Goal: Task Accomplishment & Management: Use online tool/utility

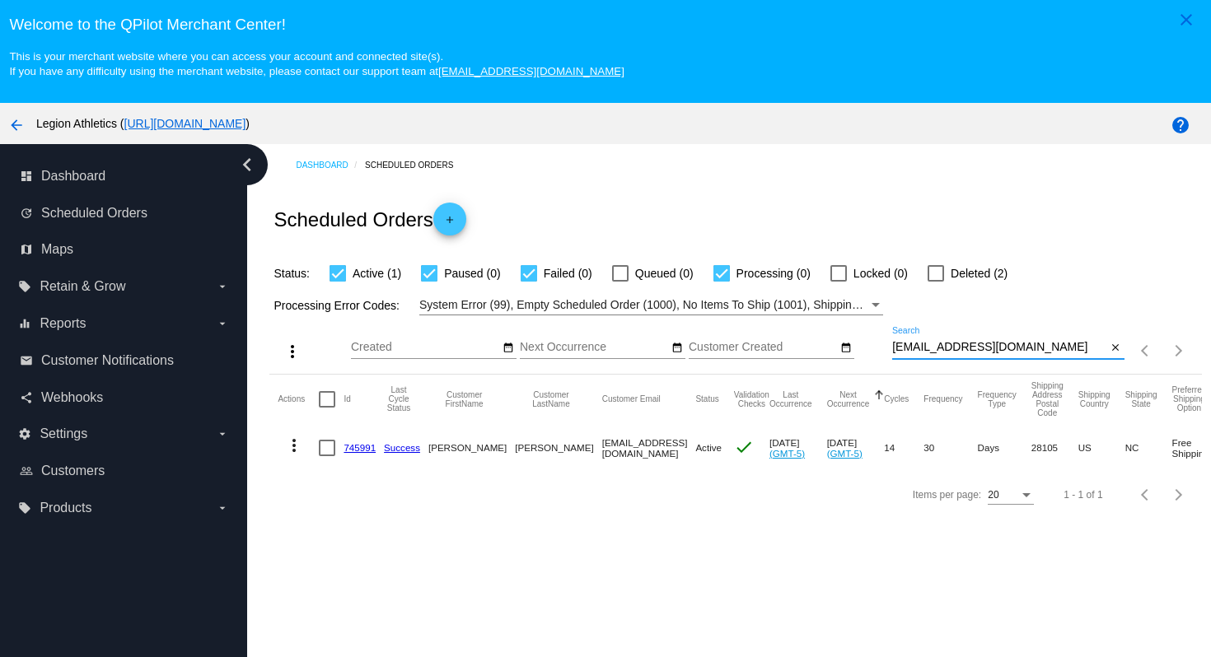
drag, startPoint x: 1033, startPoint y: 348, endPoint x: 1017, endPoint y: 316, distance: 36.1
click at [1017, 318] on div "more_vert Aug Jan Feb Mar [DATE]" at bounding box center [735, 345] width 932 height 58
paste input "tanyagrillofit"
type input "[EMAIL_ADDRESS][DOMAIN_NAME]"
click at [980, 217] on div "Scheduled Orders add" at bounding box center [735, 219] width 932 height 66
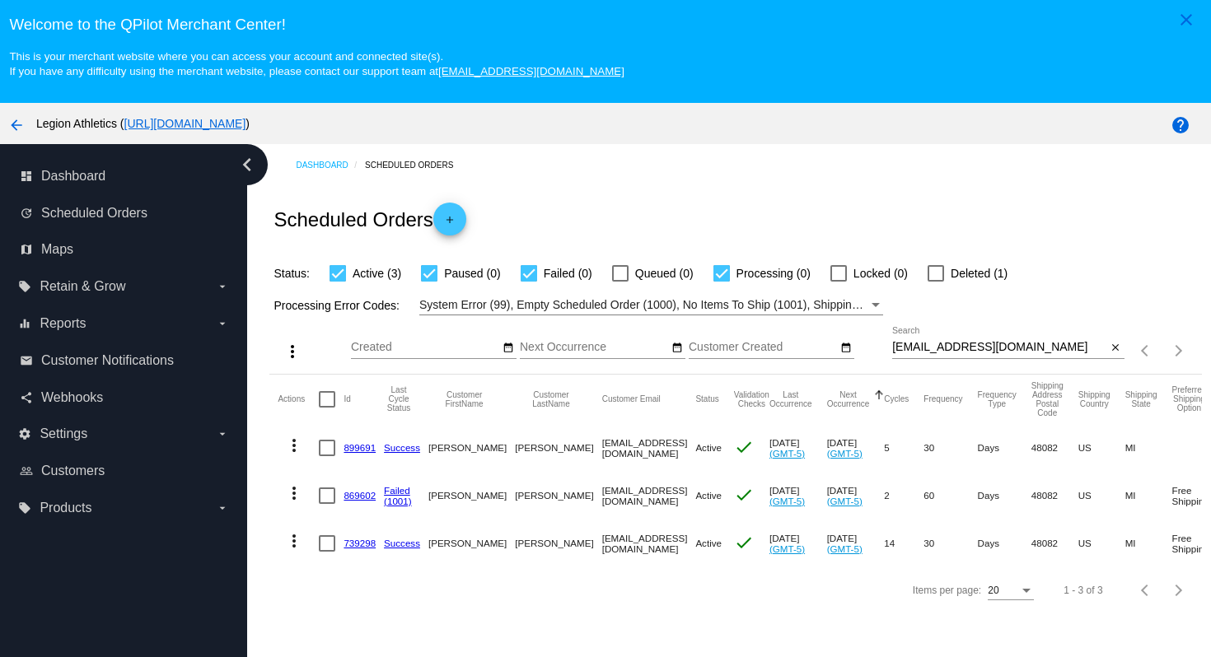
click at [362, 452] on link "899691" at bounding box center [360, 447] width 32 height 11
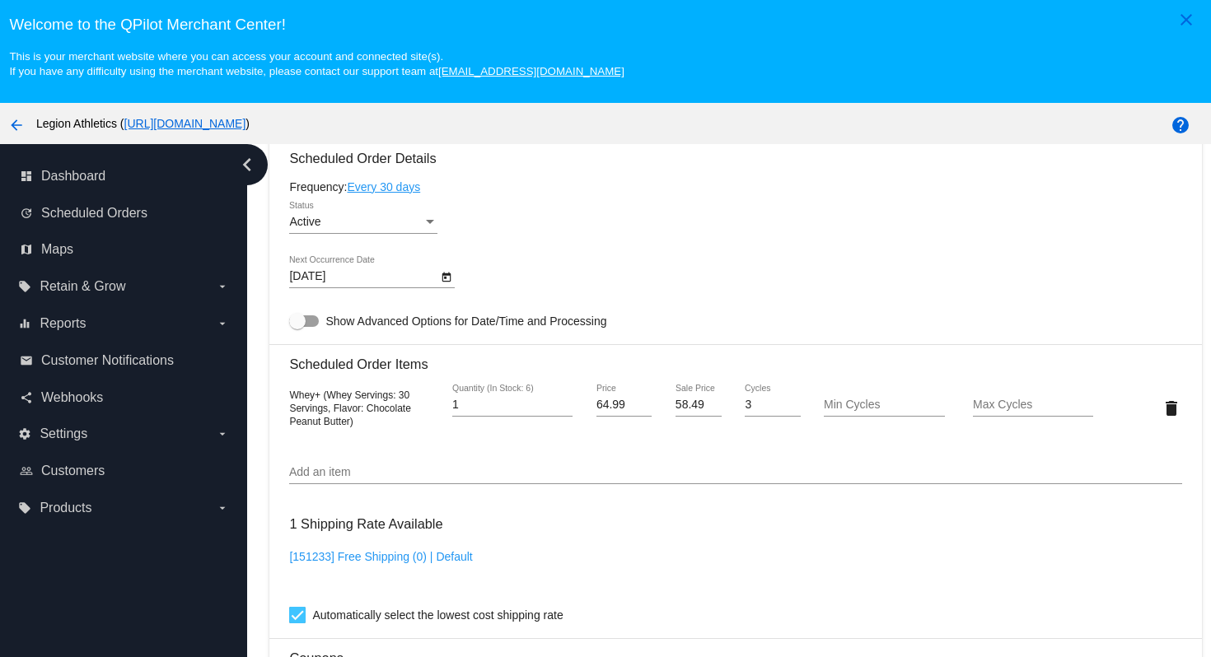
scroll to position [989, 0]
drag, startPoint x: 366, startPoint y: 422, endPoint x: 350, endPoint y: 440, distance: 23.9
click at [350, 428] on span "Whey+ (Whey Servings: 30 Servings, Flavor: Chocolate Peanut Butter)" at bounding box center [349, 410] width 121 height 38
copy span "Chocolate Peanut Butter"
click at [716, 269] on div "9/1/2025 Next Occurrence Date" at bounding box center [735, 280] width 892 height 47
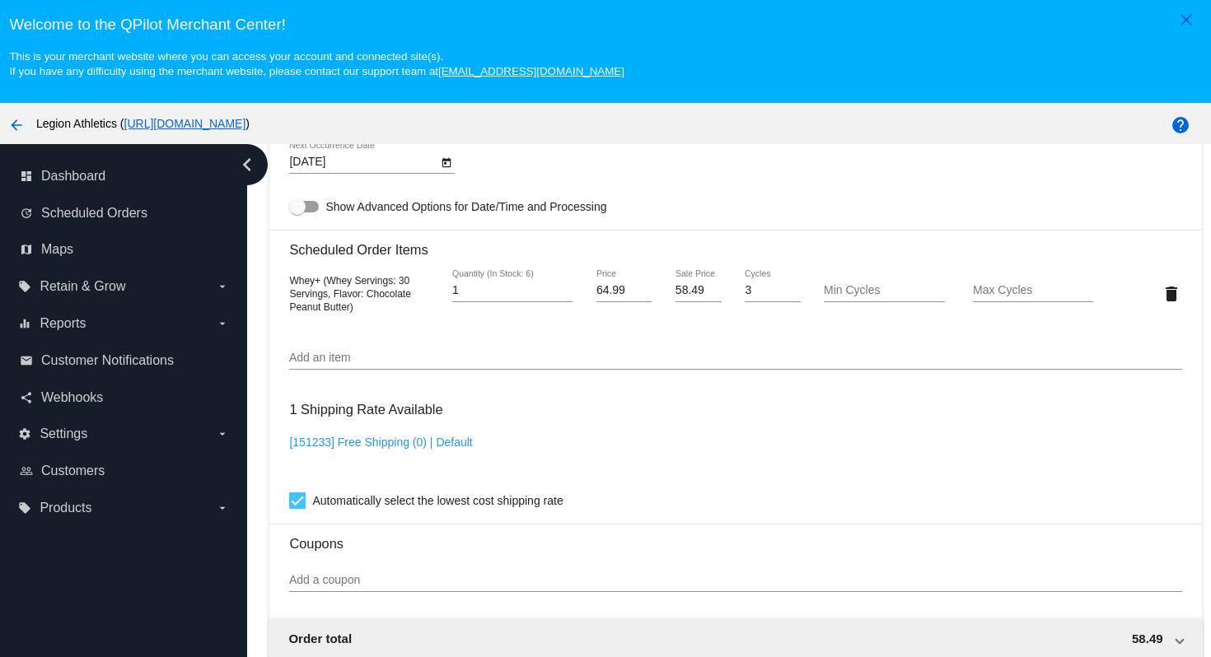
scroll to position [1200, 0]
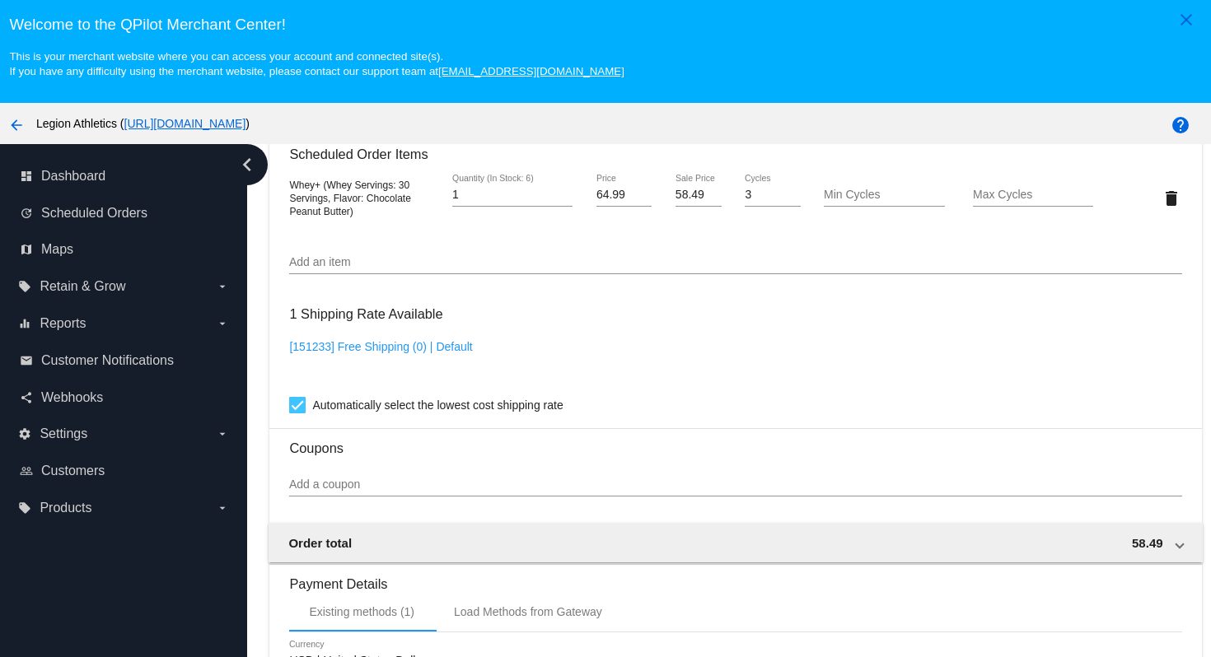
click at [490, 269] on input "Add an item" at bounding box center [735, 262] width 892 height 13
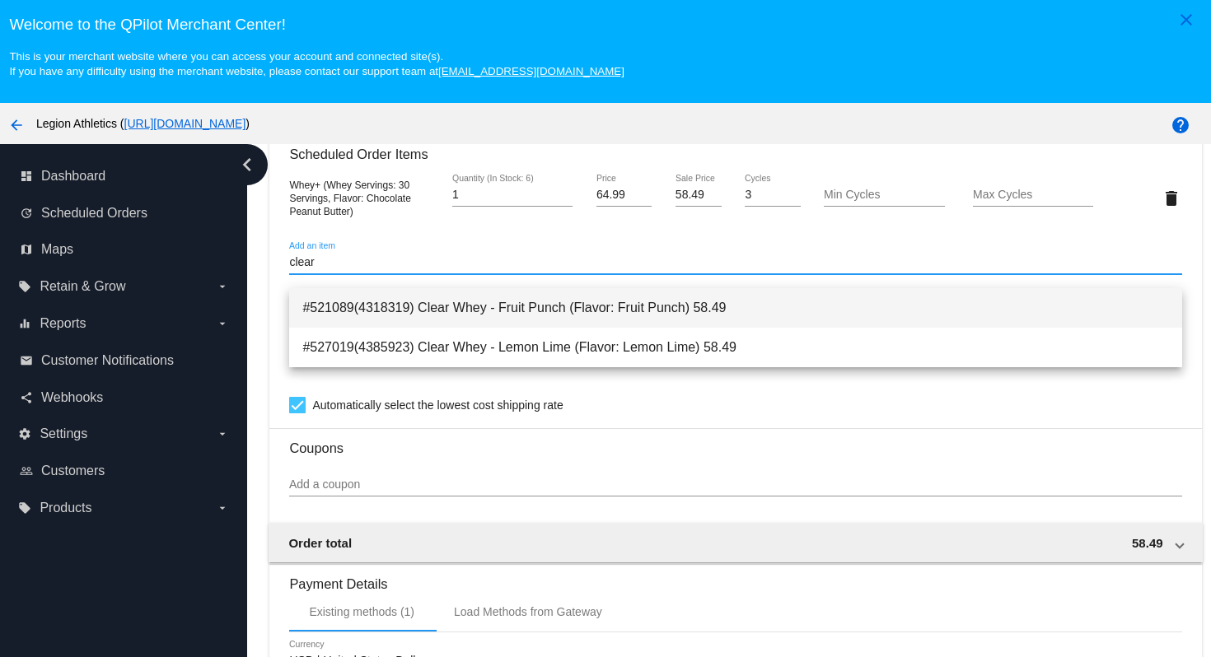
type input "clear"
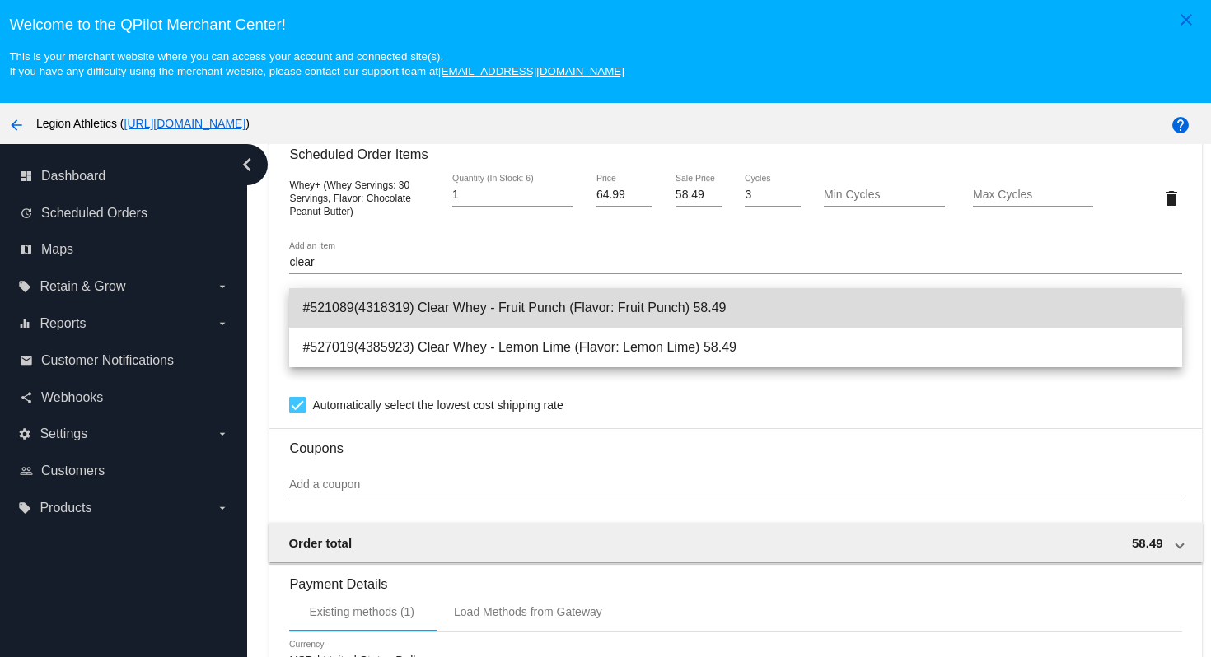
click at [542, 310] on span "#521089(4318319) Clear Whey - Fruit Punch (Flavor: Fruit Punch) 58.49" at bounding box center [735, 308] width 866 height 40
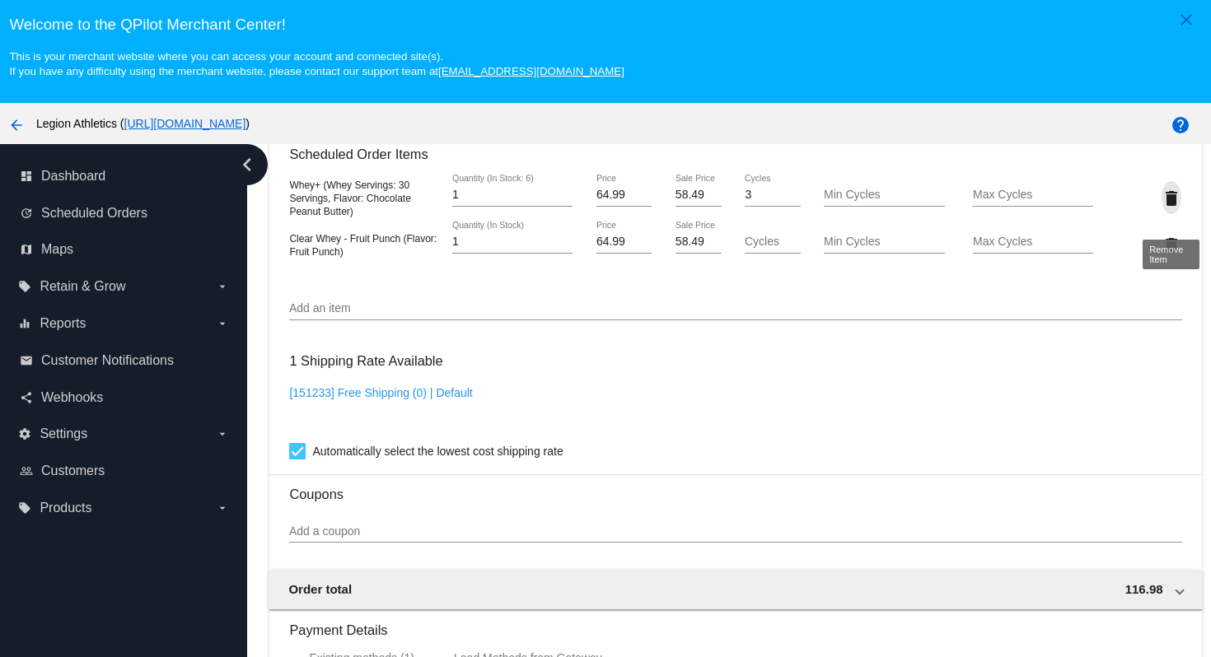
click at [1172, 208] on mat-icon "delete" at bounding box center [1172, 199] width 20 height 20
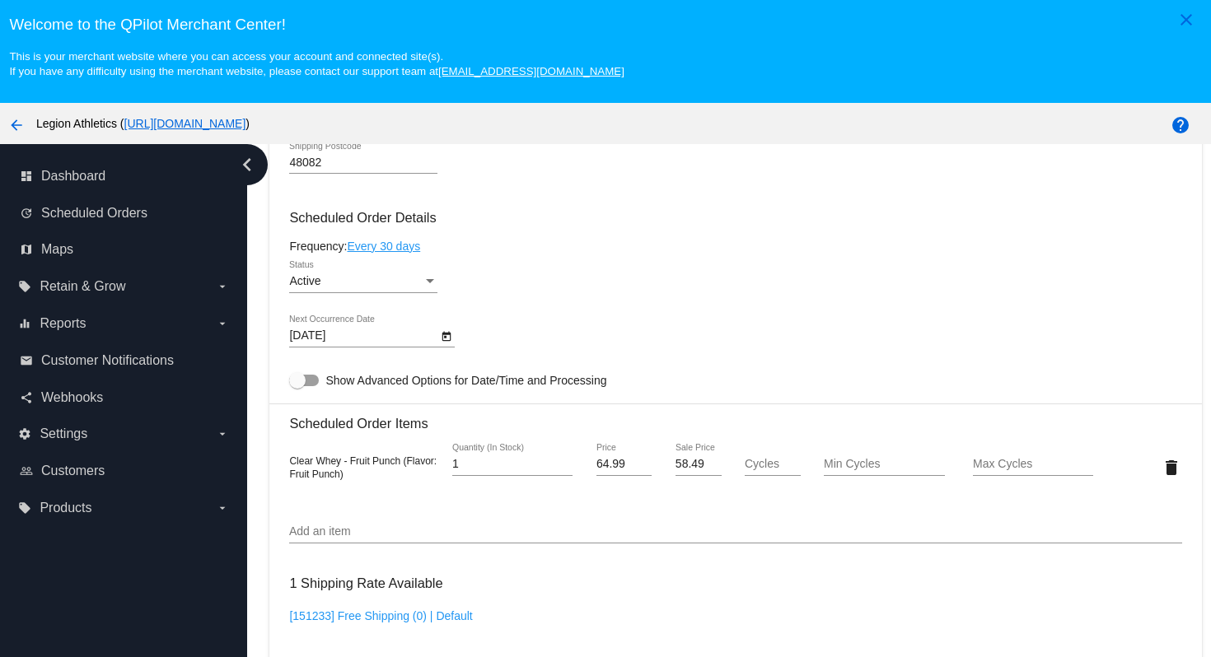
scroll to position [936, 0]
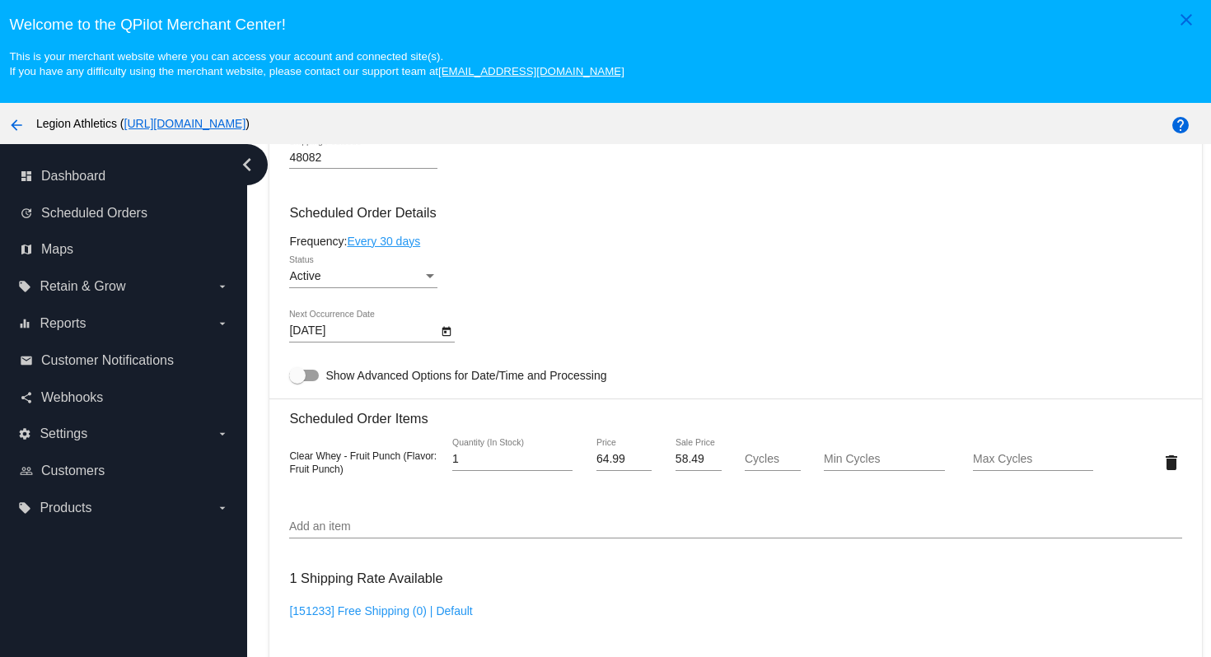
click at [776, 248] on div "Frequency: Every 30 days" at bounding box center [735, 241] width 892 height 13
drag, startPoint x: 676, startPoint y: 472, endPoint x: 713, endPoint y: 475, distance: 37.2
click at [713, 466] on input "58.49" at bounding box center [699, 459] width 46 height 13
type input "48.75"
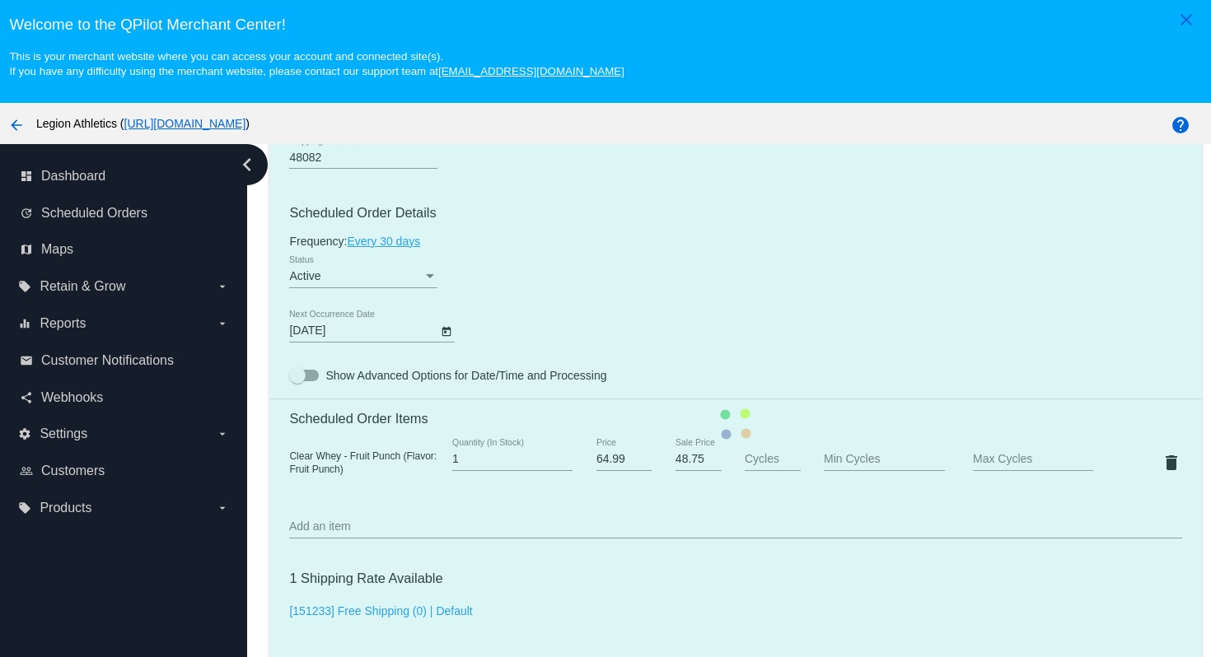
click at [777, 354] on mat-card "Customer 4196340: Tanya Grillo tanyagrillofit@gmail.com Customer Shipping Enter…" at bounding box center [735, 424] width 932 height 1648
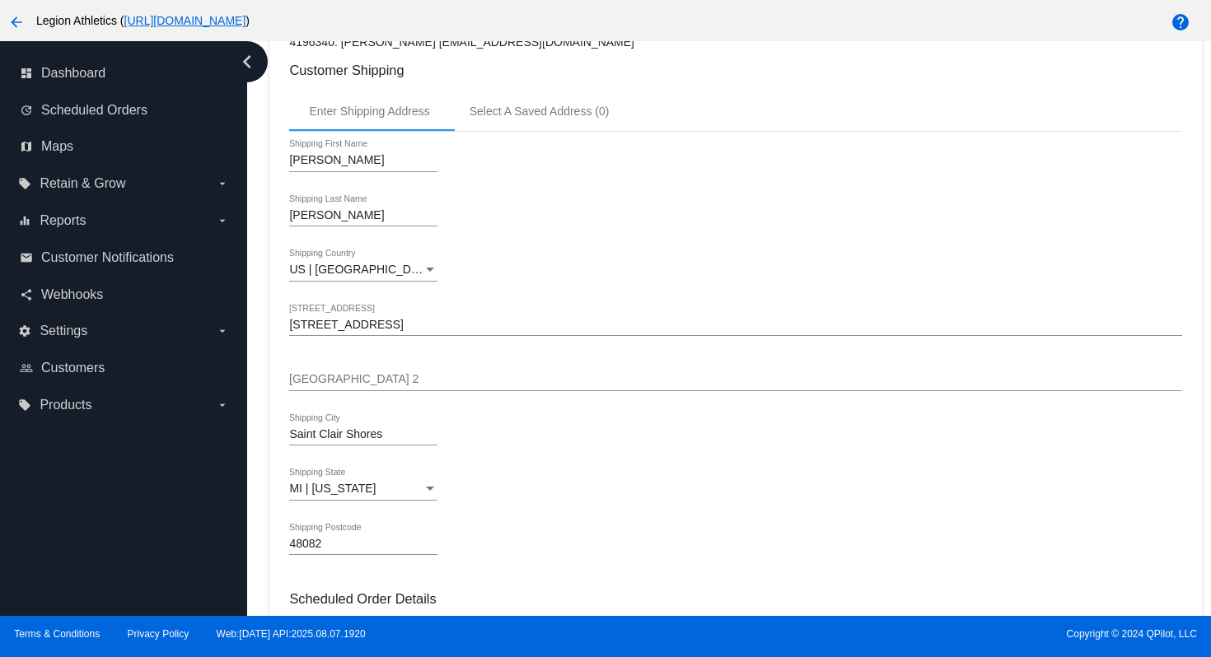
scroll to position [1479, 0]
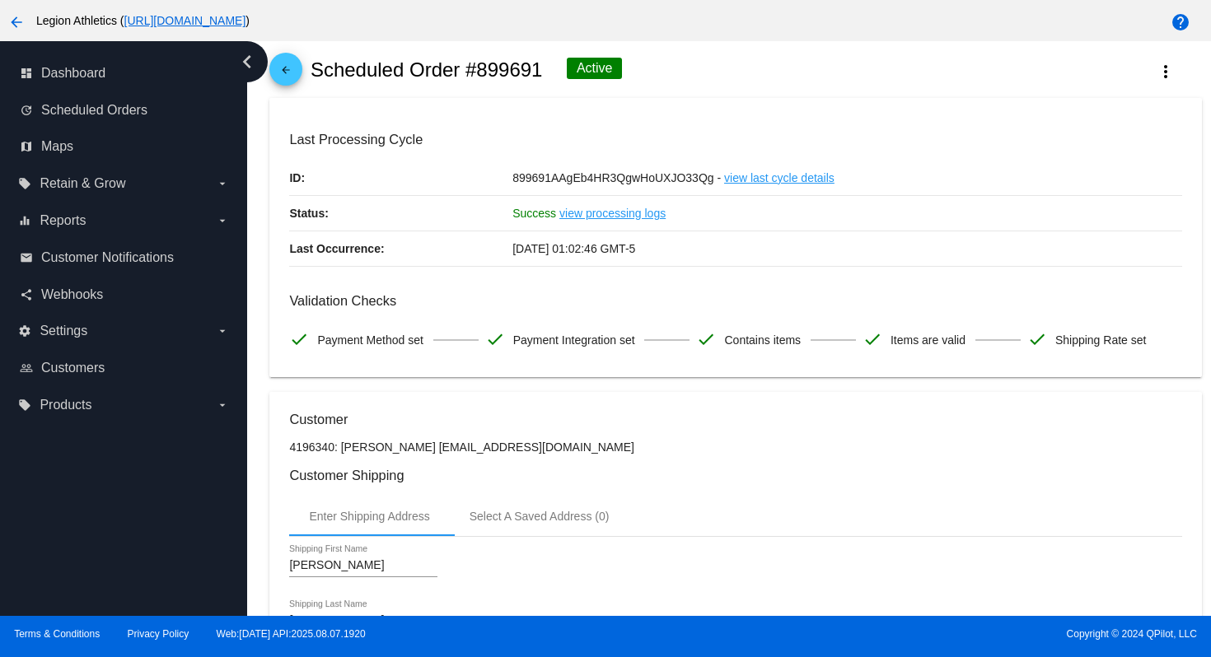
scroll to position [0, 0]
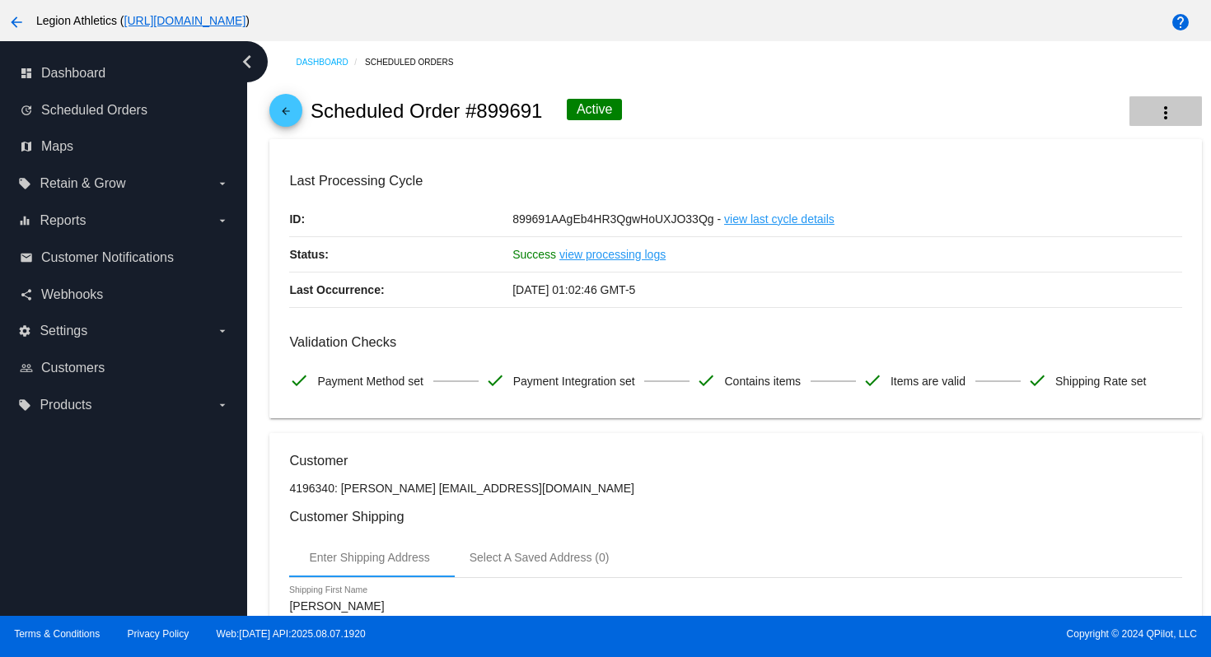
click at [1166, 115] on mat-icon "more_vert" at bounding box center [1166, 113] width 20 height 20
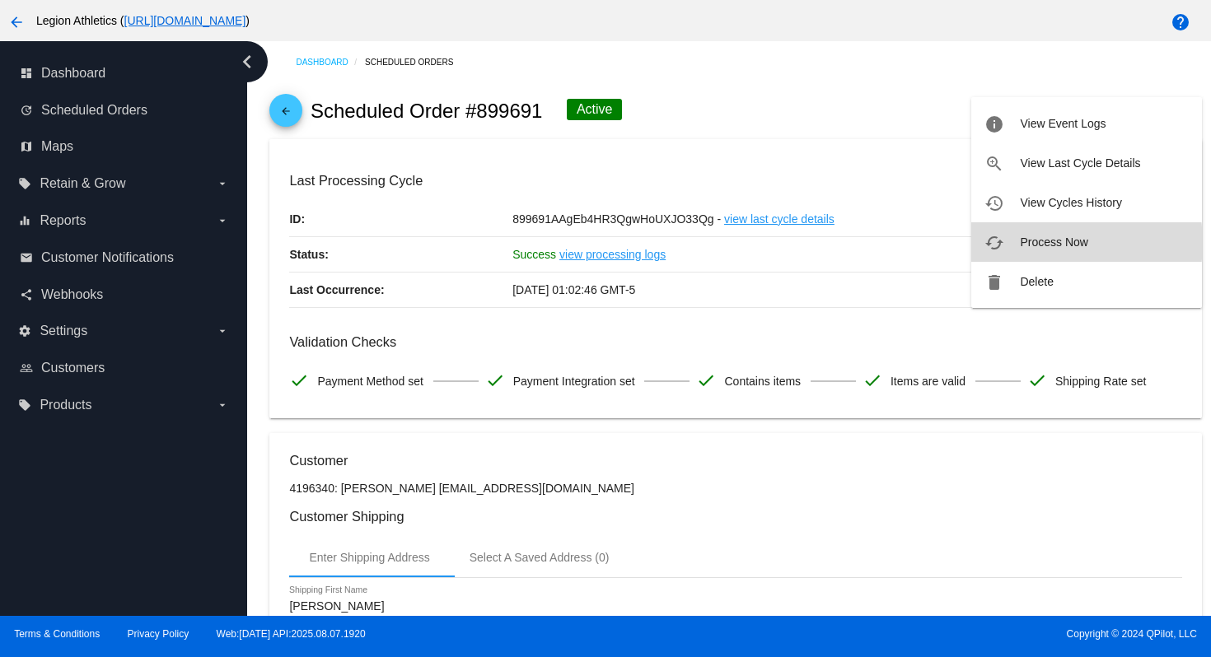
click at [1051, 243] on span "Process Now" at bounding box center [1054, 242] width 68 height 13
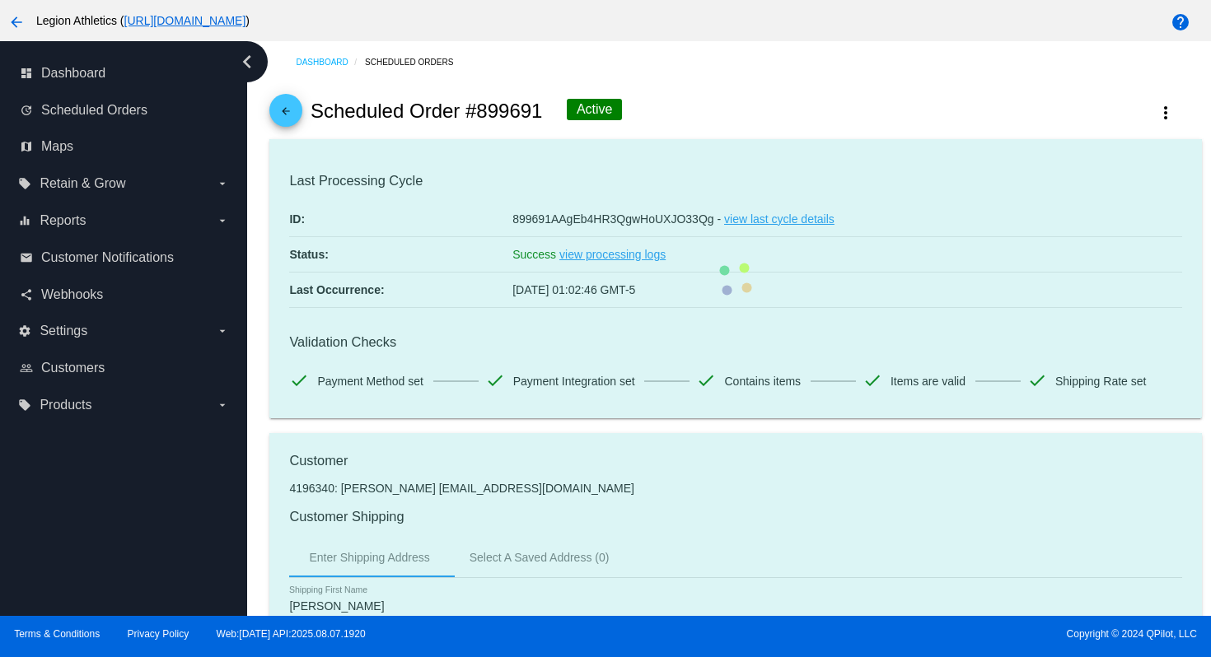
click at [794, 97] on div "arrow_back Scheduled Order #899691 Active more_vert" at bounding box center [735, 111] width 932 height 56
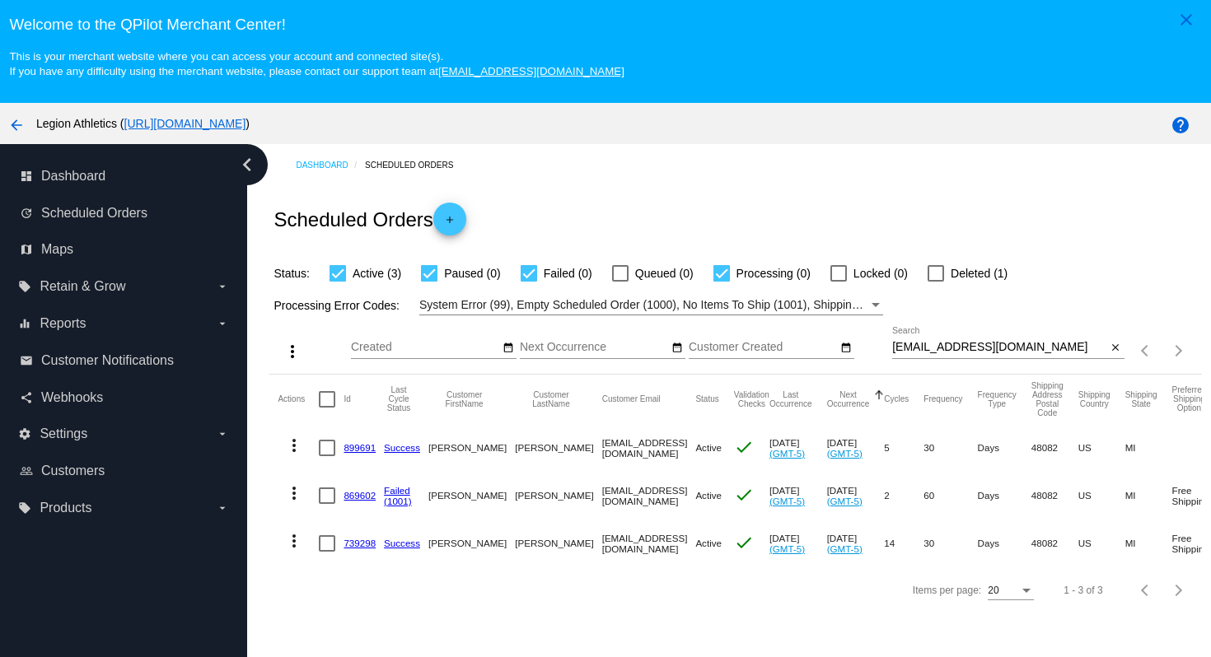
click at [359, 549] on link "739298" at bounding box center [360, 543] width 32 height 11
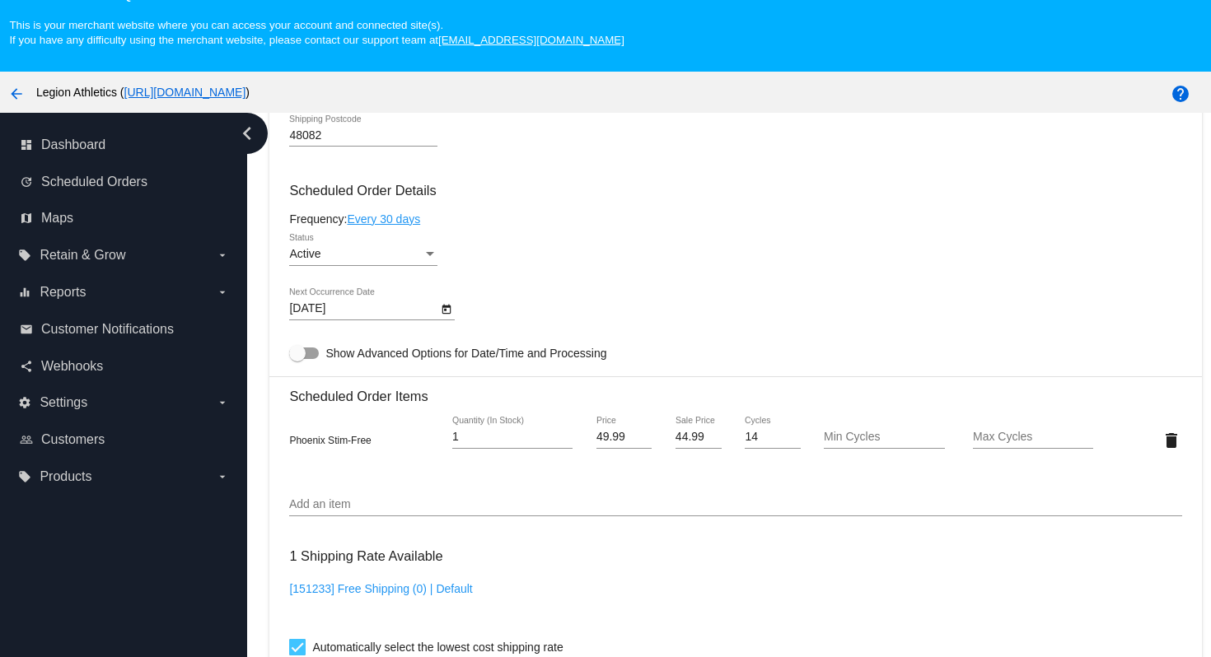
scroll to position [977, 0]
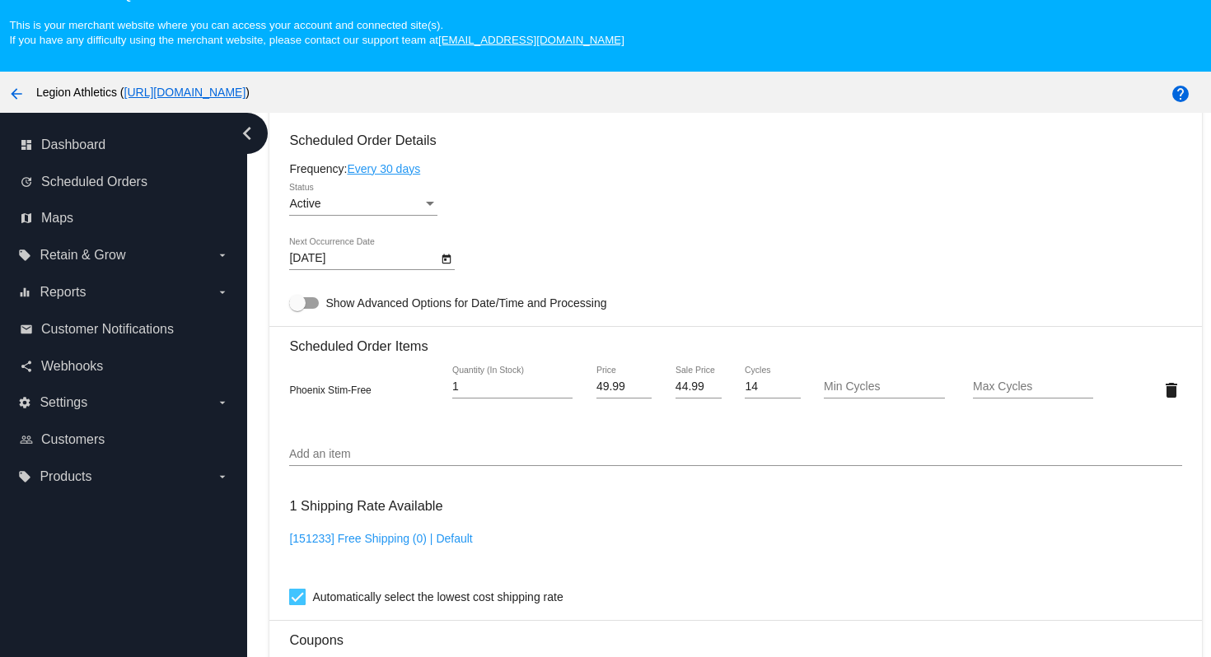
click at [466, 461] on div "Add an item" at bounding box center [735, 450] width 892 height 32
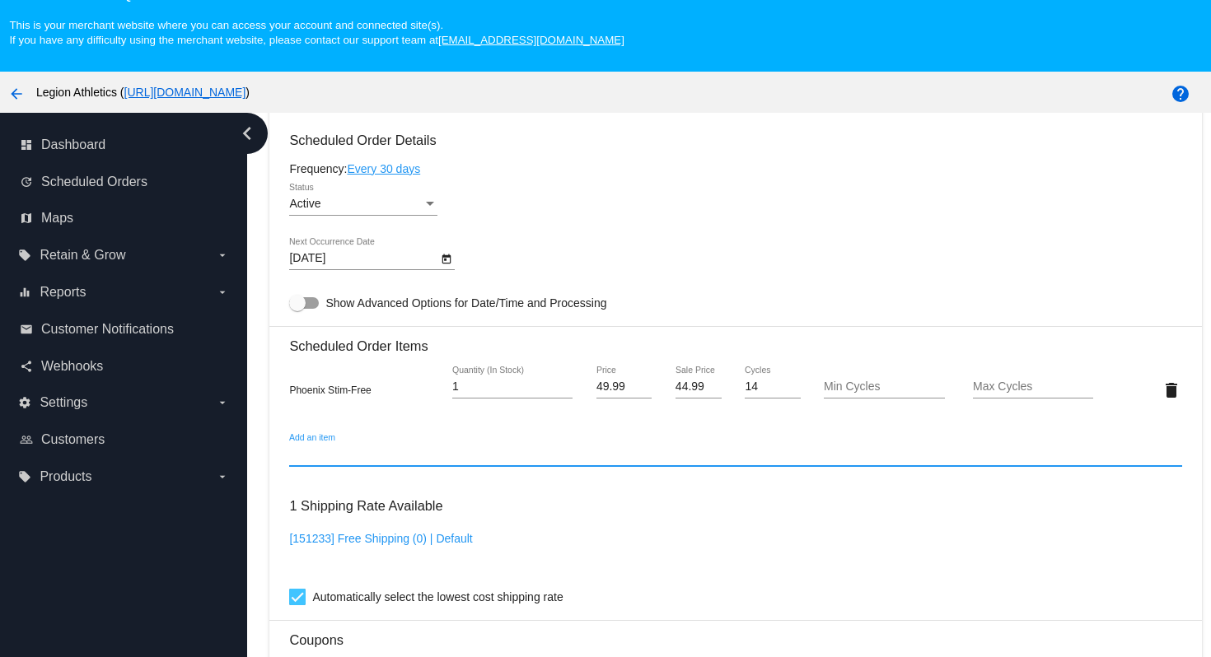
paste input "Chocolate Peanut Butter"
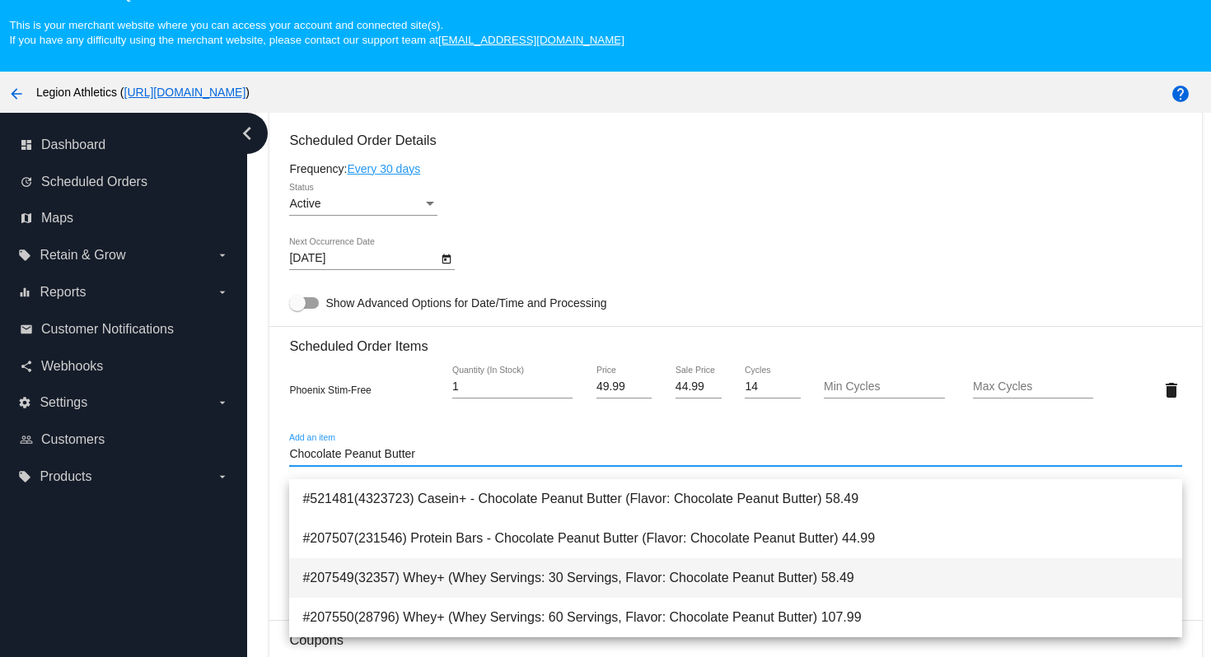
type input "Chocolate Peanut Butter"
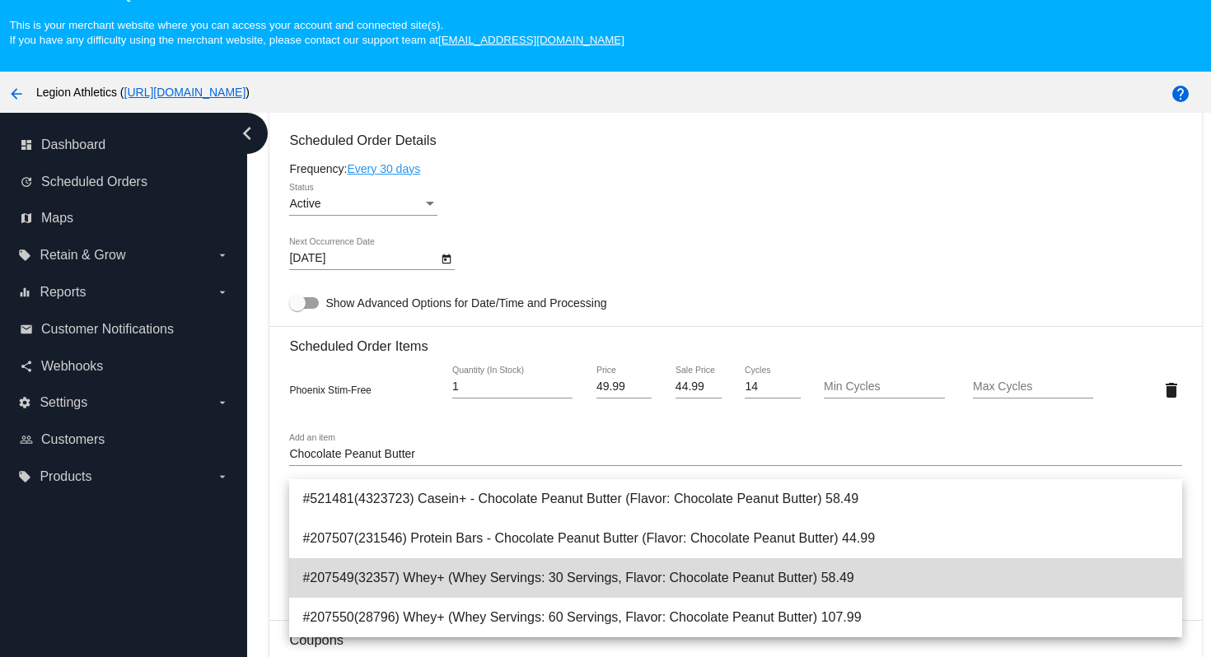
click at [484, 581] on span "#207549(32357) Whey+ (Whey Servings: 30 Servings, Flavor: Chocolate Peanut Butt…" at bounding box center [735, 579] width 866 height 40
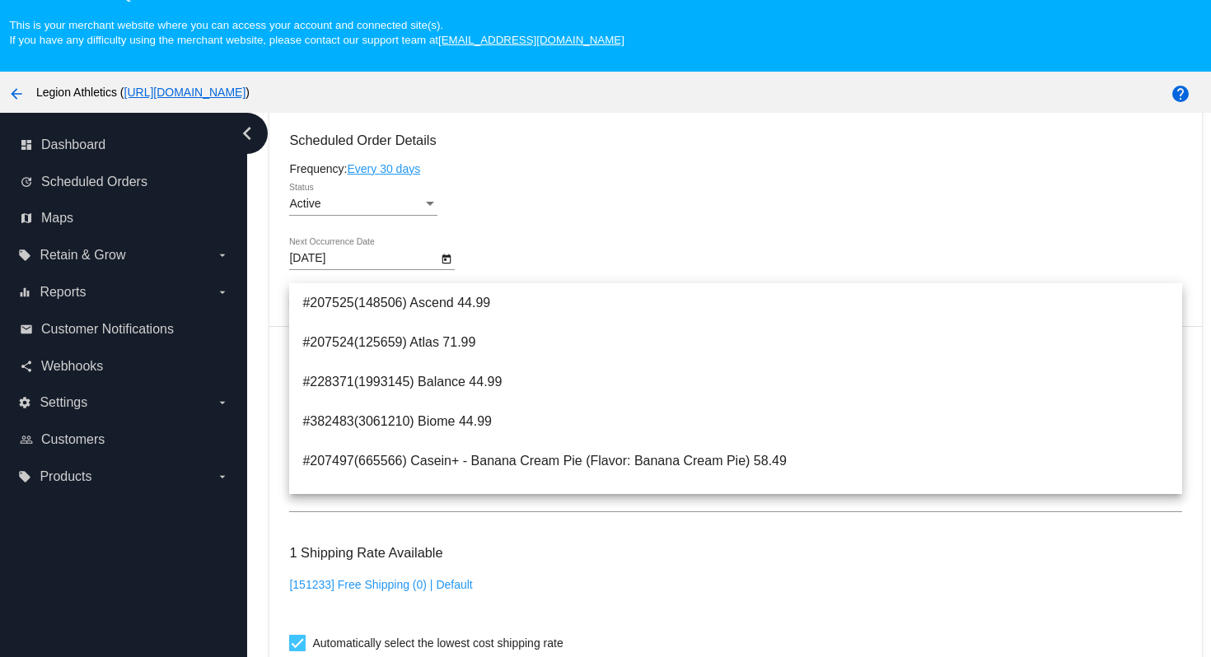
click at [699, 200] on div "Active Status" at bounding box center [735, 207] width 892 height 47
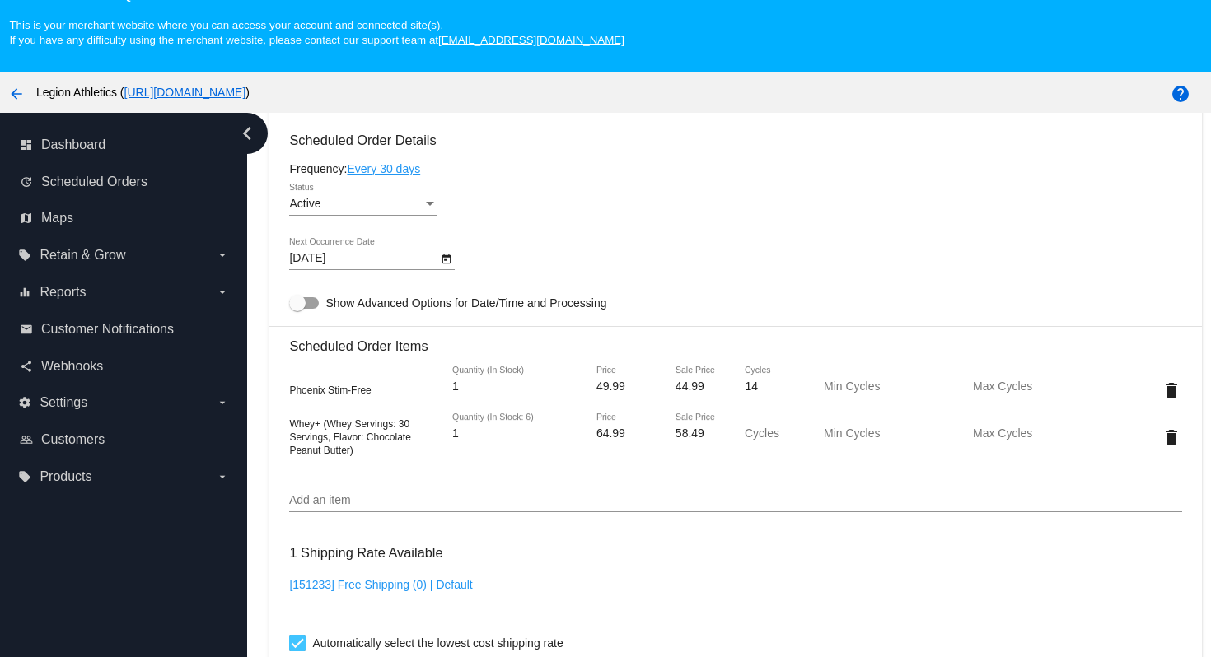
click at [428, 507] on input "Add an item" at bounding box center [735, 500] width 892 height 13
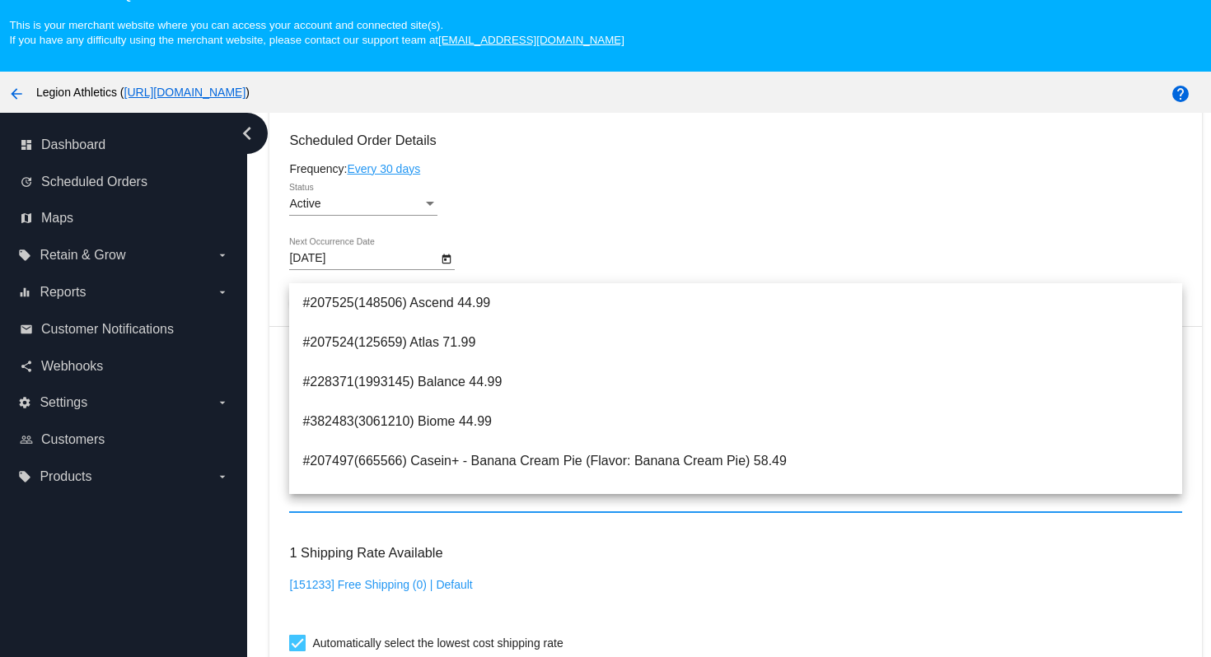
click at [681, 161] on mat-card-content "Customer 4196340: Tanya Grillo tanyagrillofit@gmail.com Customer Shipping Enter…" at bounding box center [735, 347] width 892 height 1598
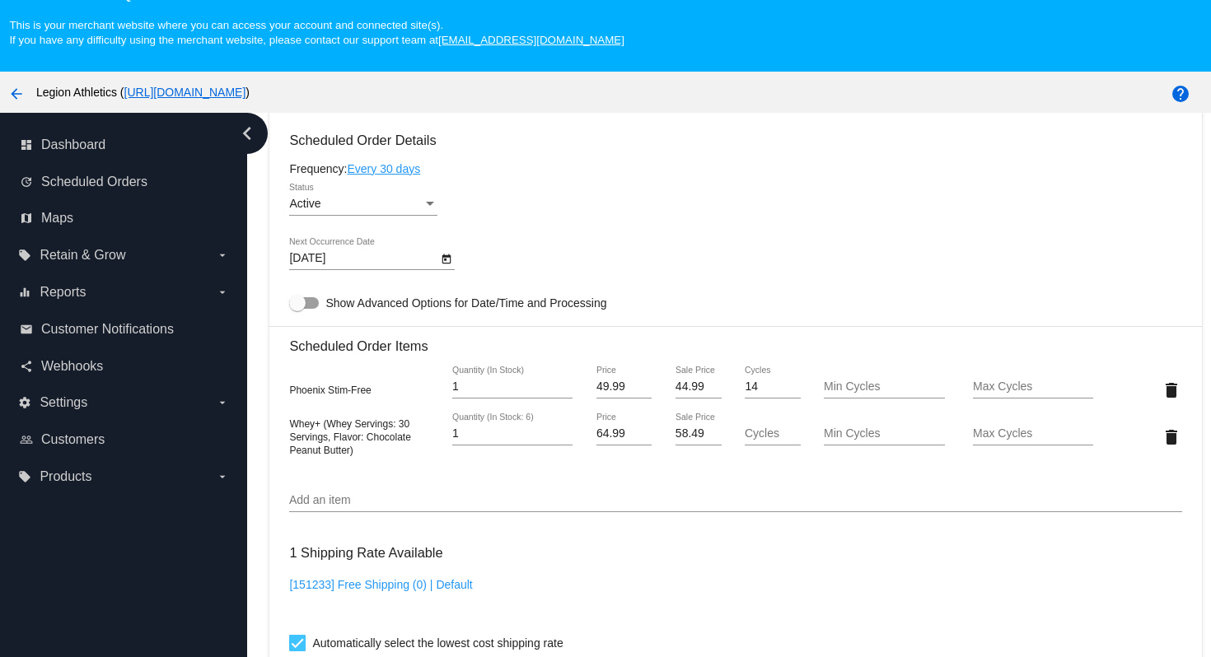
click at [477, 512] on div "Add an item" at bounding box center [735, 496] width 892 height 32
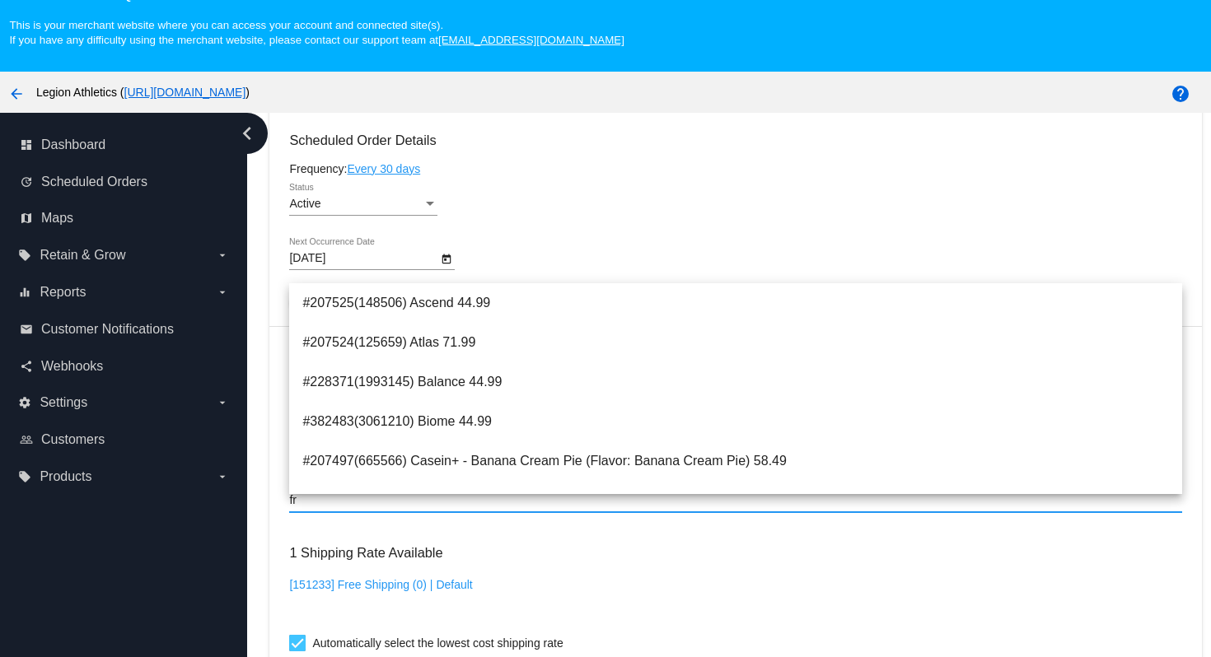
type input "f"
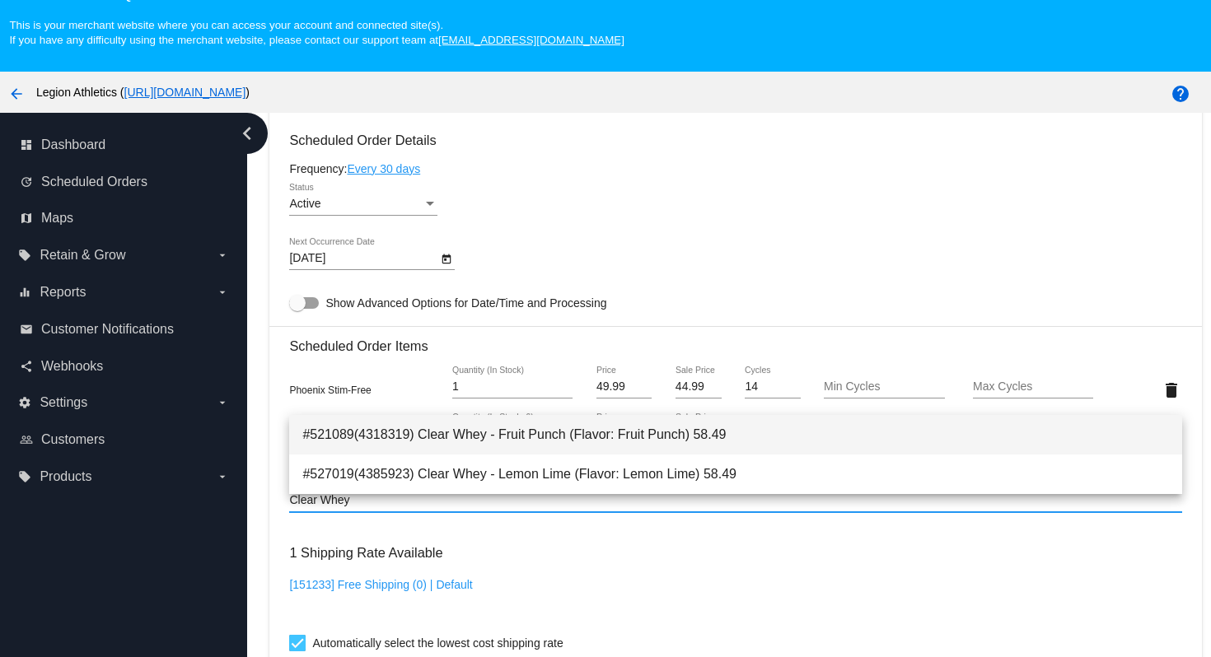
type input "Clear Whey"
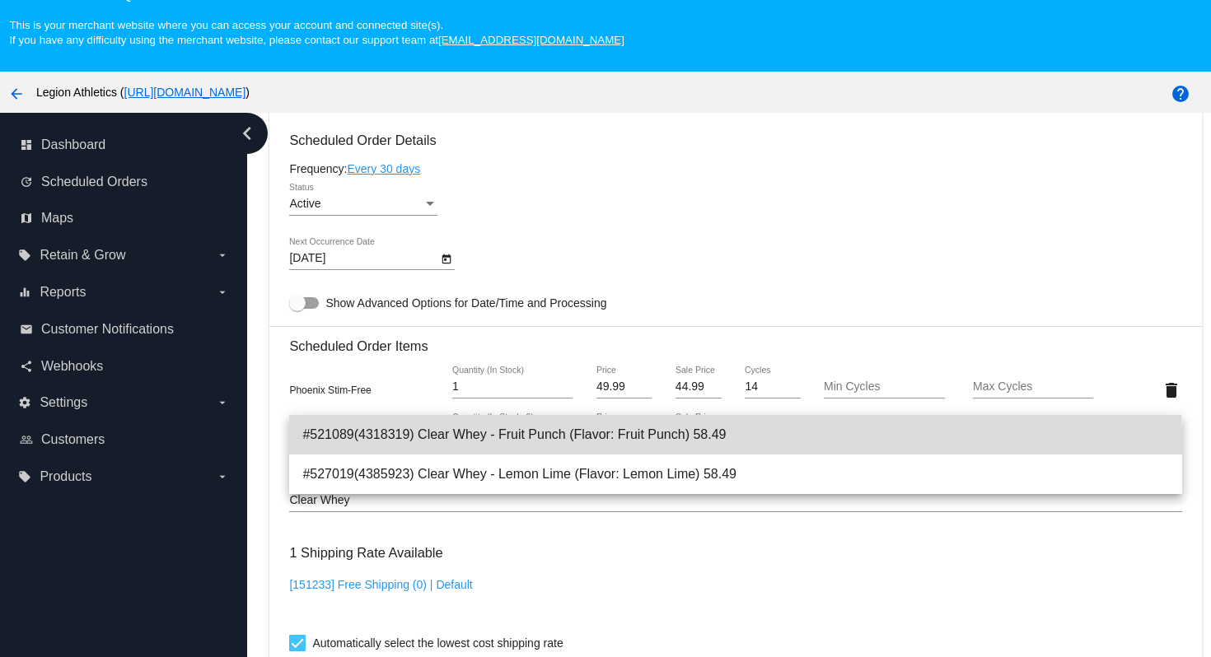
click at [562, 442] on span "#521089(4318319) Clear Whey - Fruit Punch (Flavor: Fruit Punch) 58.49" at bounding box center [735, 435] width 866 height 40
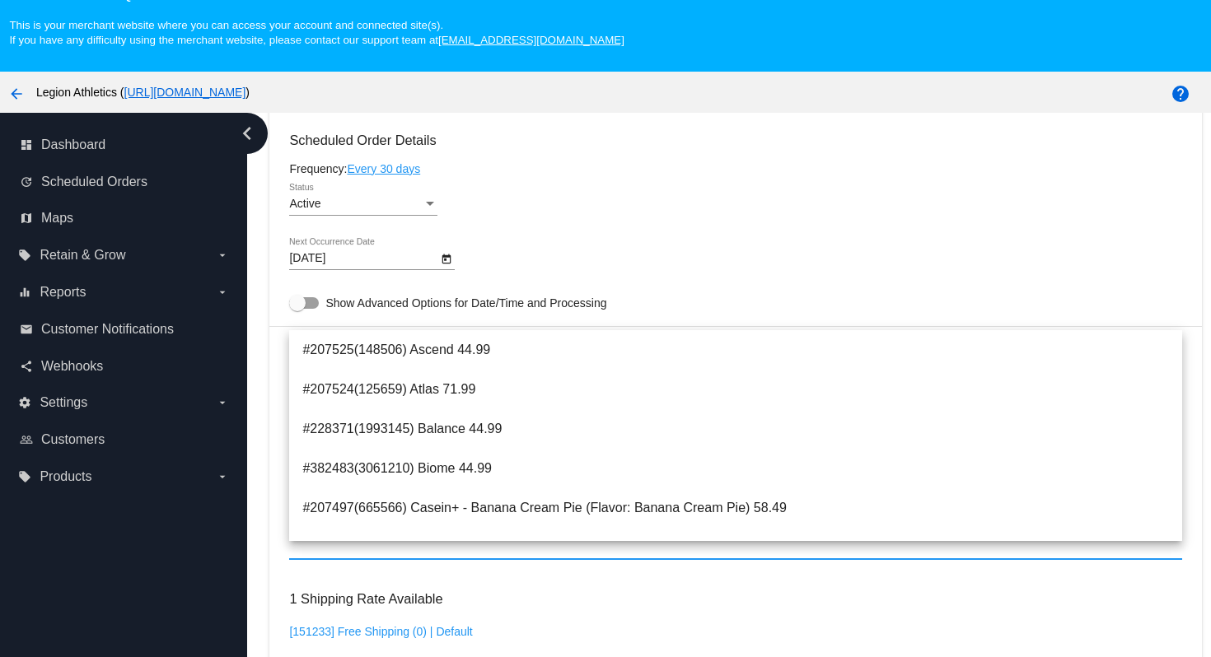
click at [711, 199] on div "Active Status" at bounding box center [735, 207] width 892 height 47
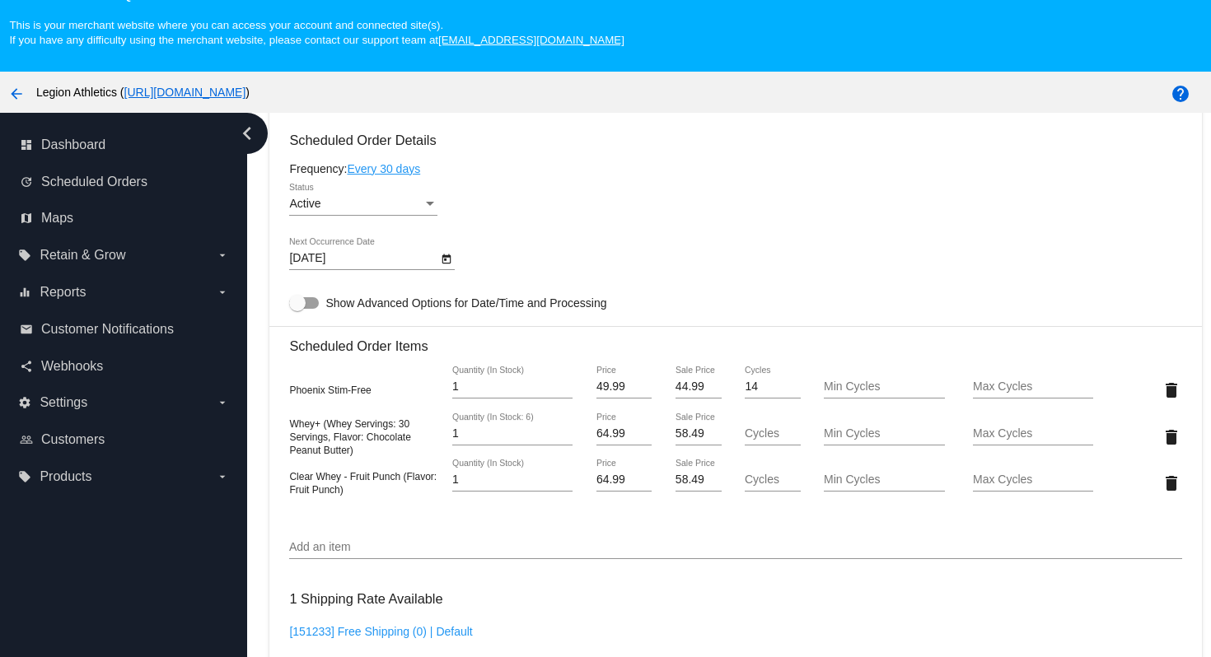
drag, startPoint x: 292, startPoint y: 492, endPoint x: 339, endPoint y: 503, distance: 49.0
click at [339, 496] on span "Clear Whey - Fruit Punch (Flavor: Fruit Punch)" at bounding box center [362, 483] width 147 height 25
copy span "Clear Whey - Fruit Punch (Flavor: Fruit Punch"
click at [797, 264] on div "9/11/2025 Next Occurrence Date" at bounding box center [735, 261] width 892 height 47
drag, startPoint x: 289, startPoint y: 492, endPoint x: 400, endPoint y: 487, distance: 110.5
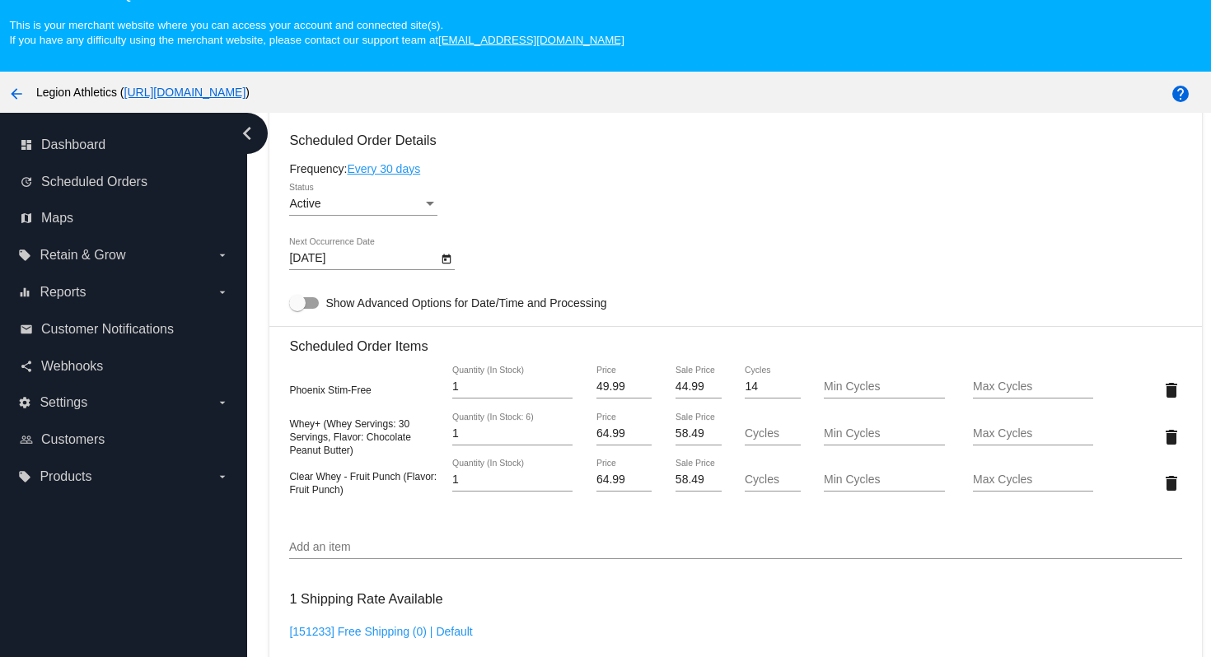
click at [400, 487] on span "Clear Whey - Fruit Punch (Flavor: Fruit Punch)" at bounding box center [362, 483] width 147 height 25
copy span "Clear Whey - Fruit Punch"
click at [622, 264] on div "9/11/2025 Next Occurrence Date" at bounding box center [735, 261] width 892 height 47
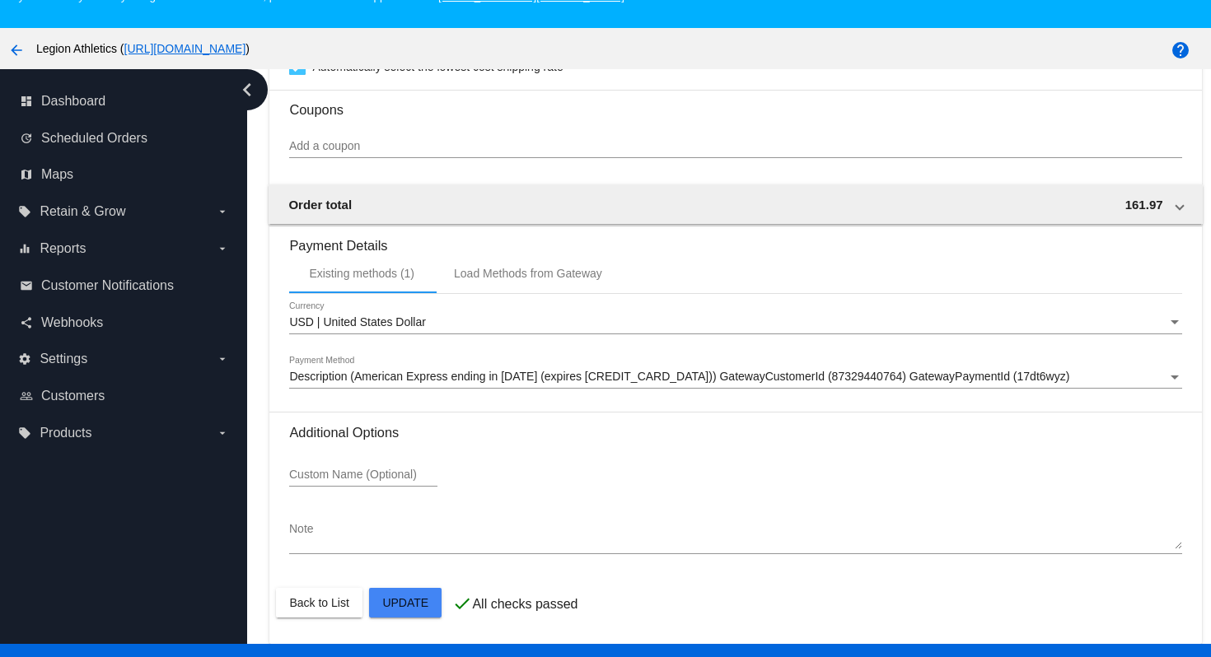
scroll to position [1237, 0]
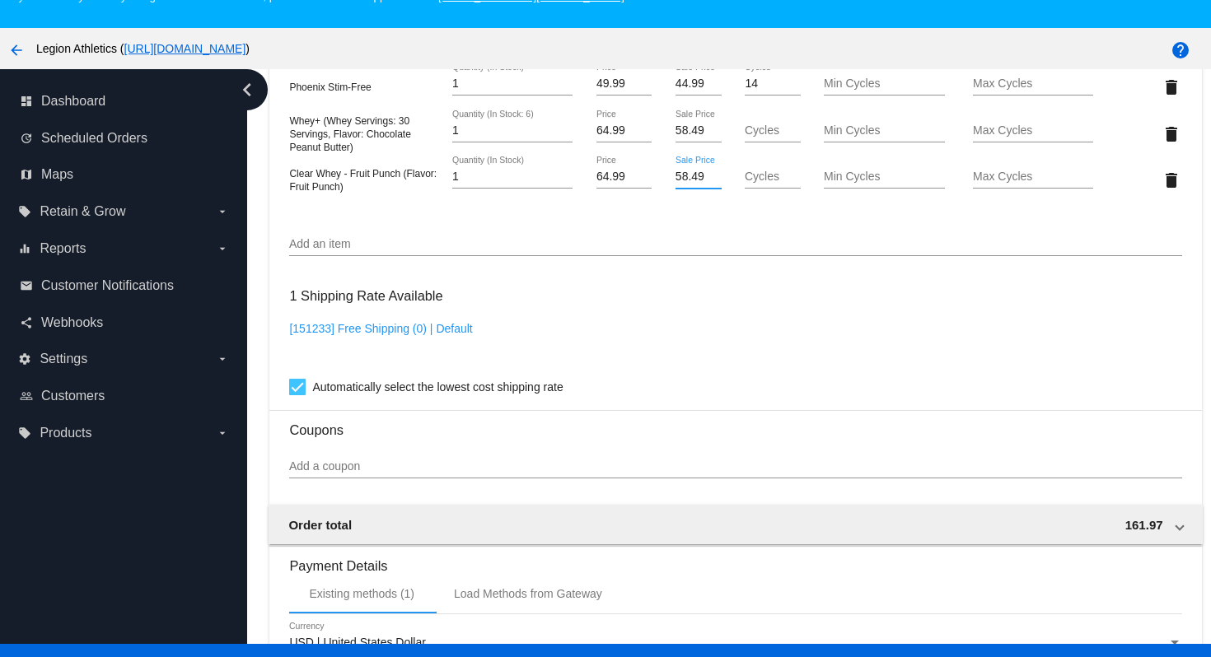
drag, startPoint x: 703, startPoint y: 188, endPoint x: 659, endPoint y: 194, distance: 44.0
click at [659, 194] on div "Clear Whey - Fruit Punch (Flavor: Fruit Punch) 1 Quantity (In Stock) 64.99 Pric…" at bounding box center [735, 180] width 892 height 47
type input "48.75"
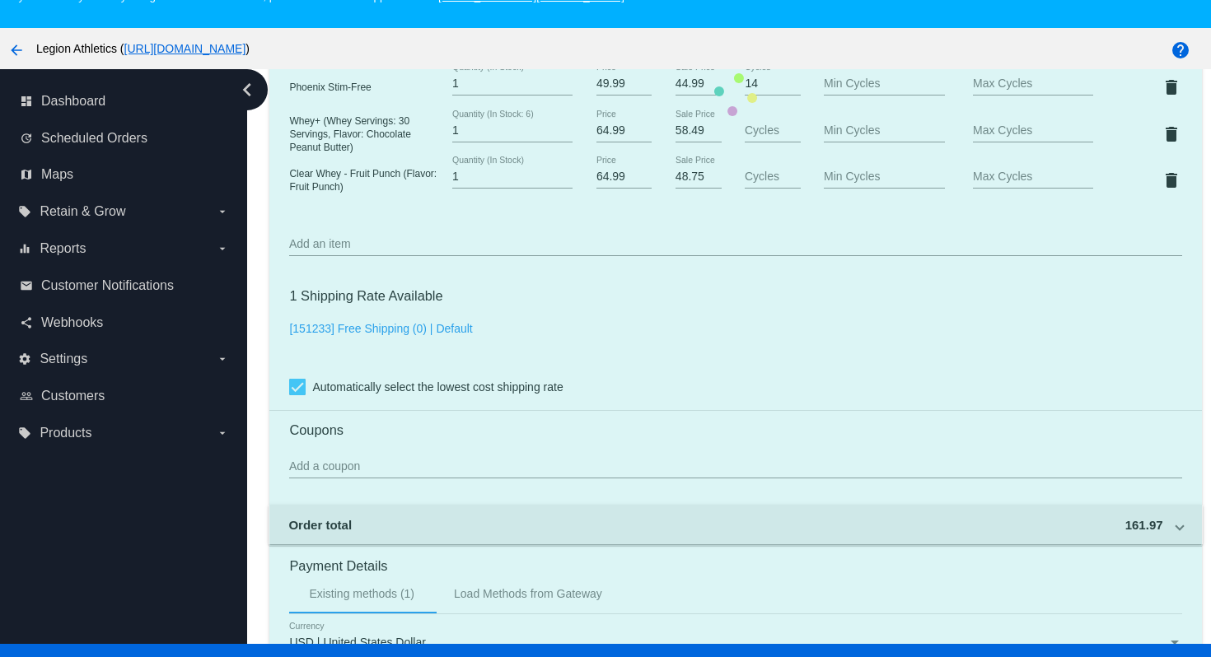
click at [688, 330] on mat-card "Customer 4196340: Tanya Grillo tanyagrillofit@gmail.com Customer Shipping Enter…" at bounding box center [735, 95] width 932 height 1741
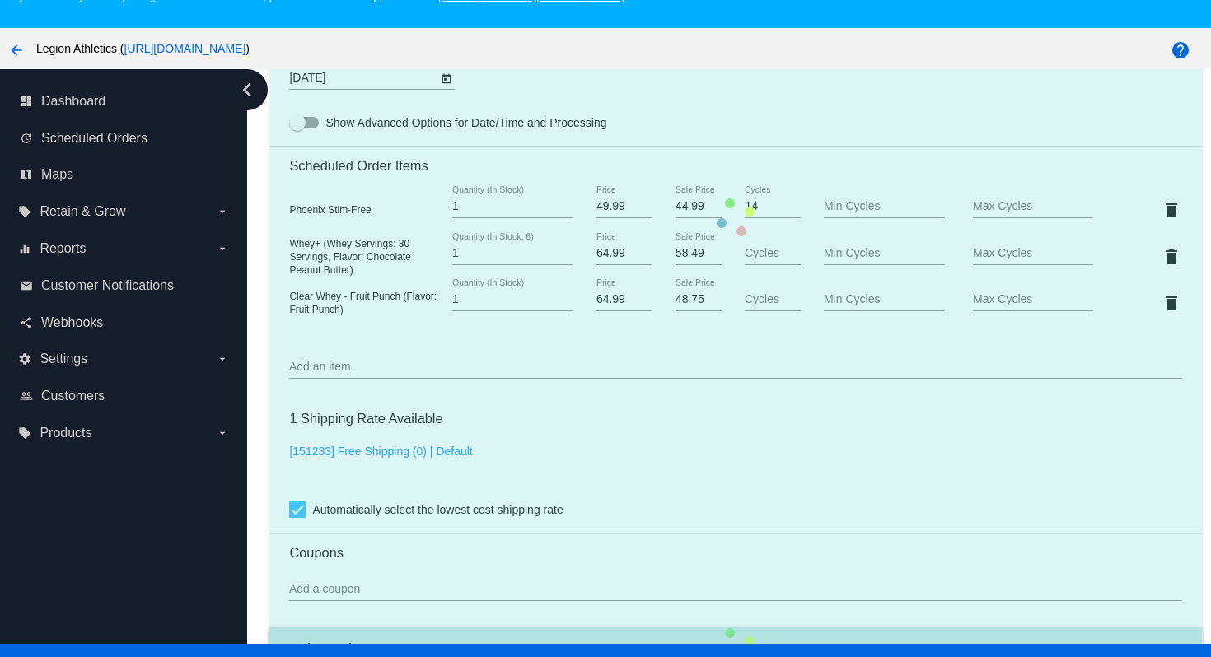
scroll to position [1100, 0]
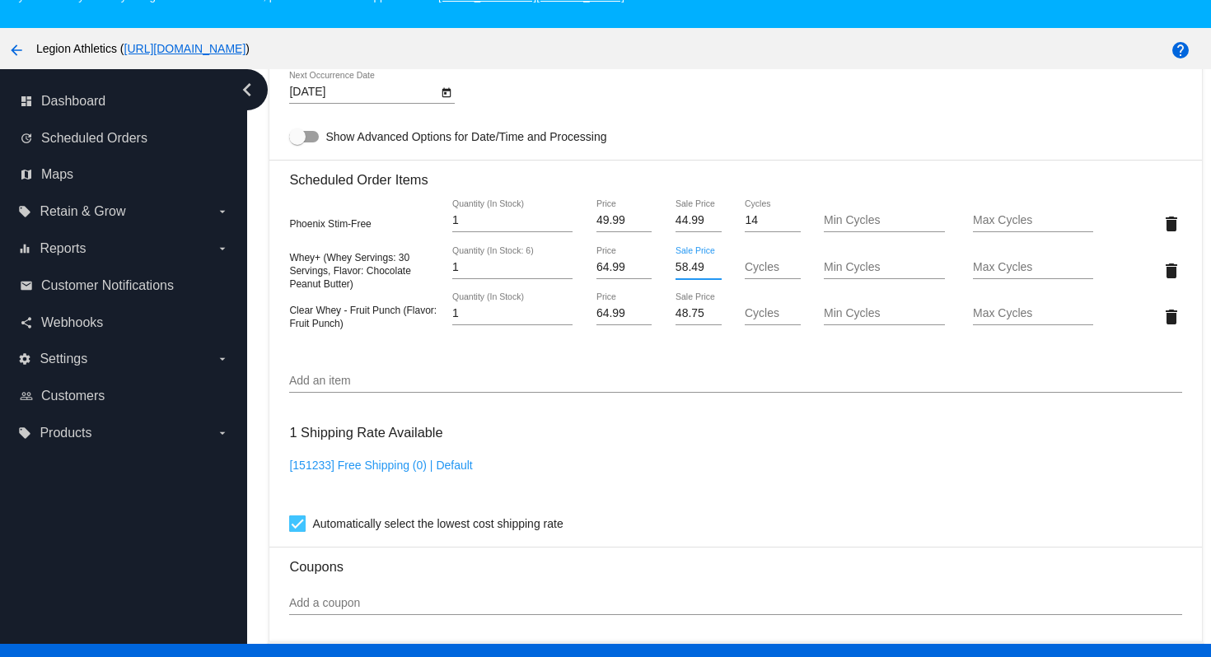
drag, startPoint x: 705, startPoint y: 282, endPoint x: 670, endPoint y: 283, distance: 35.5
click at [670, 283] on div "58.49 Sale Price" at bounding box center [699, 270] width 74 height 47
type input "48.75"
click at [741, 475] on mat-card "Customer 4196340: Tanya Grillo tanyagrillofit@gmail.com Customer Shipping Enter…" at bounding box center [735, 232] width 932 height 1741
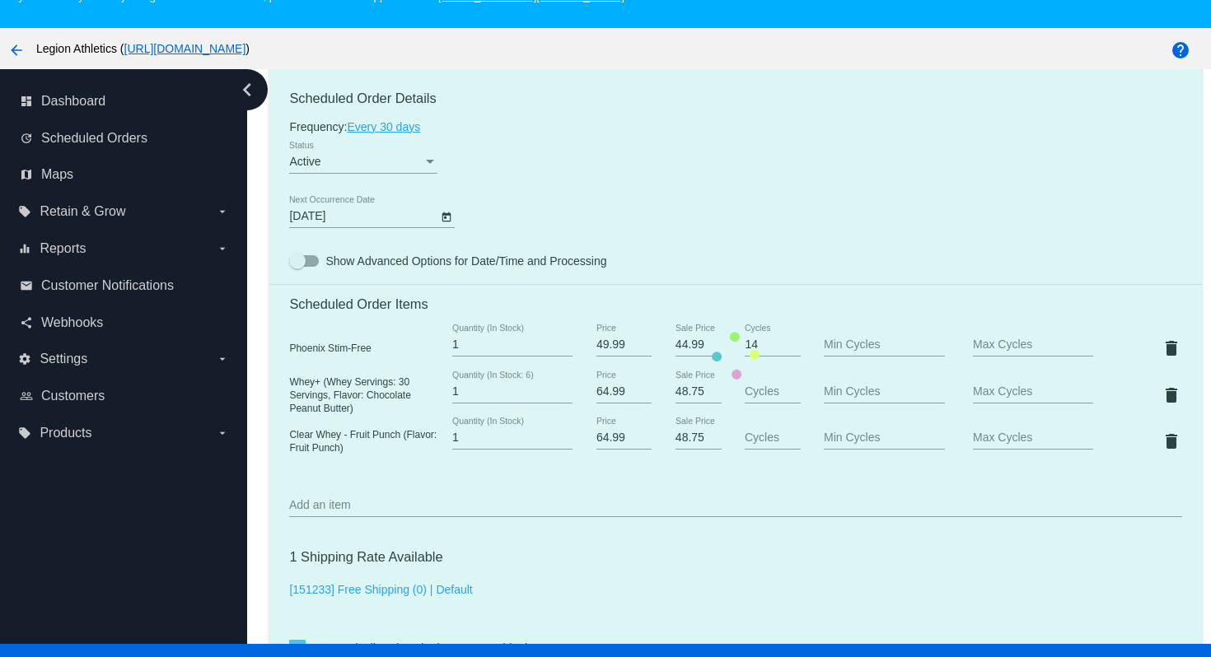
scroll to position [964, 0]
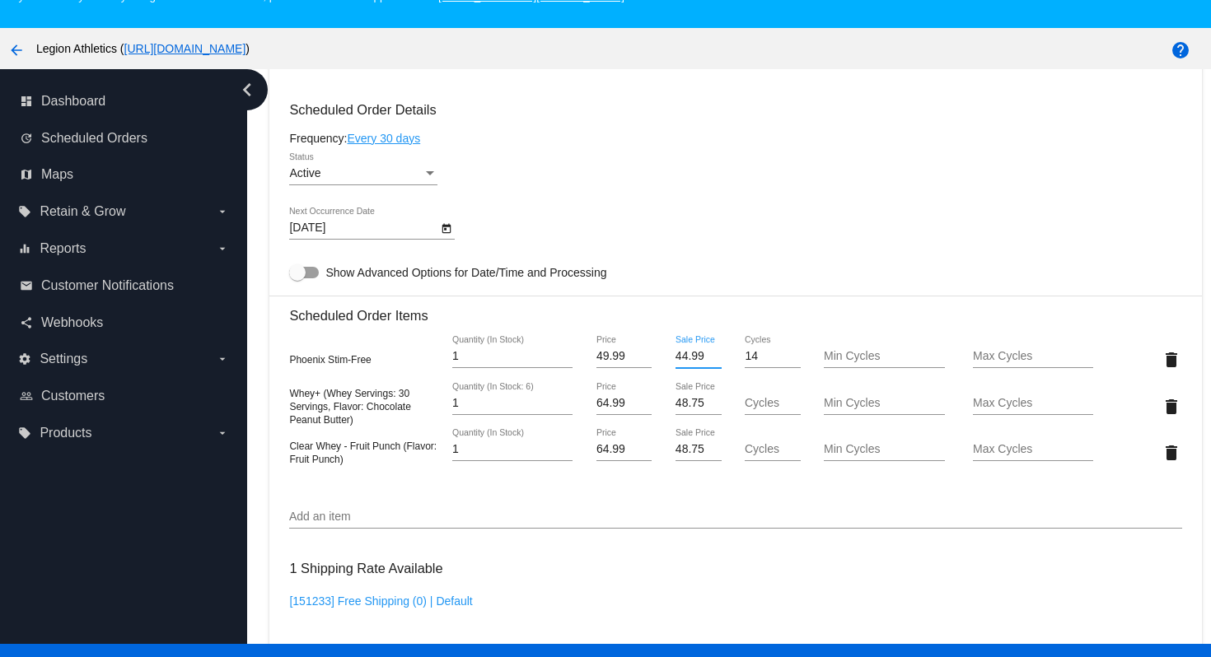
drag, startPoint x: 705, startPoint y: 372, endPoint x: 672, endPoint y: 373, distance: 33.0
click at [672, 373] on div "44.99 Sale Price" at bounding box center [699, 359] width 74 height 47
type input "37.50"
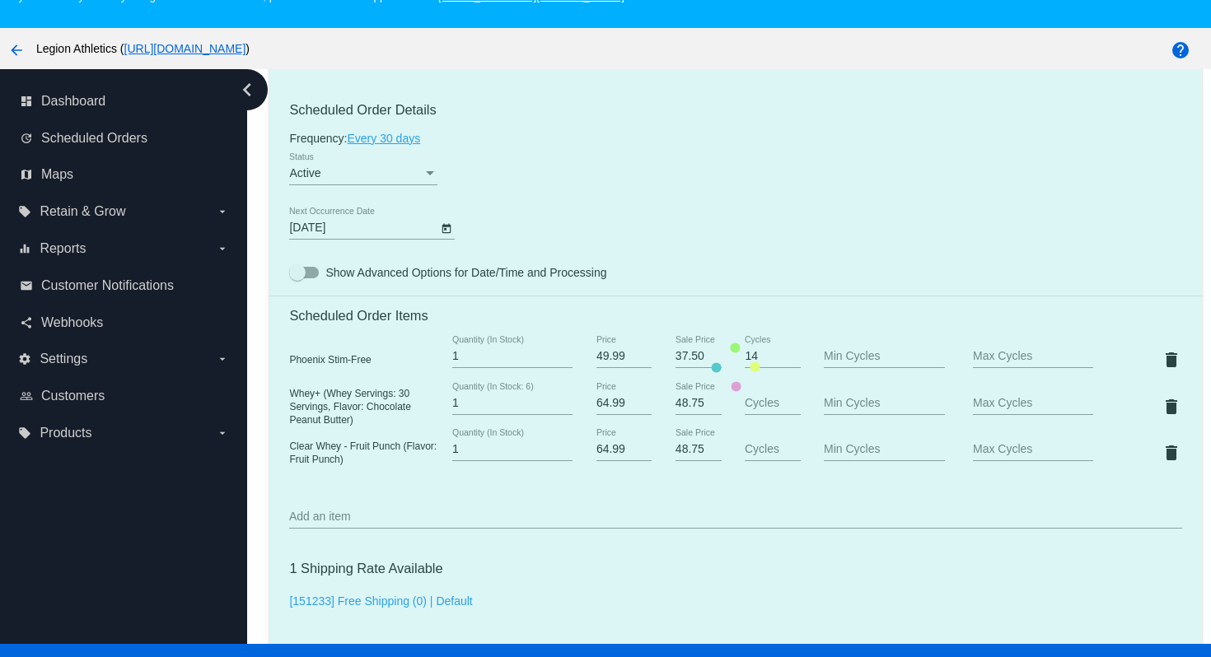
click at [705, 237] on mat-card "Customer 4196340: Tanya Grillo tanyagrillofit@gmail.com Customer Shipping Enter…" at bounding box center [735, 367] width 932 height 1741
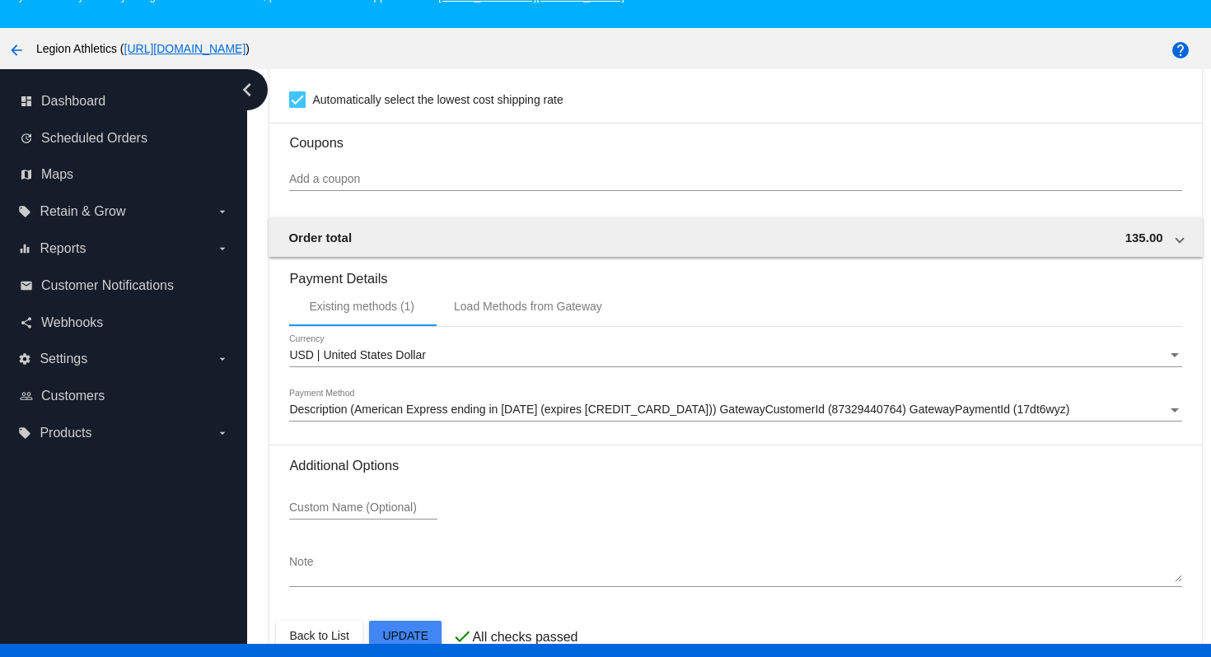
scroll to position [1573, 0]
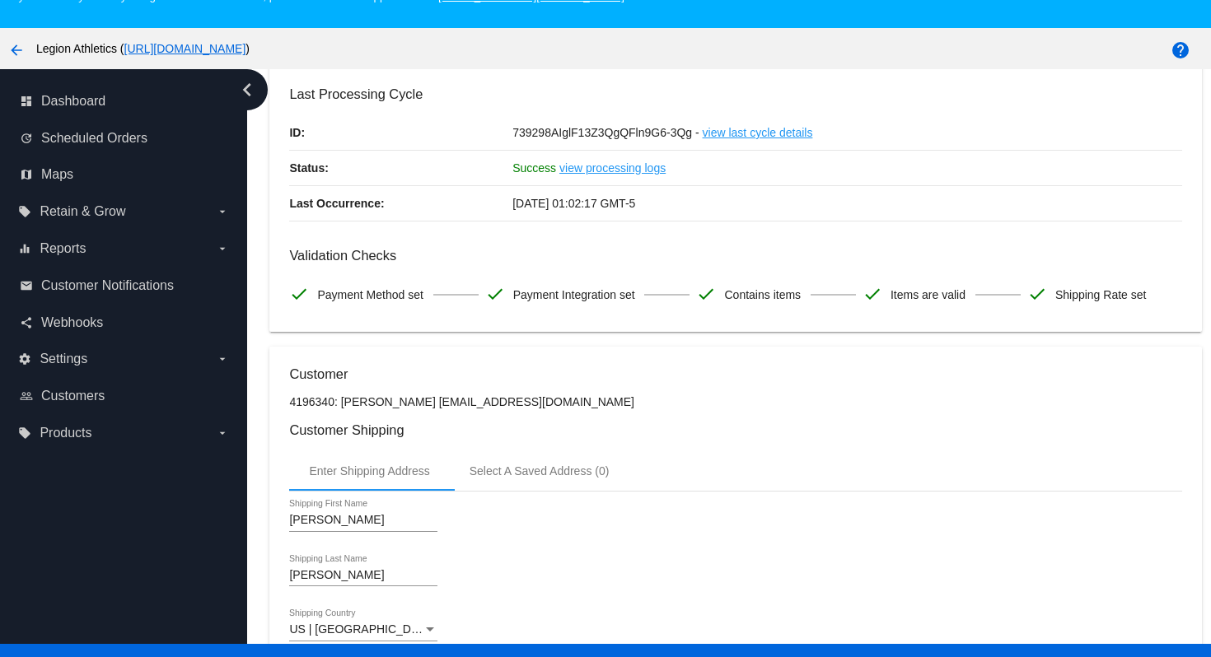
scroll to position [29, 0]
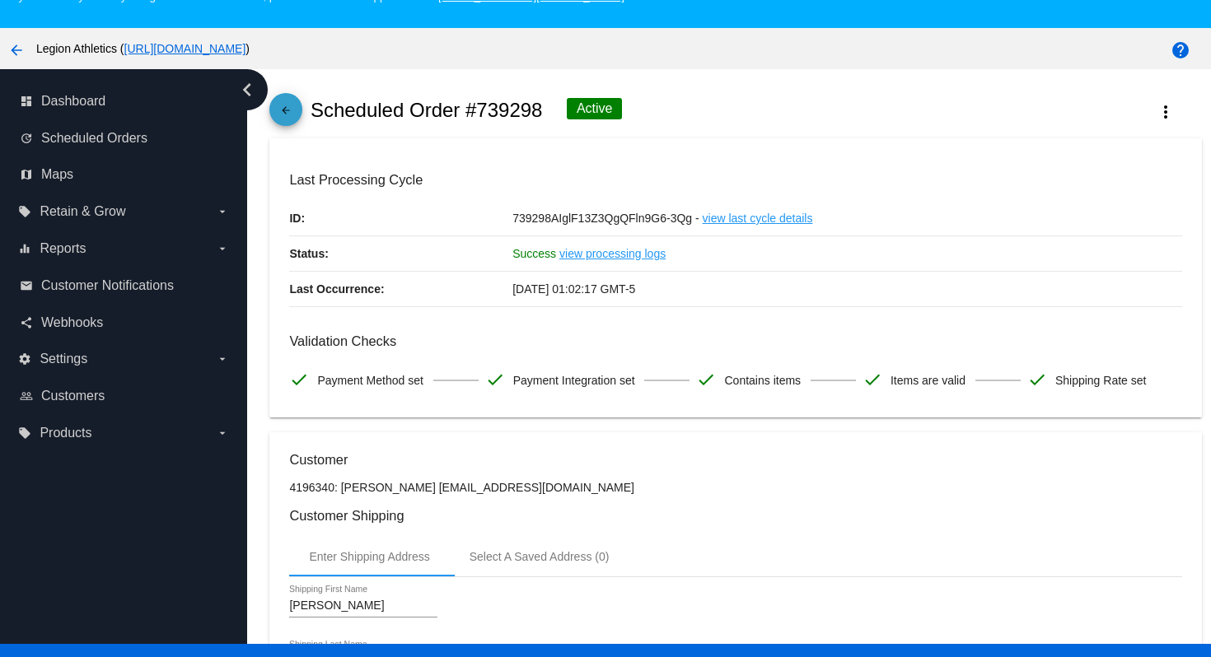
click at [285, 116] on mat-icon "arrow_back" at bounding box center [286, 115] width 20 height 20
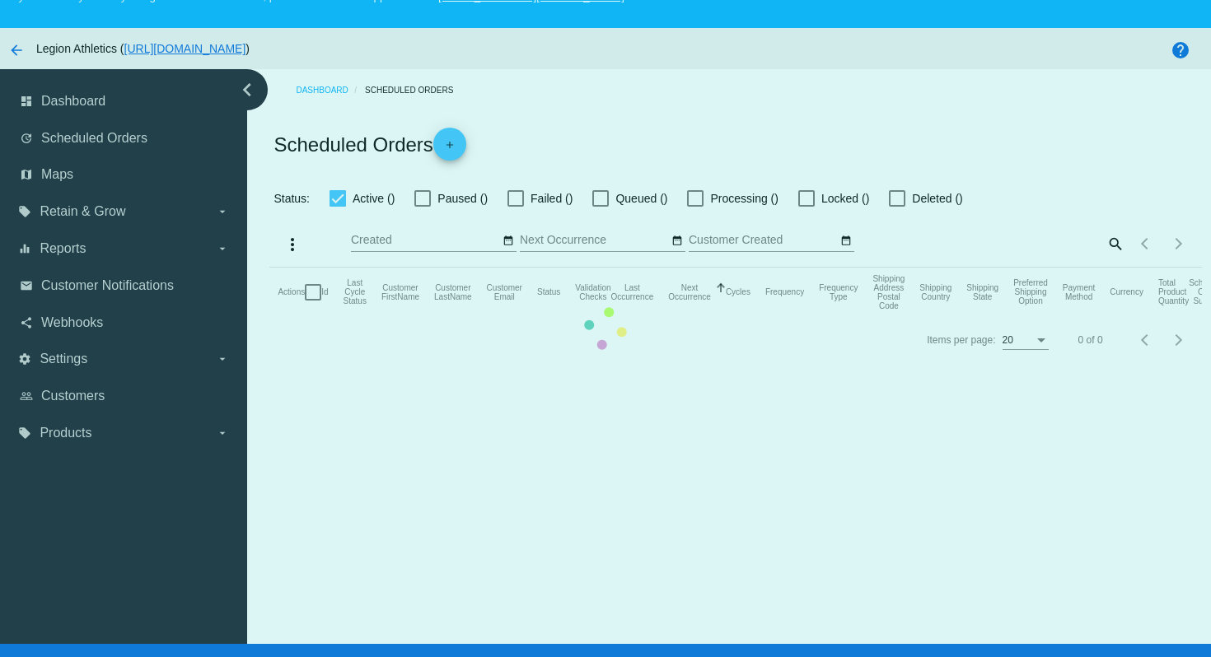
checkbox input "true"
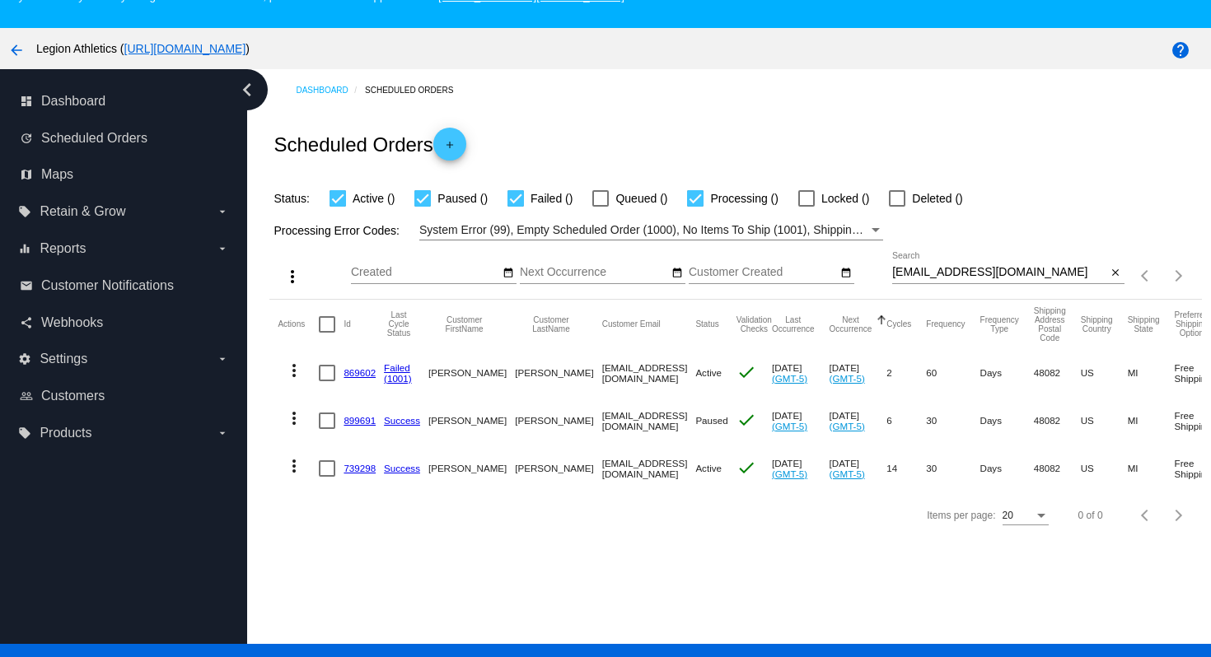
click at [366, 377] on link "869602" at bounding box center [360, 372] width 32 height 11
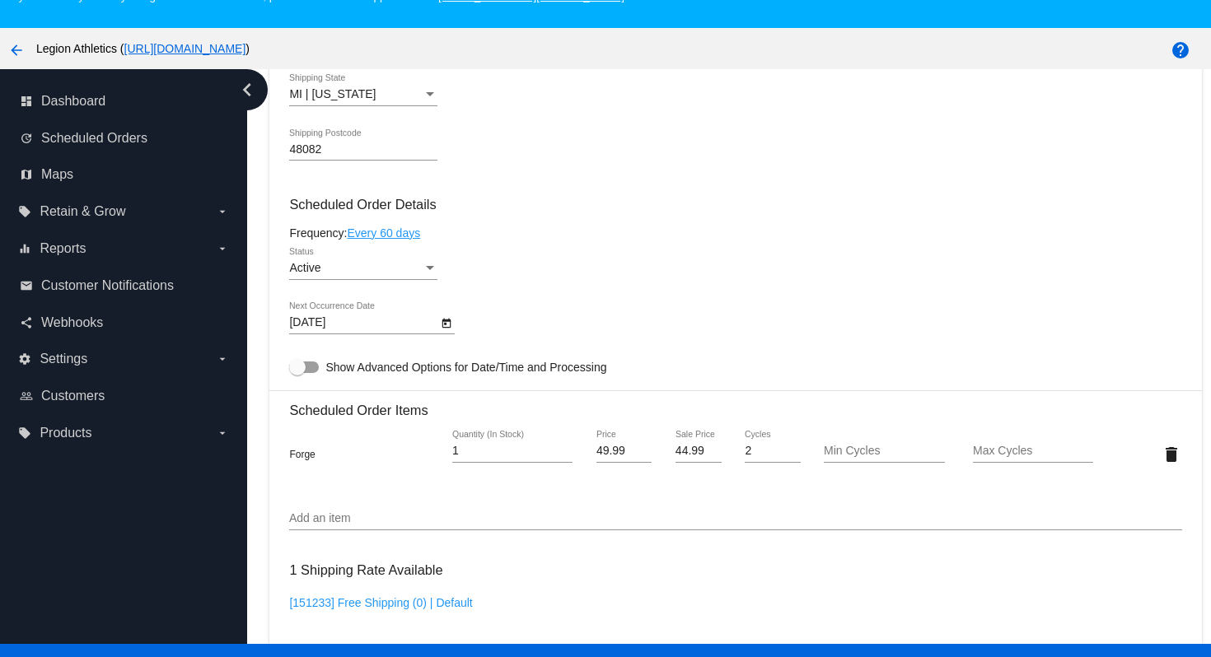
scroll to position [910, 0]
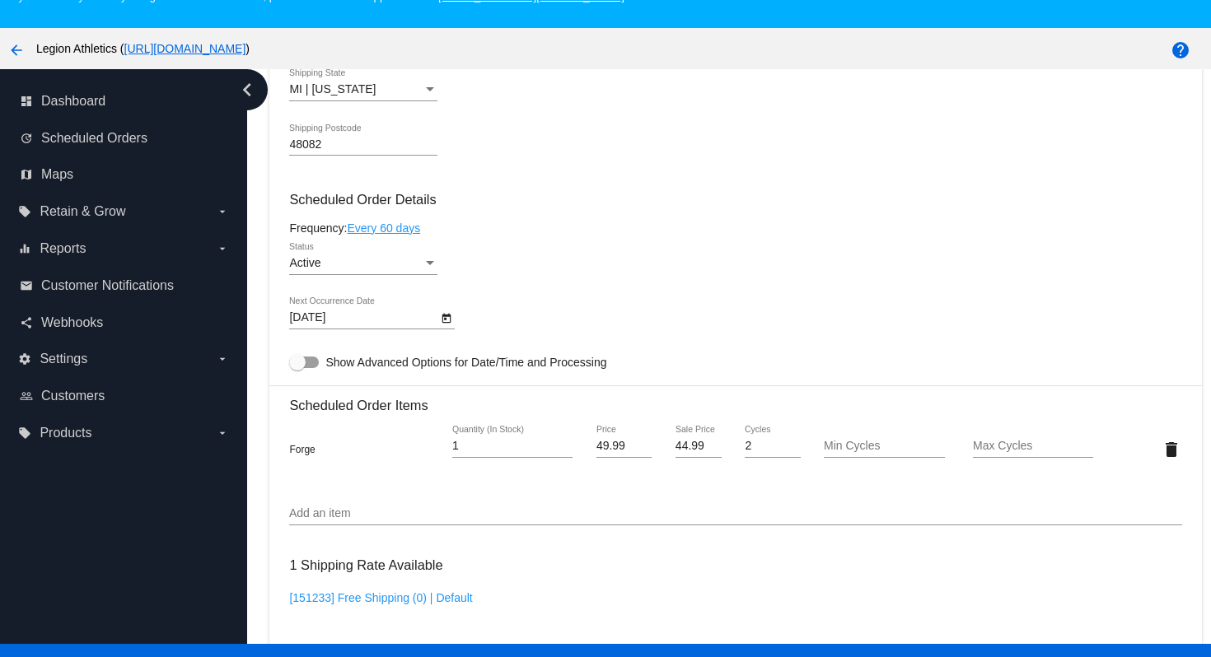
click at [395, 270] on div "Active" at bounding box center [355, 263] width 133 height 13
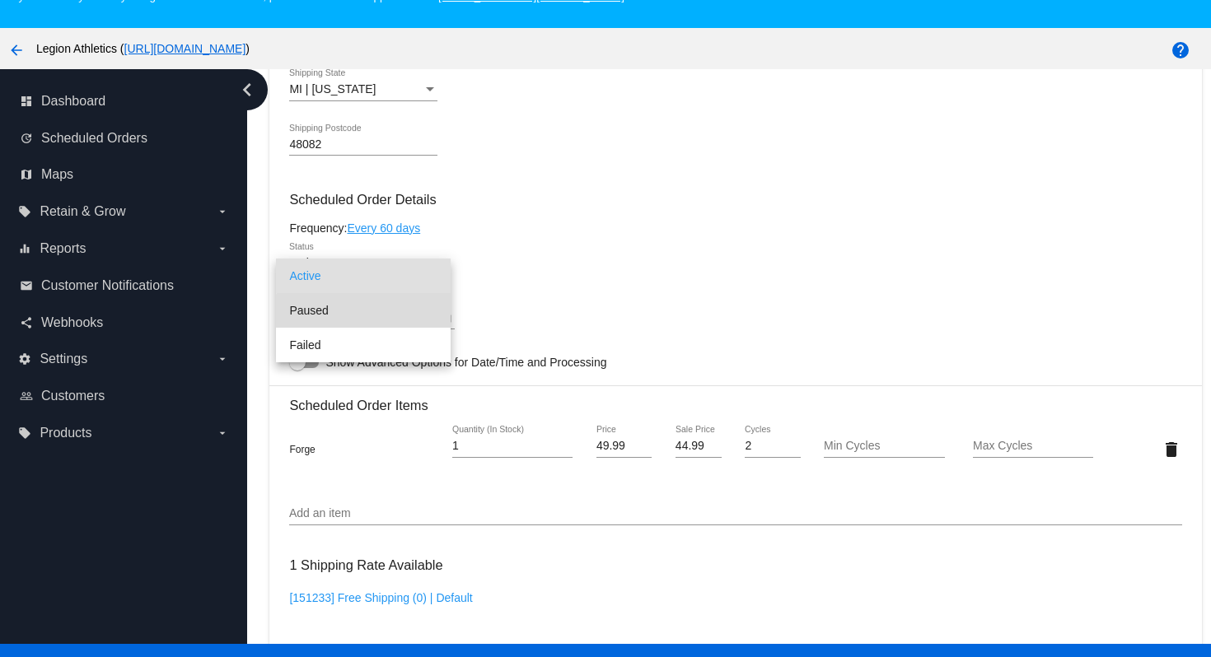
click at [382, 318] on span "Paused" at bounding box center [363, 310] width 148 height 35
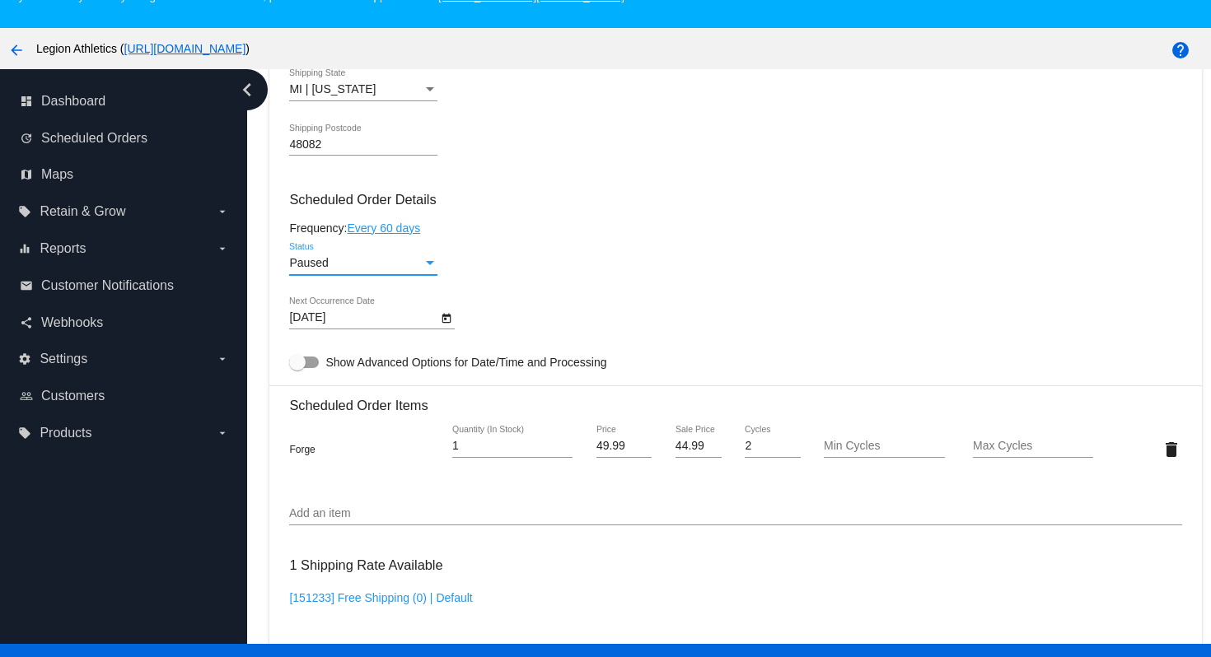
scroll to position [1514, 0]
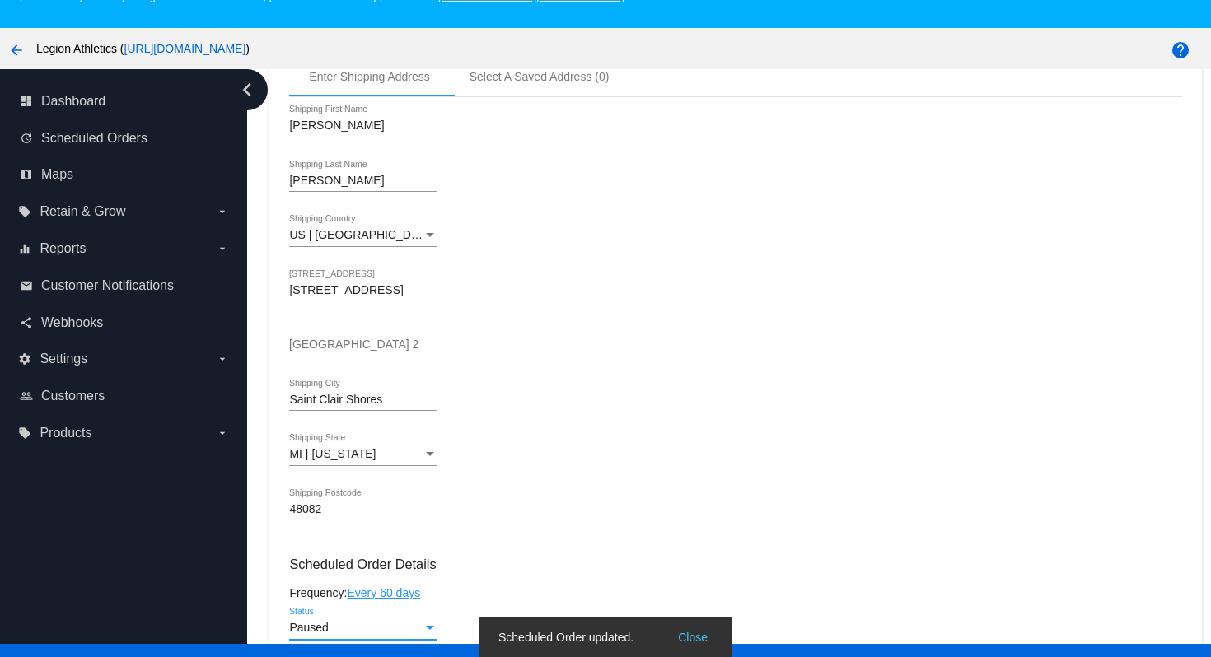
scroll to position [0, 0]
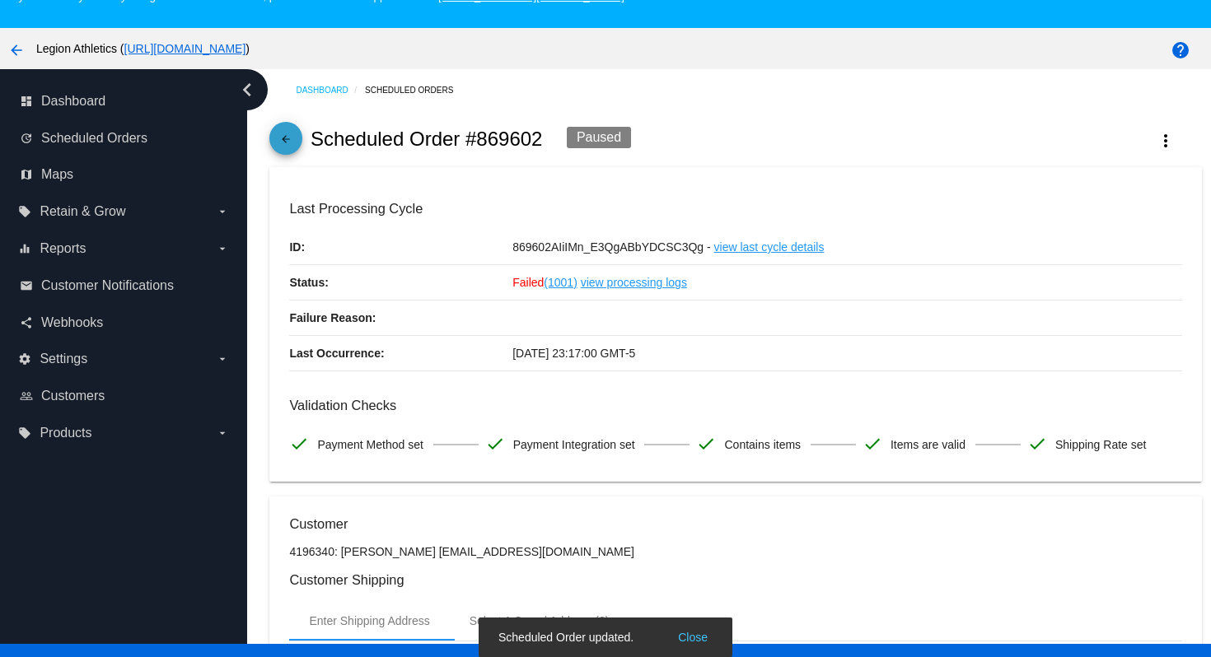
click at [292, 144] on mat-icon "arrow_back" at bounding box center [286, 143] width 20 height 20
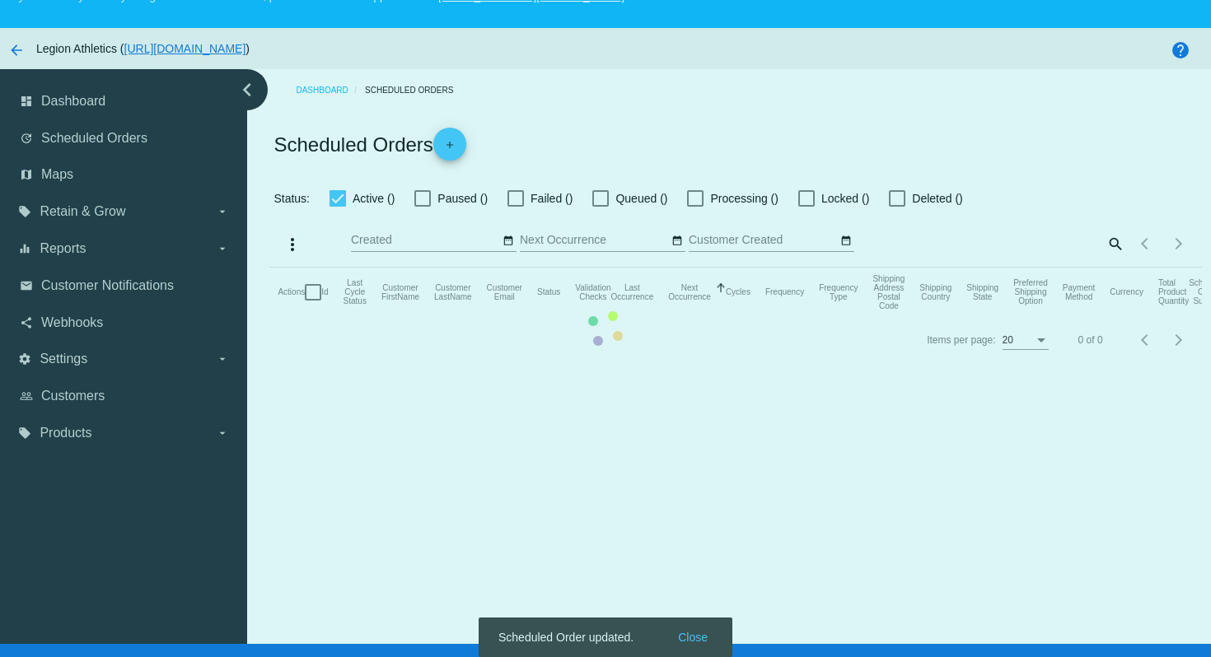
checkbox input "true"
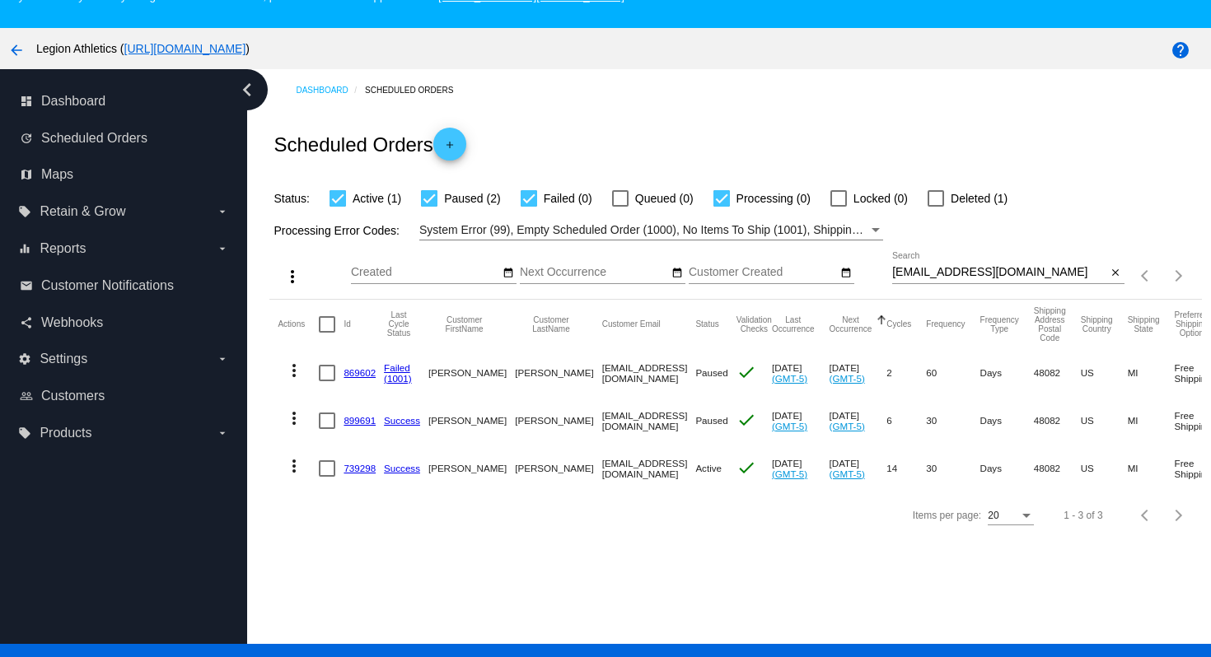
click at [371, 474] on link "739298" at bounding box center [360, 468] width 32 height 11
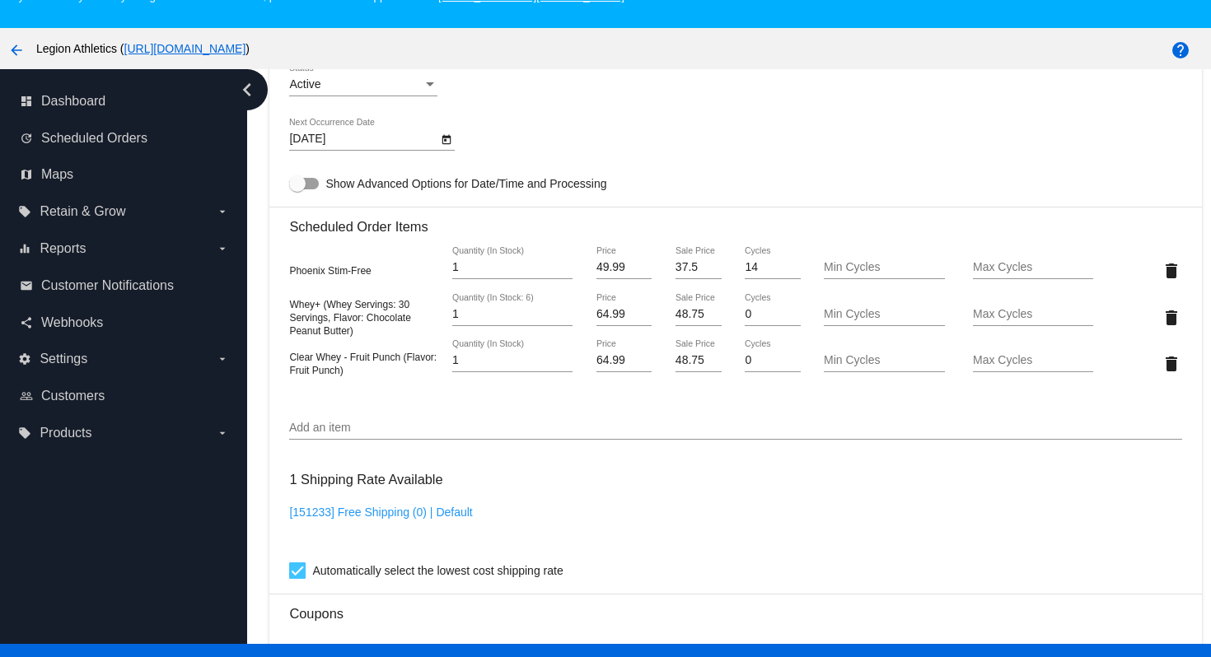
scroll to position [1573, 0]
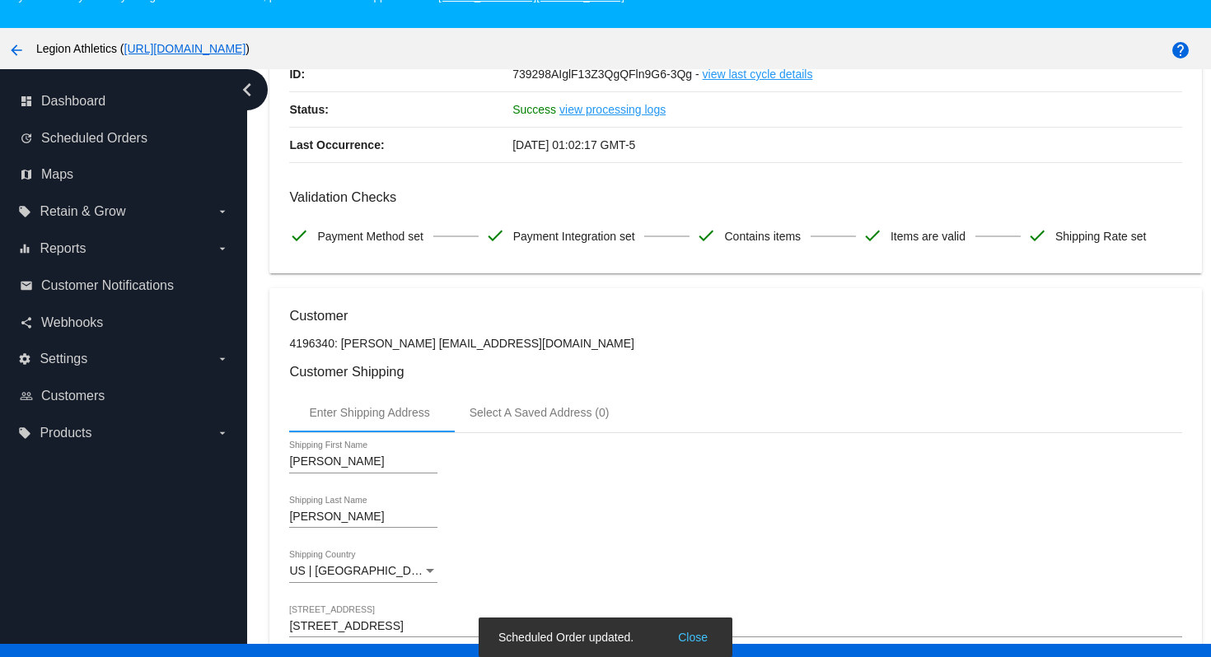
scroll to position [0, 0]
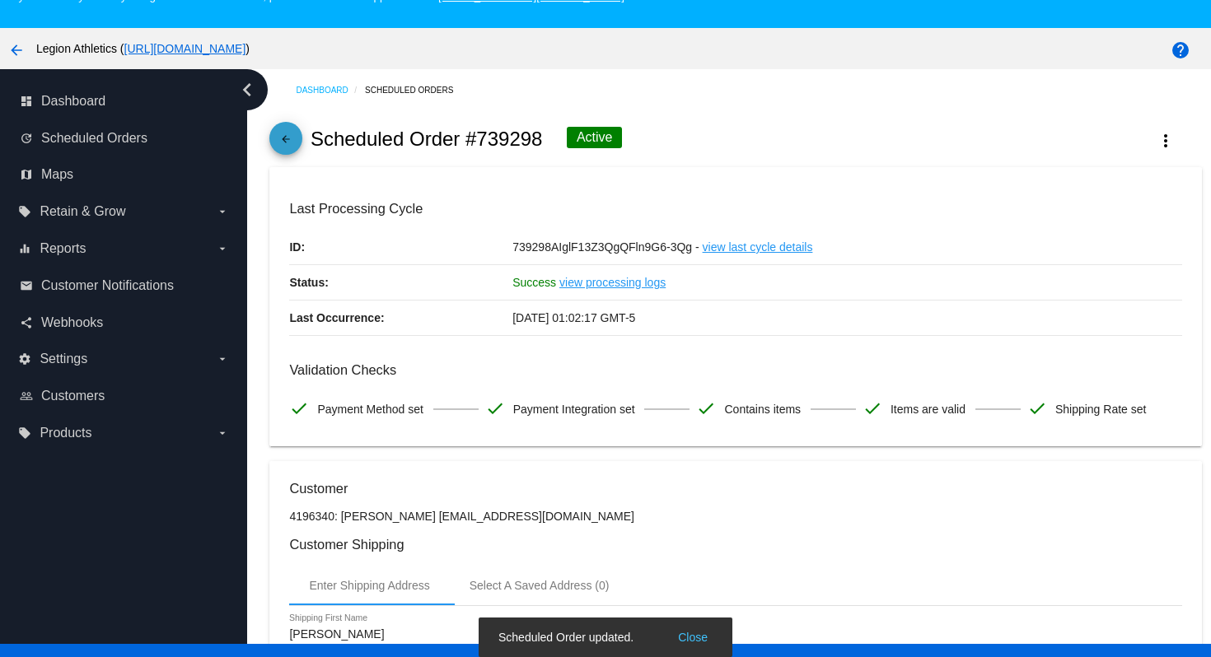
click at [289, 135] on span "arrow_back" at bounding box center [286, 142] width 20 height 40
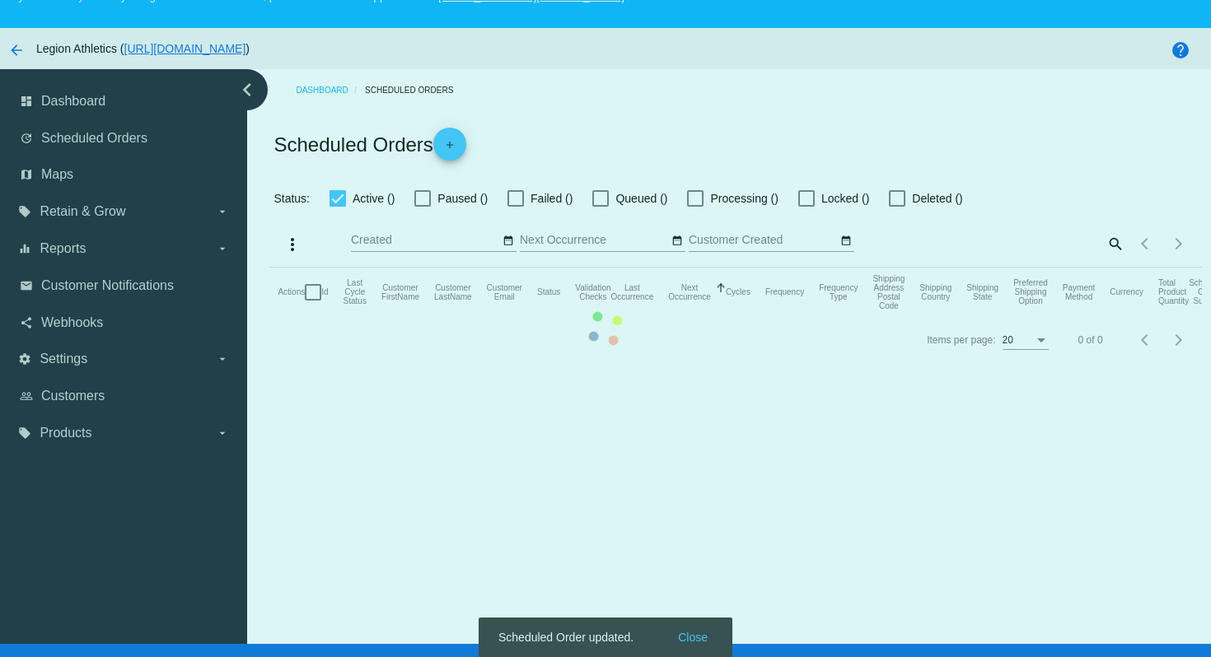
checkbox input "true"
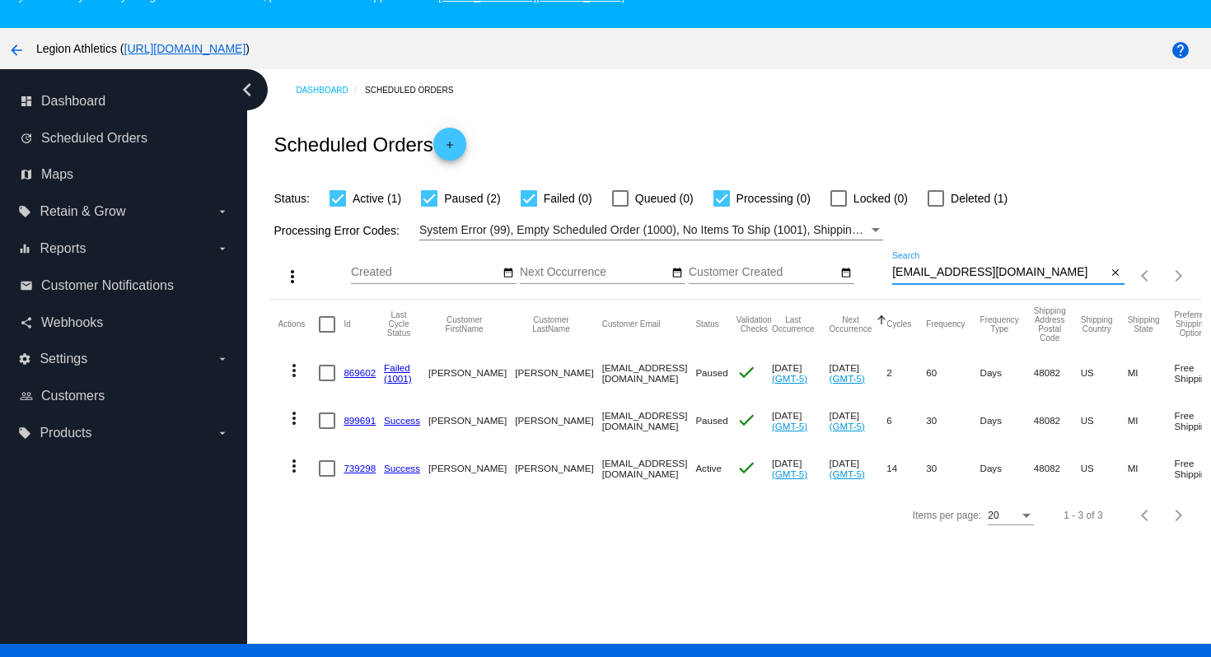
drag, startPoint x: 1049, startPoint y: 280, endPoint x: 1038, endPoint y: 253, distance: 29.2
click at [1038, 253] on div "more_vert Aug Jan Feb Mar Apr 1" at bounding box center [735, 270] width 932 height 58
paste input "cylecoolidge"
type input "[EMAIL_ADDRESS][DOMAIN_NAME]"
click at [1013, 133] on div "Scheduled Orders add" at bounding box center [735, 144] width 932 height 66
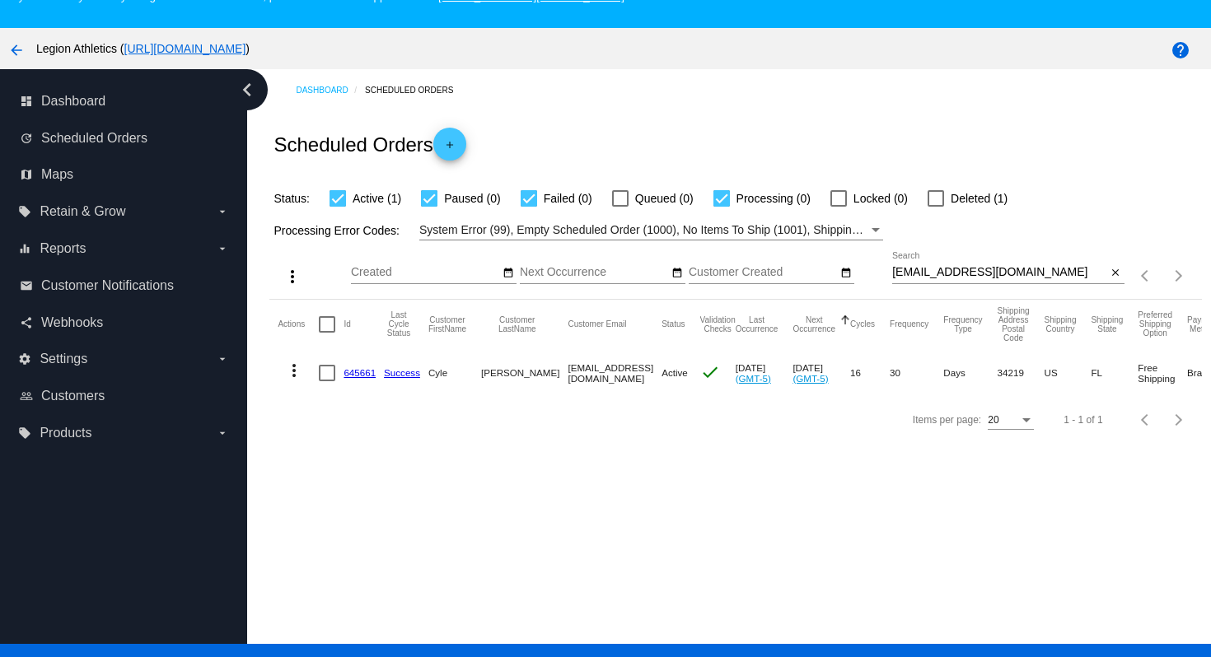
click at [351, 383] on mat-cell "645661" at bounding box center [364, 373] width 40 height 48
click at [364, 371] on link "645661" at bounding box center [360, 372] width 32 height 11
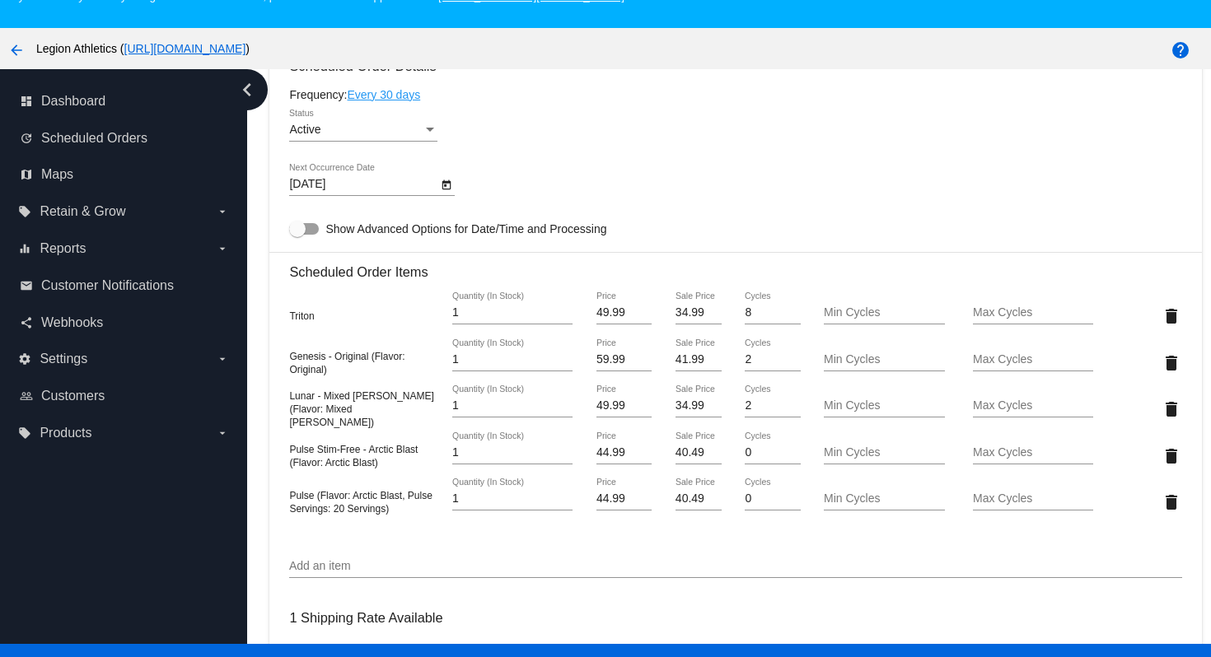
scroll to position [1010, 0]
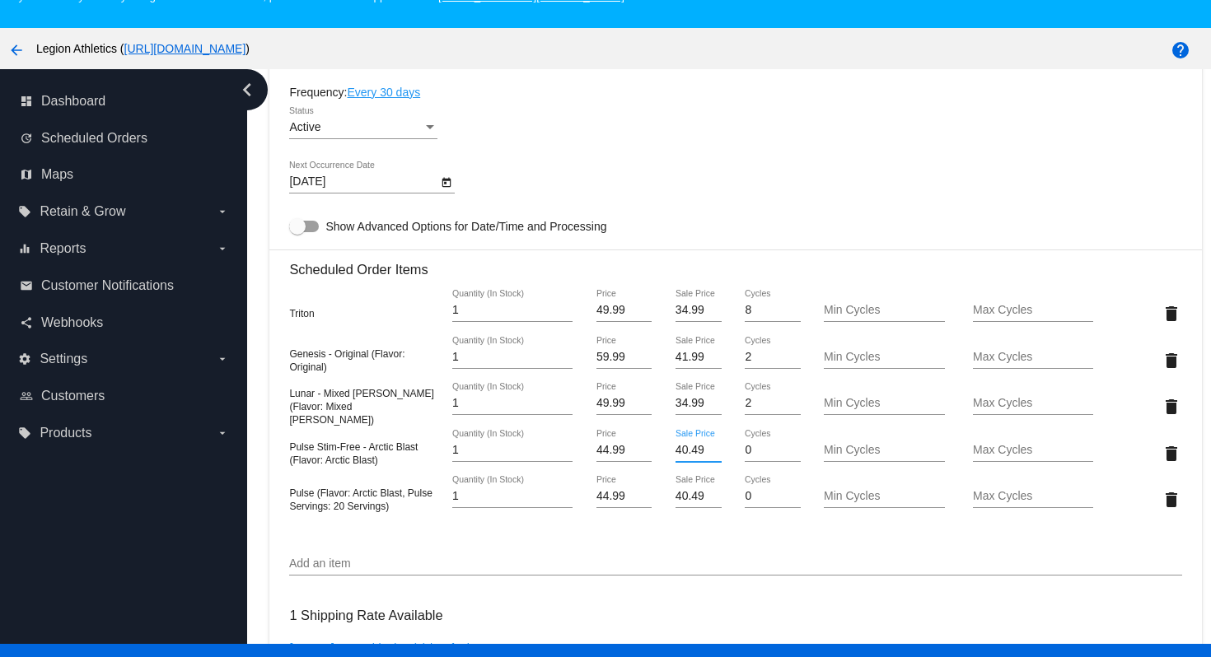
drag, startPoint x: 706, startPoint y: 466, endPoint x: 663, endPoint y: 464, distance: 42.9
click at [663, 464] on div "40.49 Sale Price" at bounding box center [699, 453] width 74 height 47
type input "31.49"
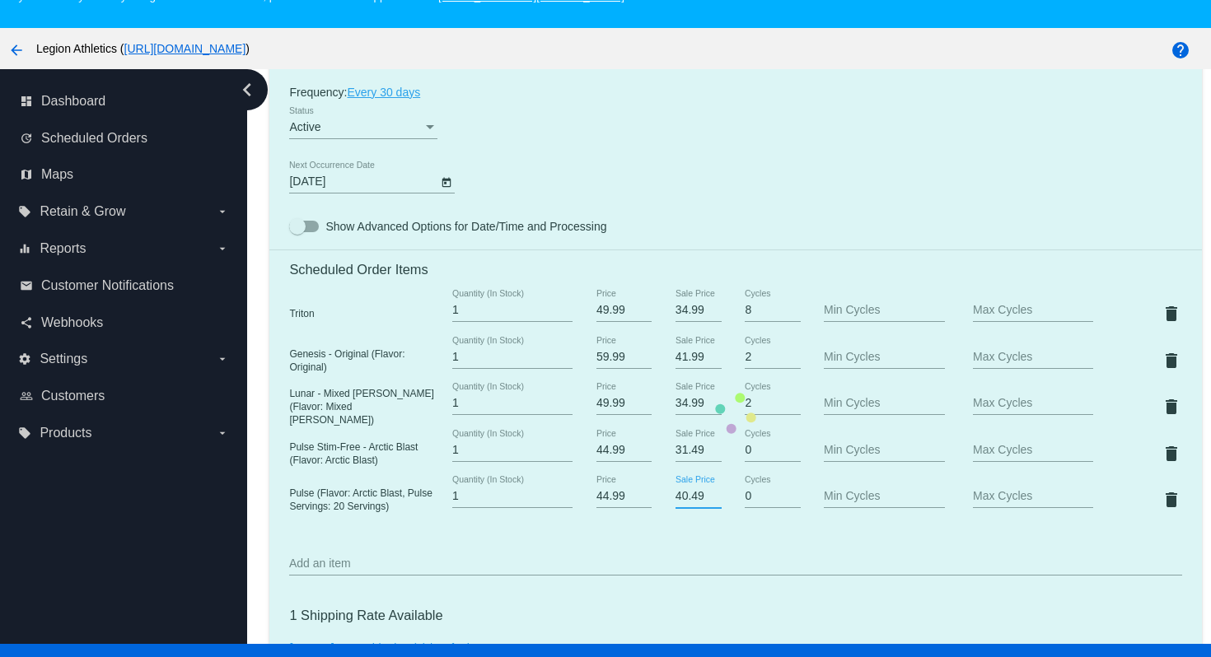
drag, startPoint x: 705, startPoint y: 511, endPoint x: 666, endPoint y: 512, distance: 39.6
click at [666, 512] on mat-card "Customer 298132: Cyle Coolidge cylecoolidge@gmail.com Customer Shipping Enter S…" at bounding box center [735, 413] width 932 height 1925
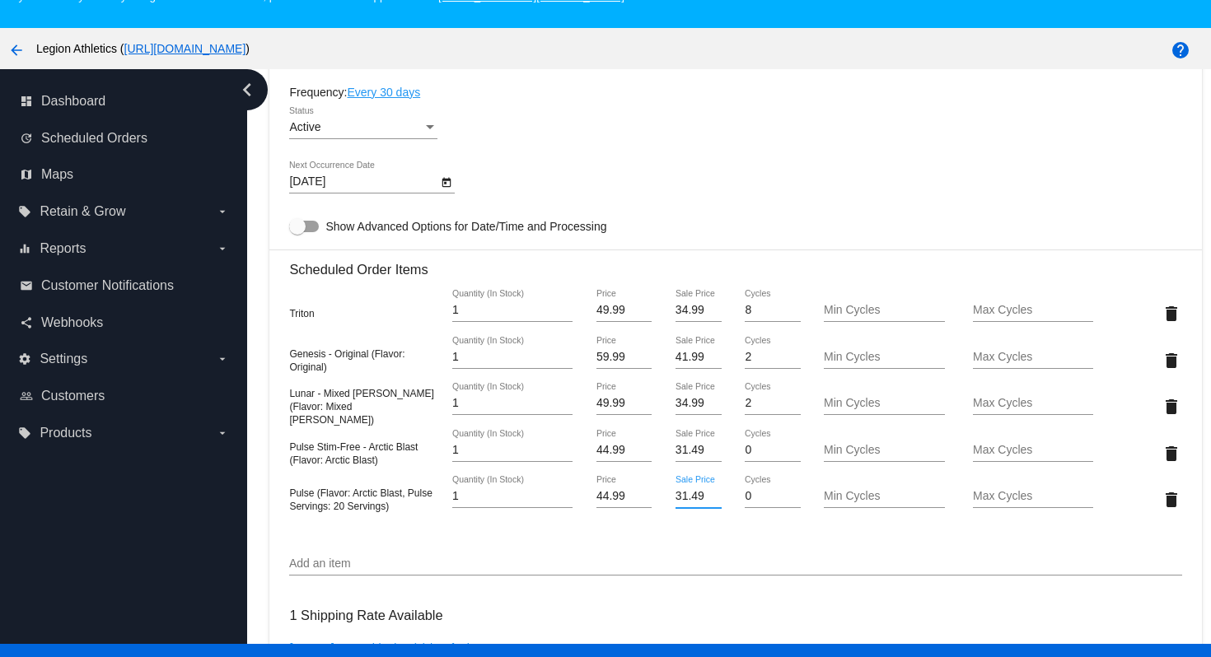
type input "31.49"
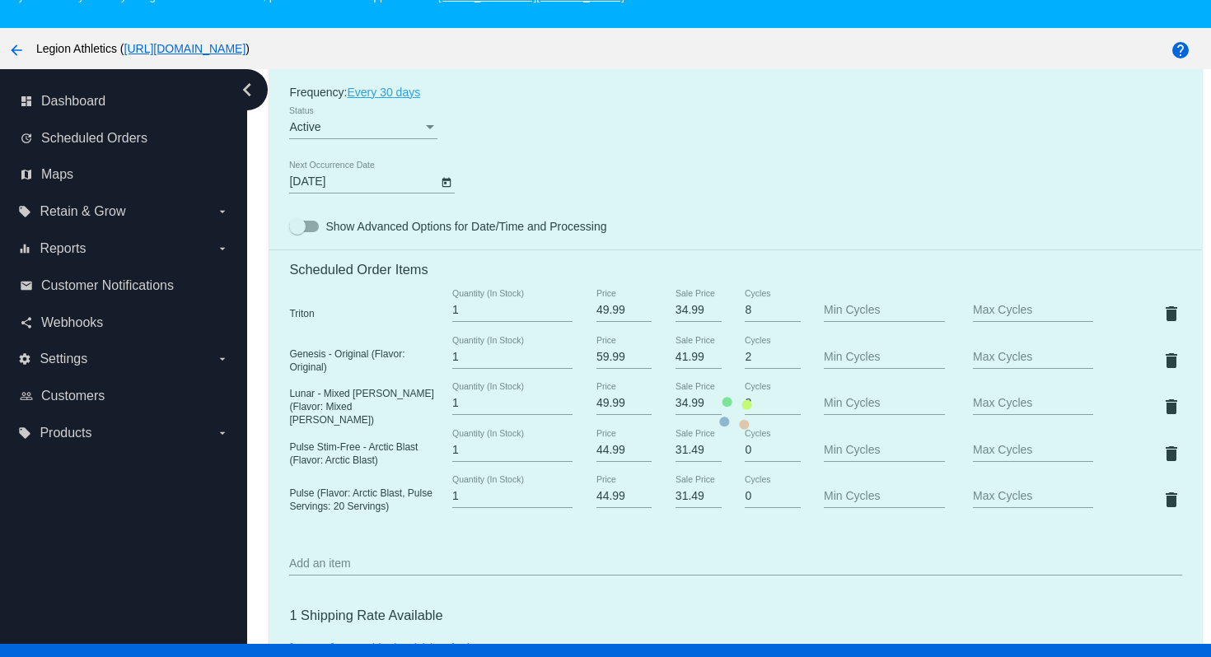
click at [648, 161] on mat-card "Customer 298132: Cyle Coolidge cylecoolidge@gmail.com Customer Shipping Enter S…" at bounding box center [735, 413] width 932 height 1925
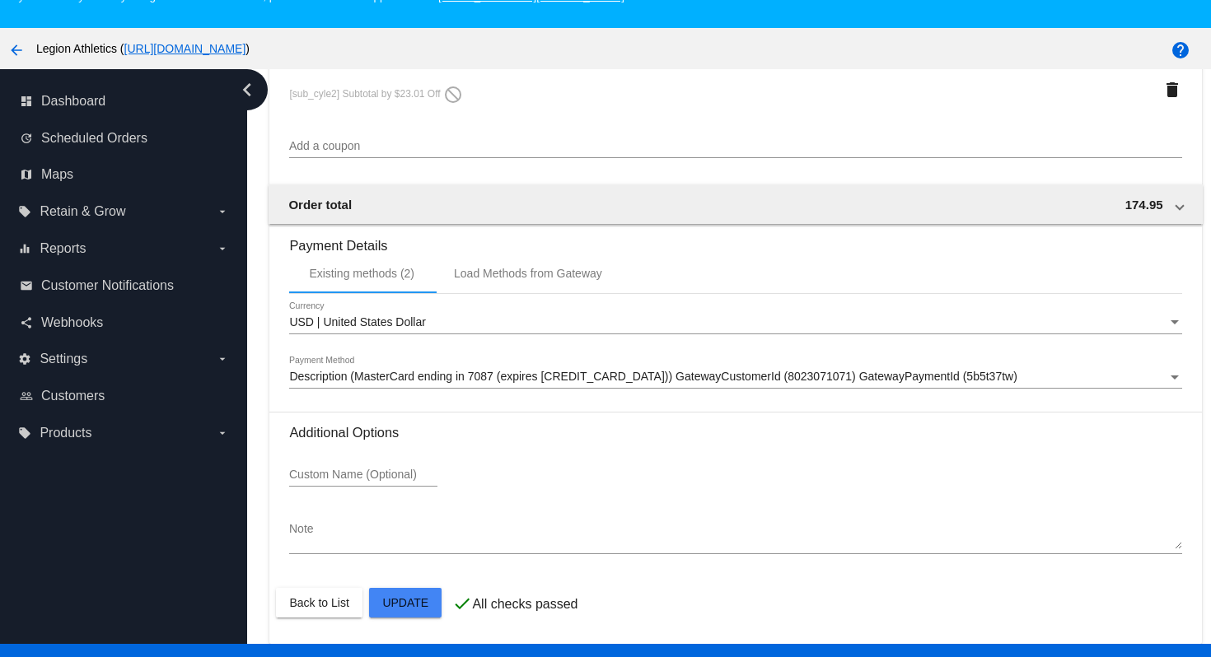
scroll to position [105, 0]
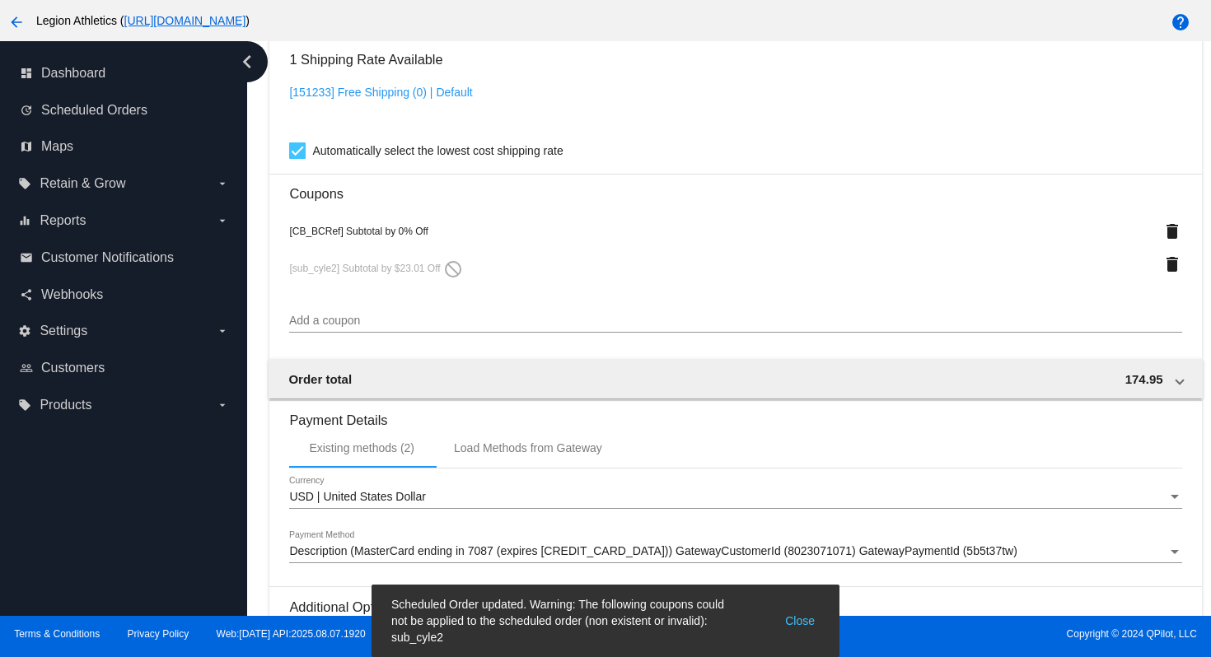
scroll to position [1542, 0]
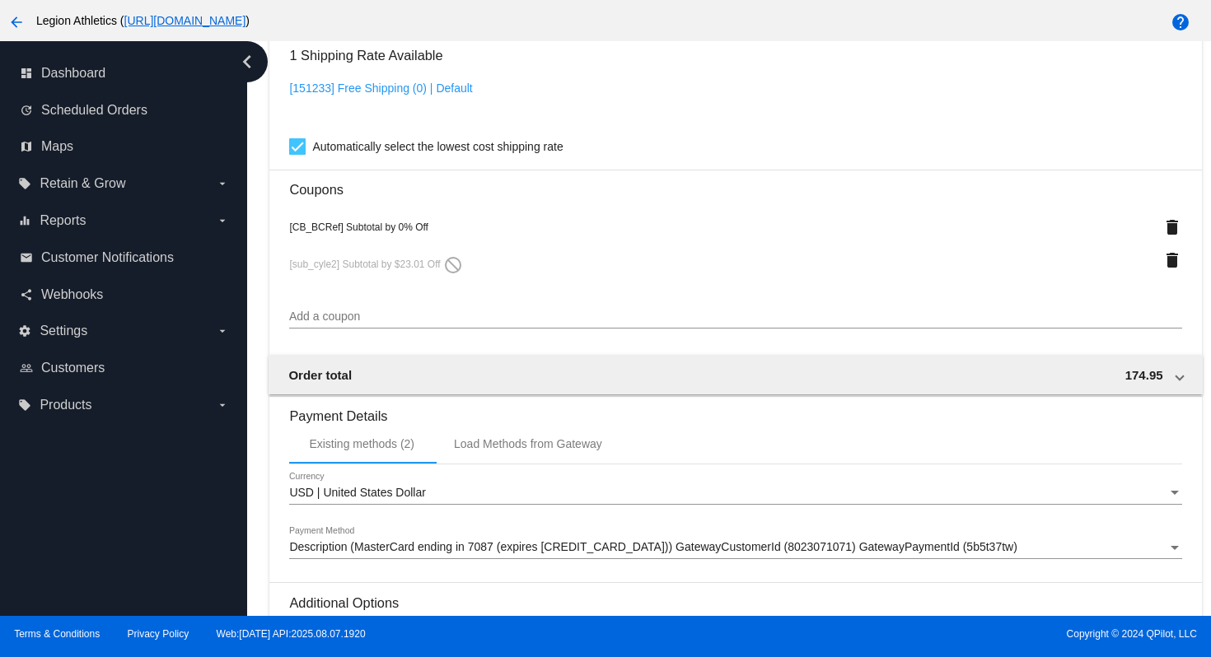
click at [524, 324] on input "Add a coupon" at bounding box center [735, 317] width 892 height 13
paste input "ojnwevp"
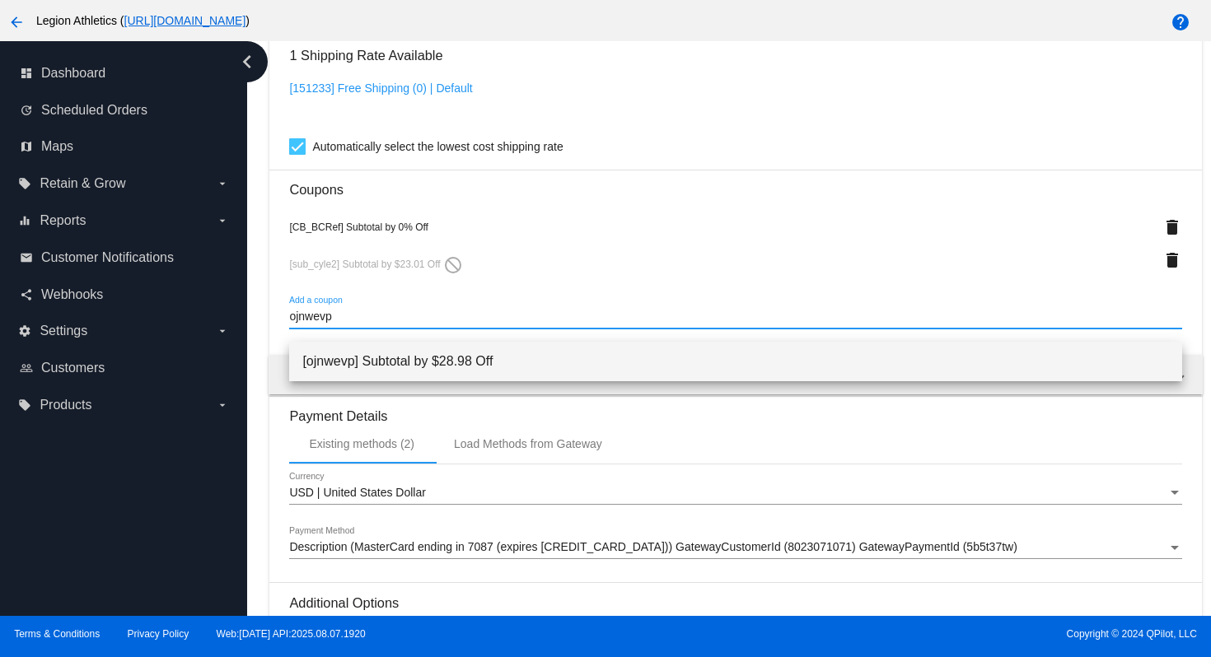
type input "ojnwevp"
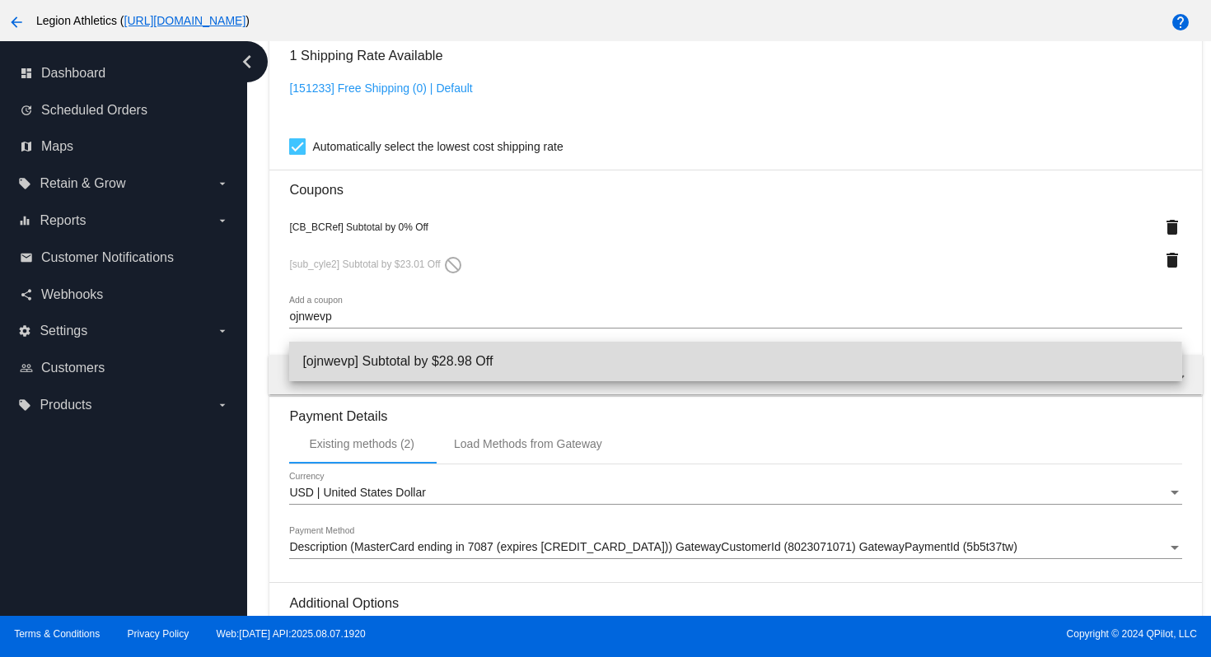
click at [475, 366] on span "[ojnwevp] Subtotal by $28.98 Off" at bounding box center [735, 362] width 866 height 40
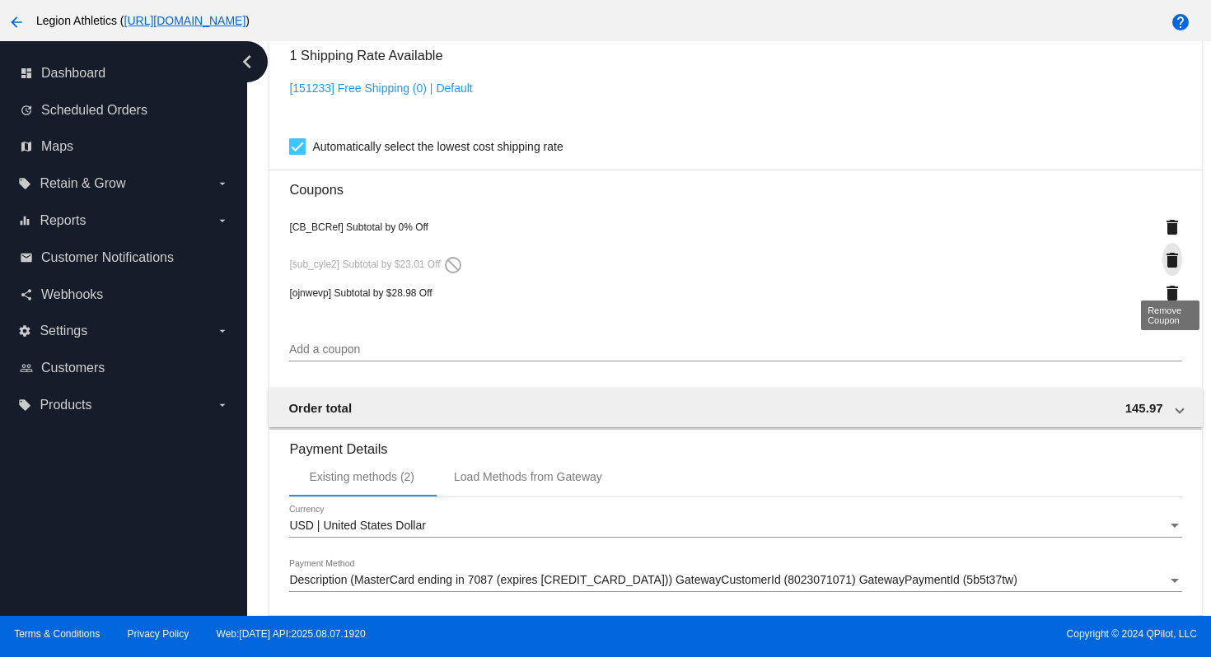
click at [1174, 270] on mat-icon "delete" at bounding box center [1172, 260] width 20 height 20
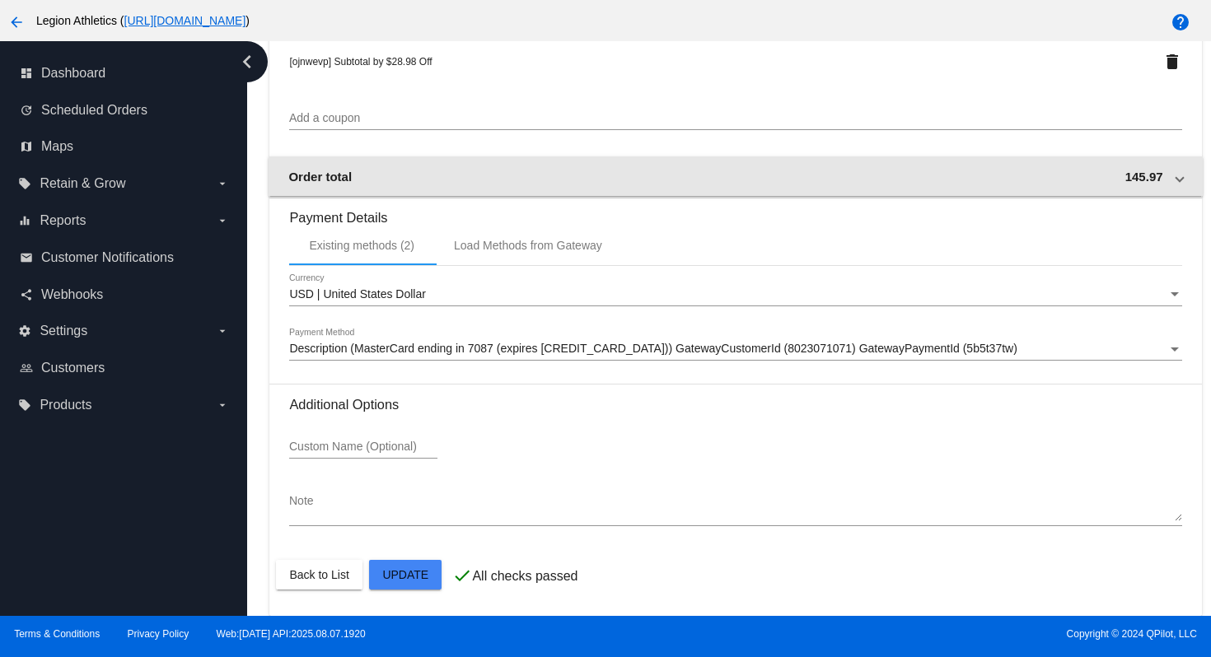
scroll to position [1757, 0]
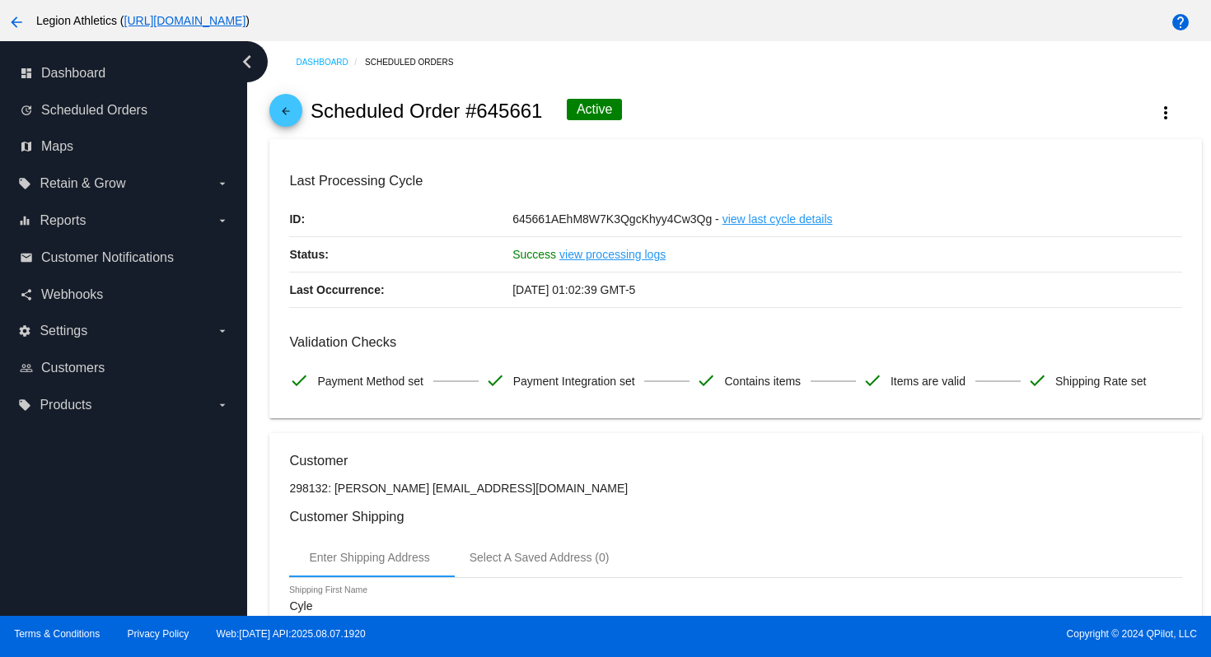
scroll to position [0, 0]
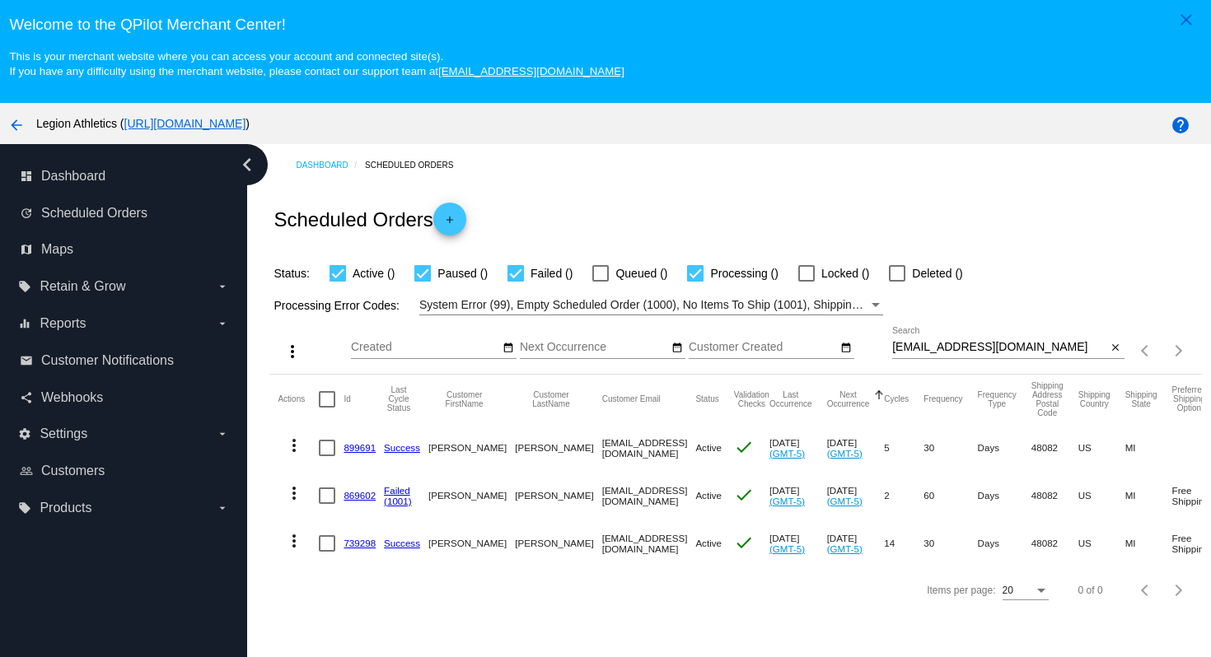
scroll to position [105, 0]
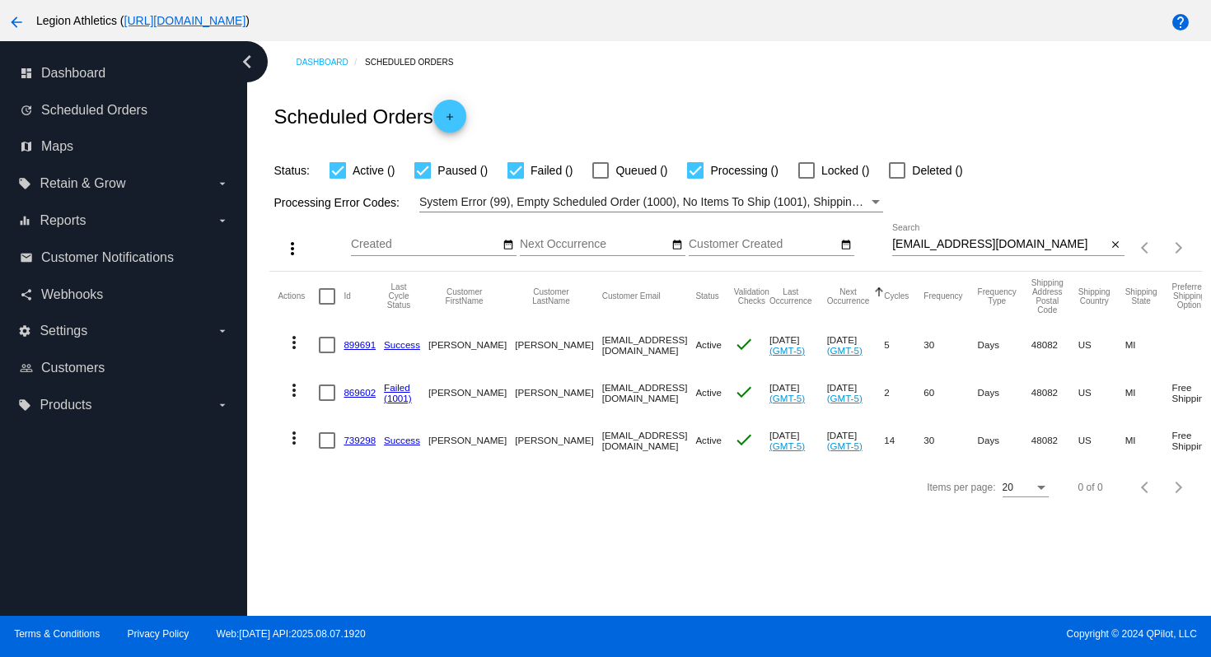
click at [357, 395] on link "869602" at bounding box center [360, 392] width 32 height 11
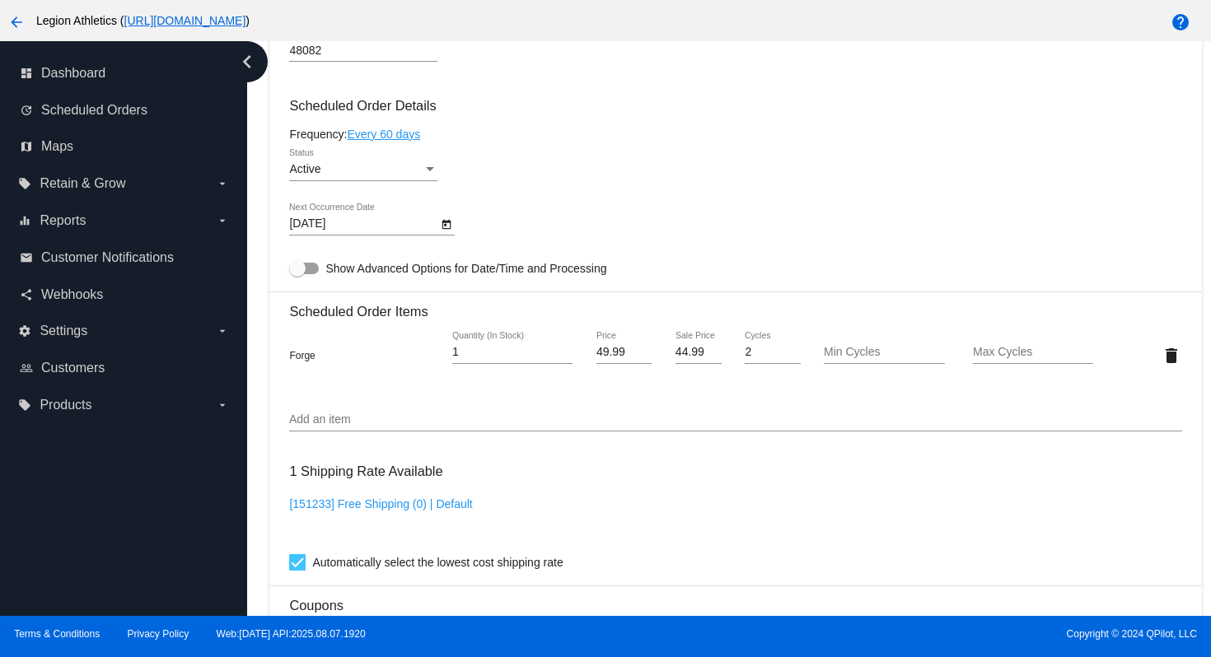
scroll to position [975, 0]
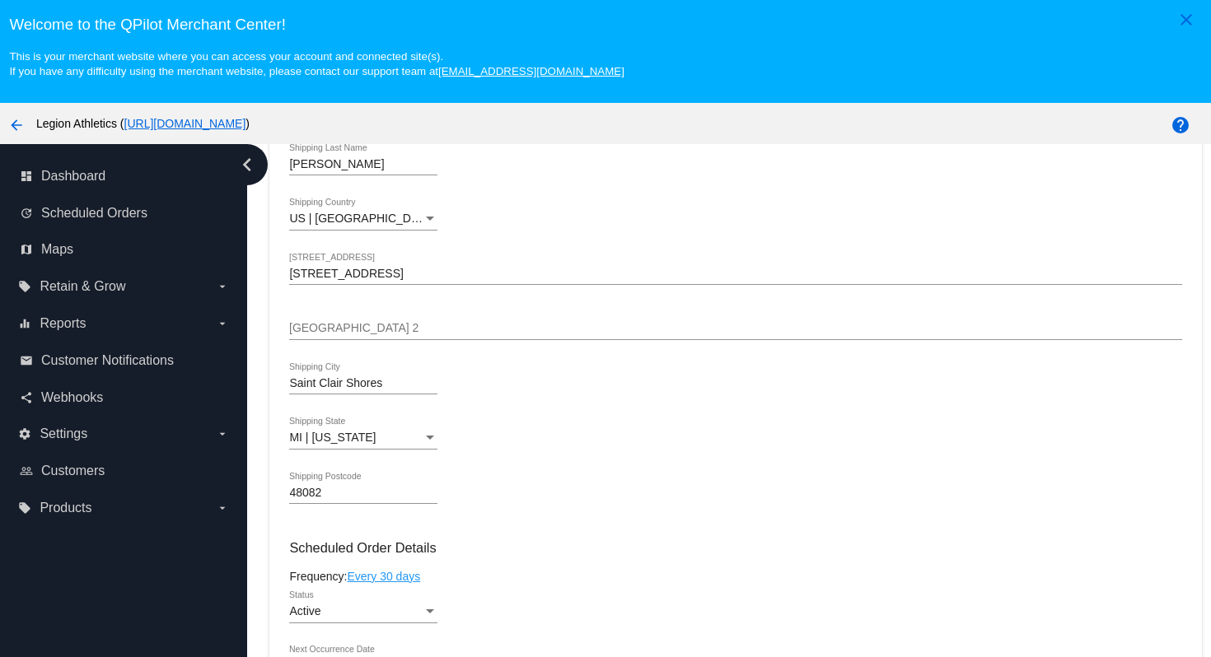
scroll to position [816, 0]
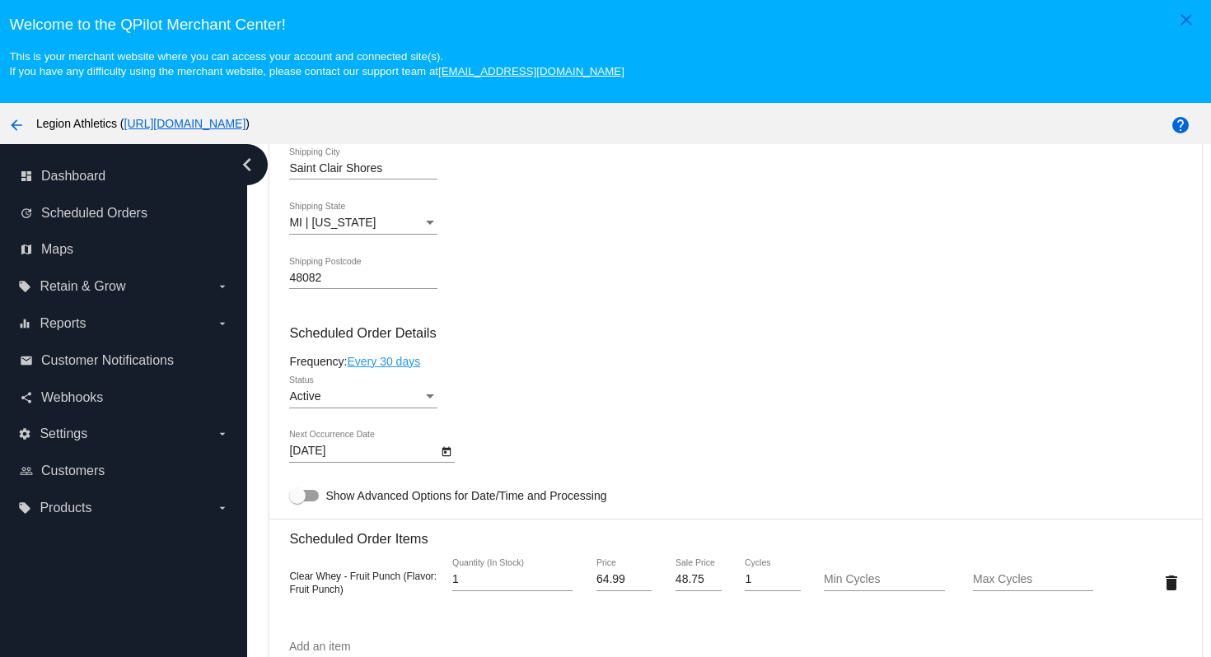
click at [403, 404] on div "Active" at bounding box center [355, 397] width 133 height 13
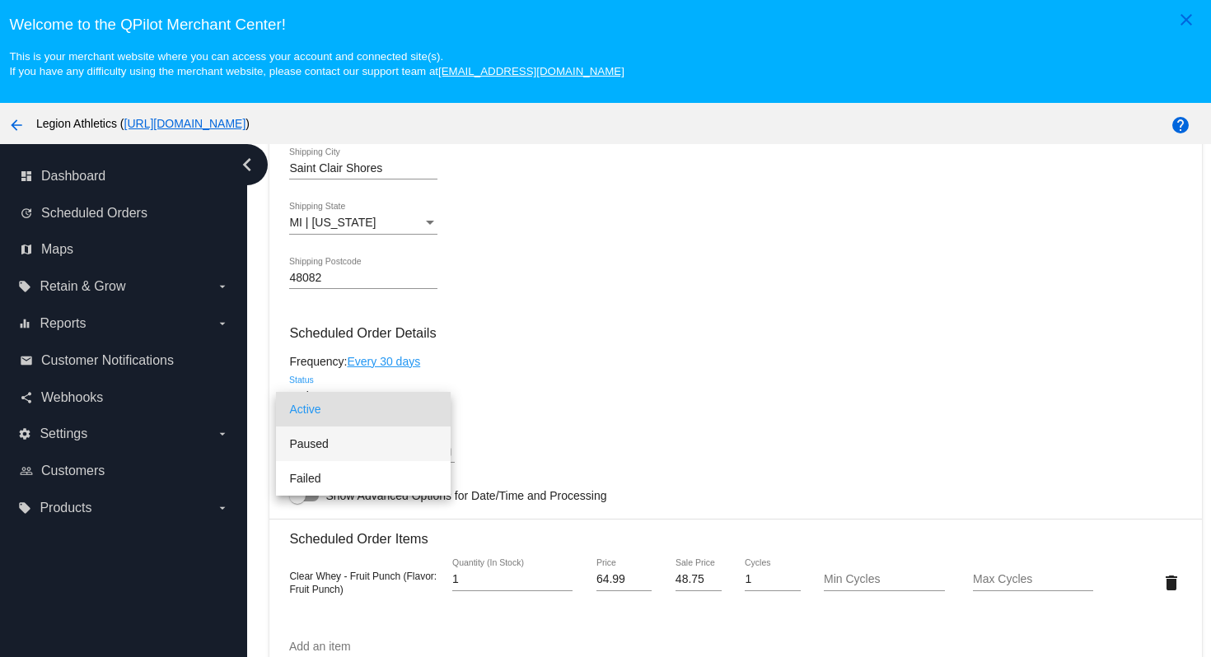
click at [377, 442] on span "Paused" at bounding box center [363, 444] width 148 height 35
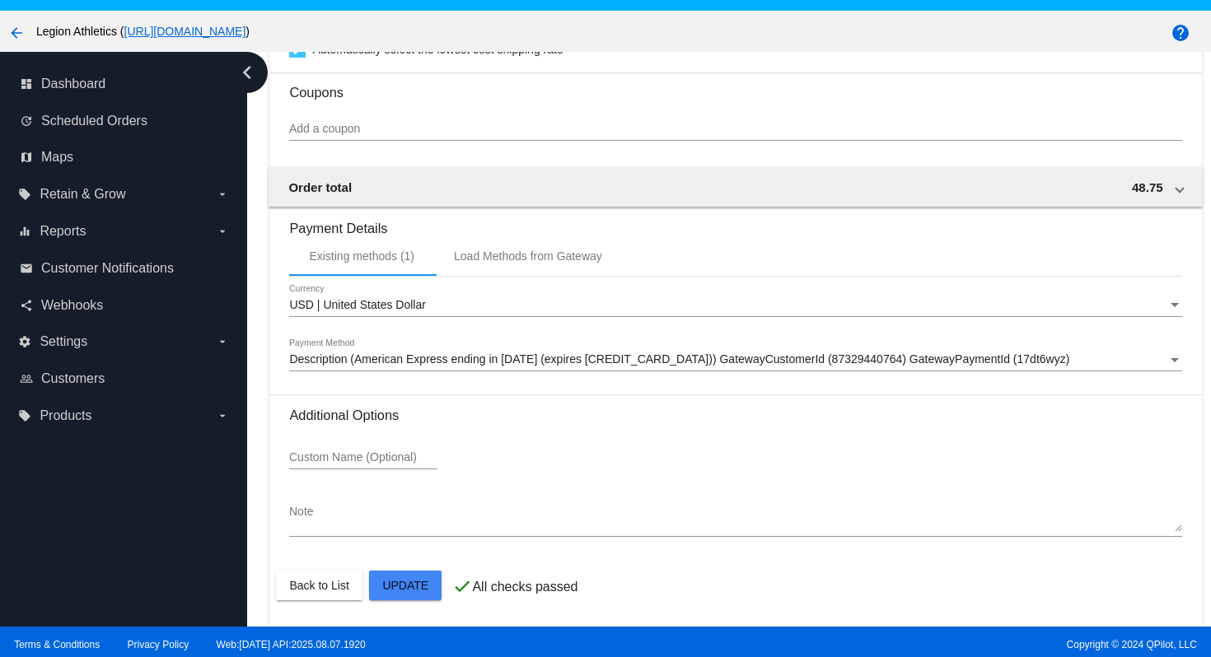
scroll to position [105, 0]
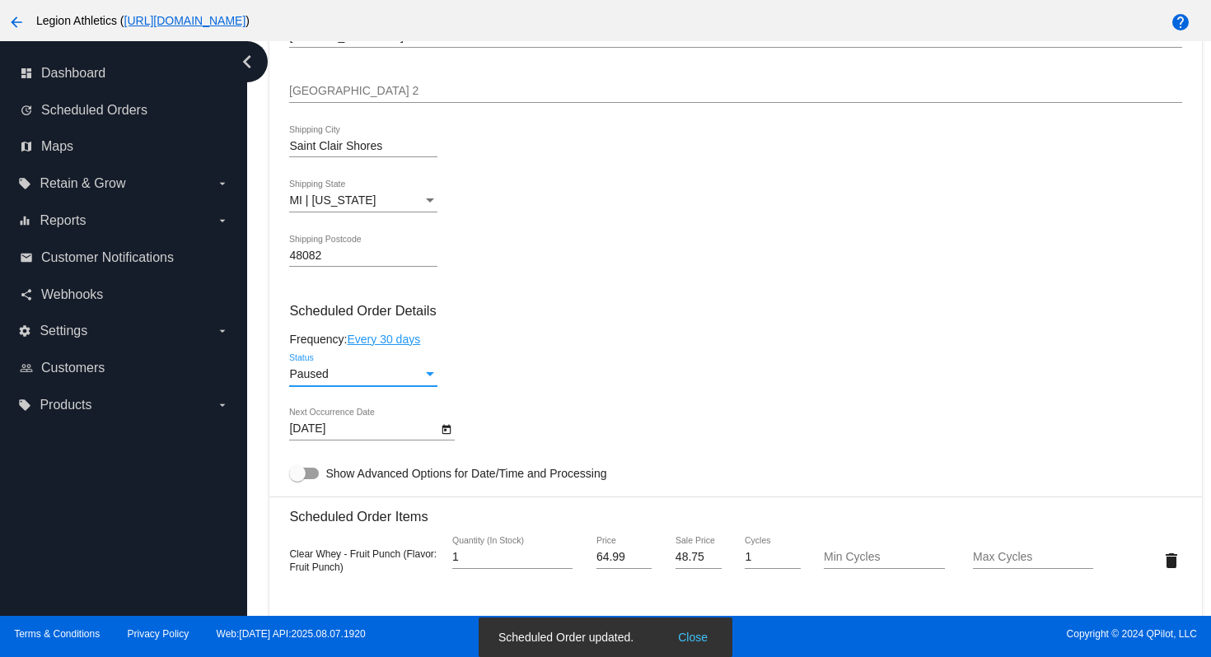
scroll to position [0, 0]
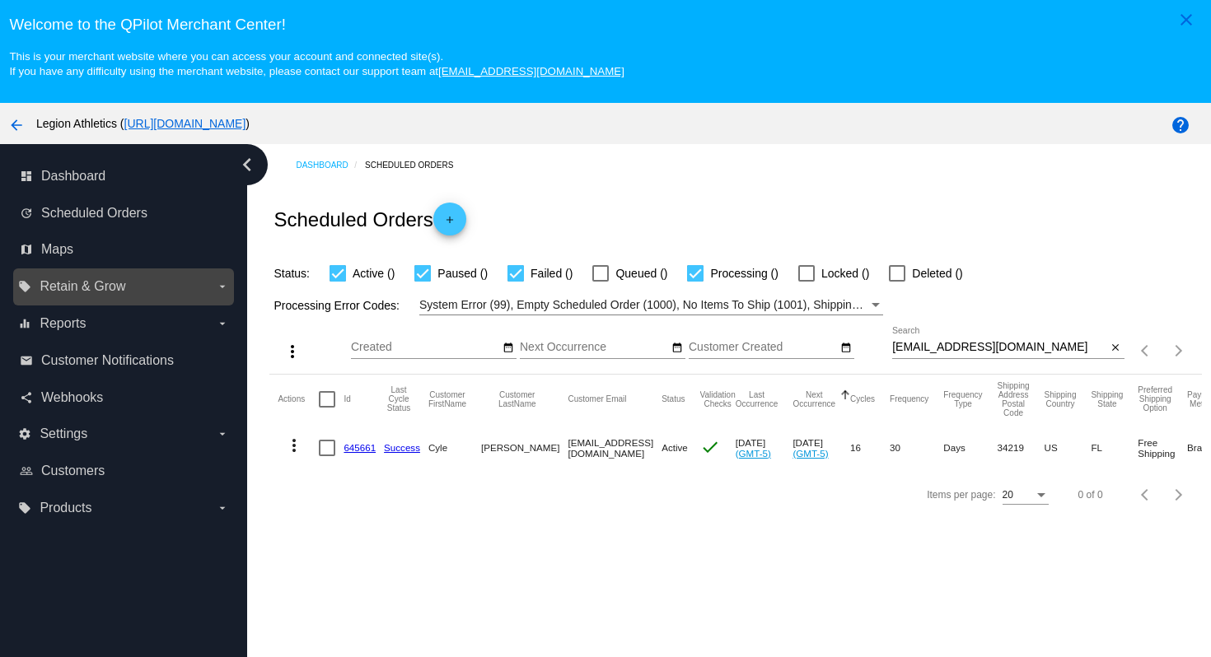
click at [203, 288] on label "local_offer Retain & Grow arrow_drop_down" at bounding box center [123, 287] width 210 height 26
click at [0, 0] on input "local_offer Retain & Grow arrow_drop_down" at bounding box center [0, 0] width 0 height 0
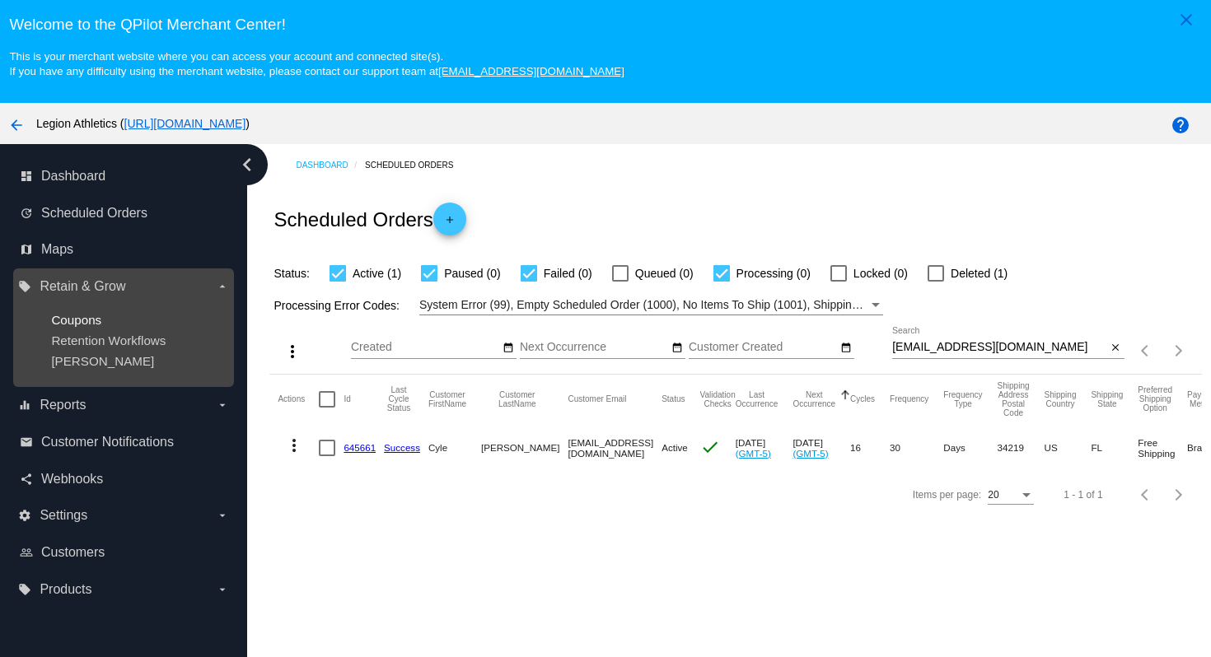
click at [88, 321] on span "Coupons" at bounding box center [76, 320] width 50 height 14
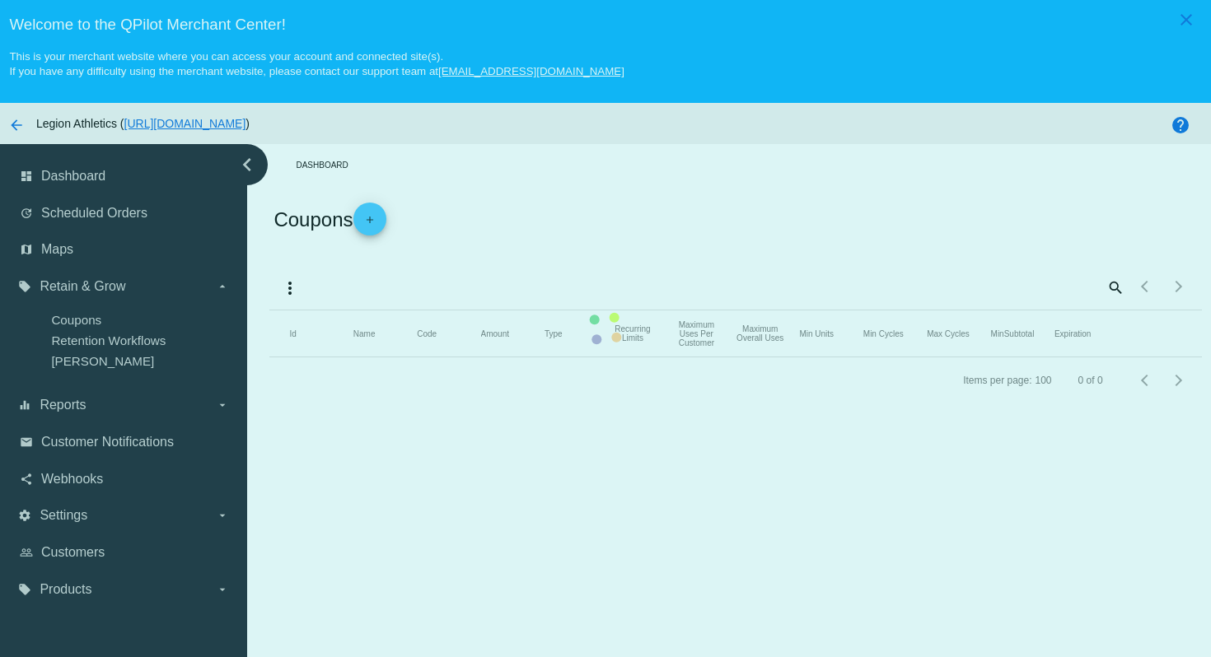
click at [360, 311] on mat-table "Id Name Code Amount Type Recurring Limits Maximum Uses Per Customer Maximum Ove…" at bounding box center [735, 334] width 932 height 47
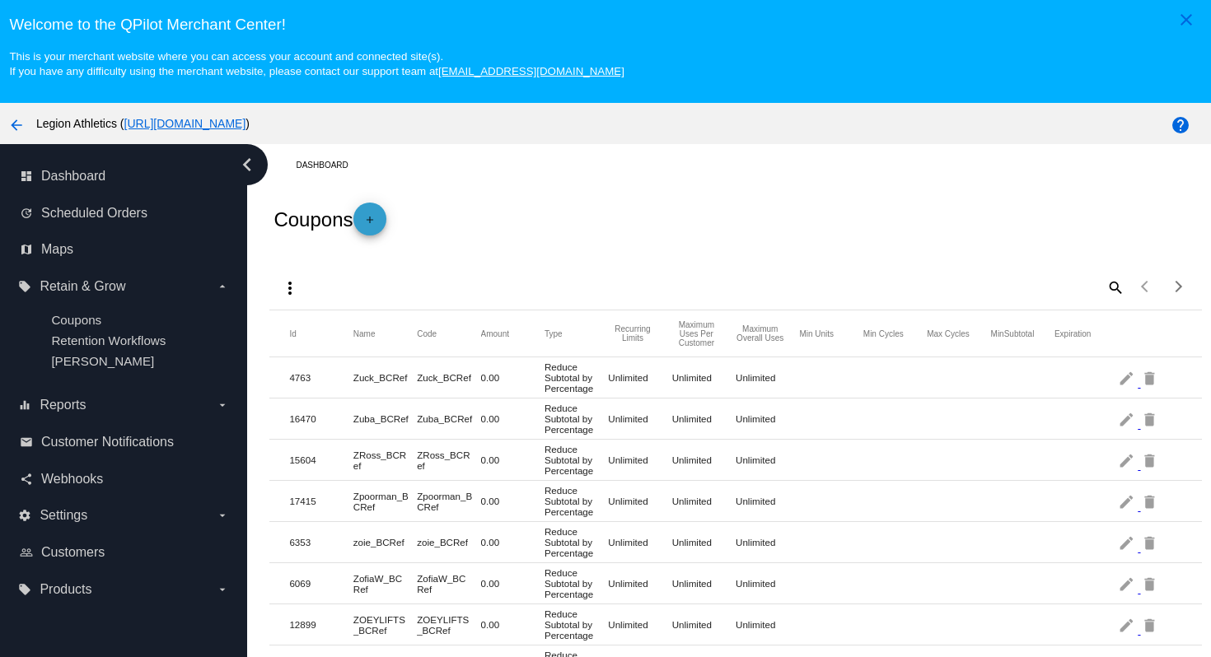
click at [377, 228] on mat-icon "add" at bounding box center [370, 224] width 20 height 20
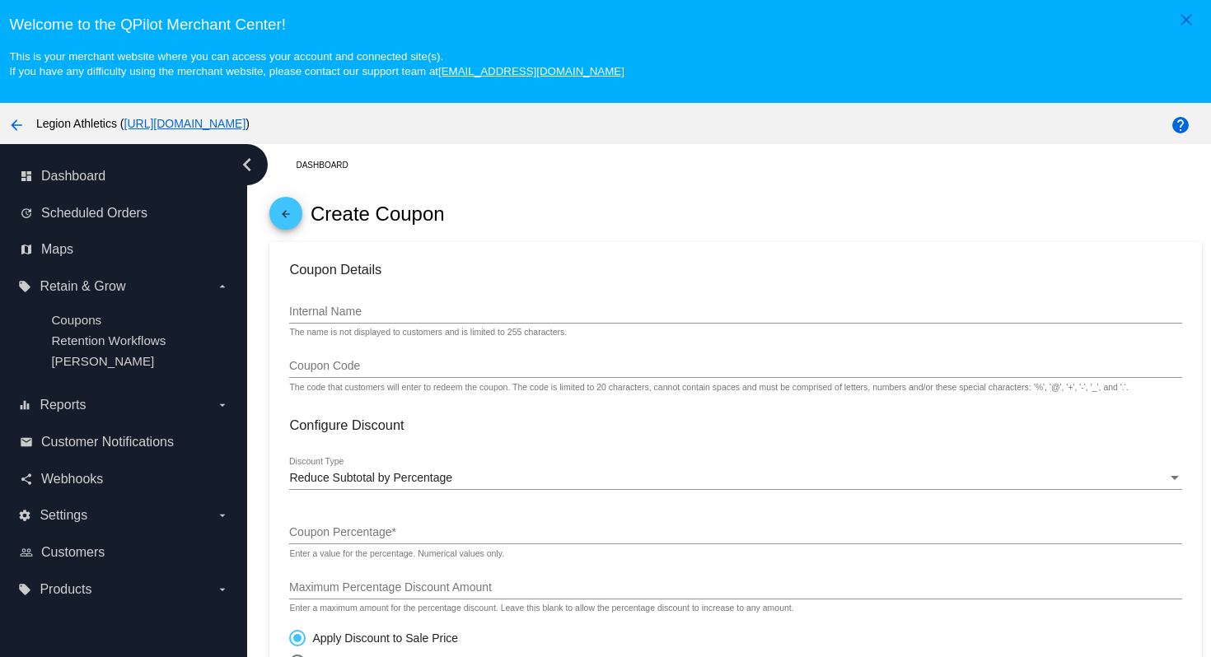
click at [384, 316] on input "Internal Name" at bounding box center [735, 312] width 892 height 13
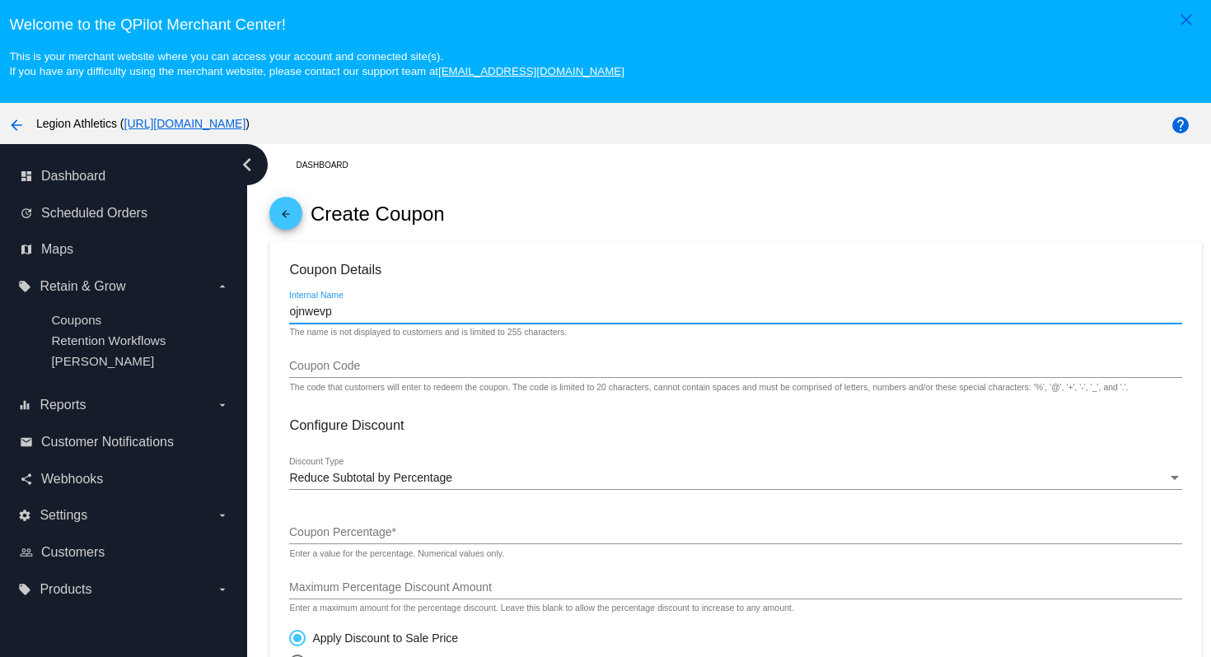
drag, startPoint x: 348, startPoint y: 320, endPoint x: 285, endPoint y: 315, distance: 63.6
type input "ojnwevp"
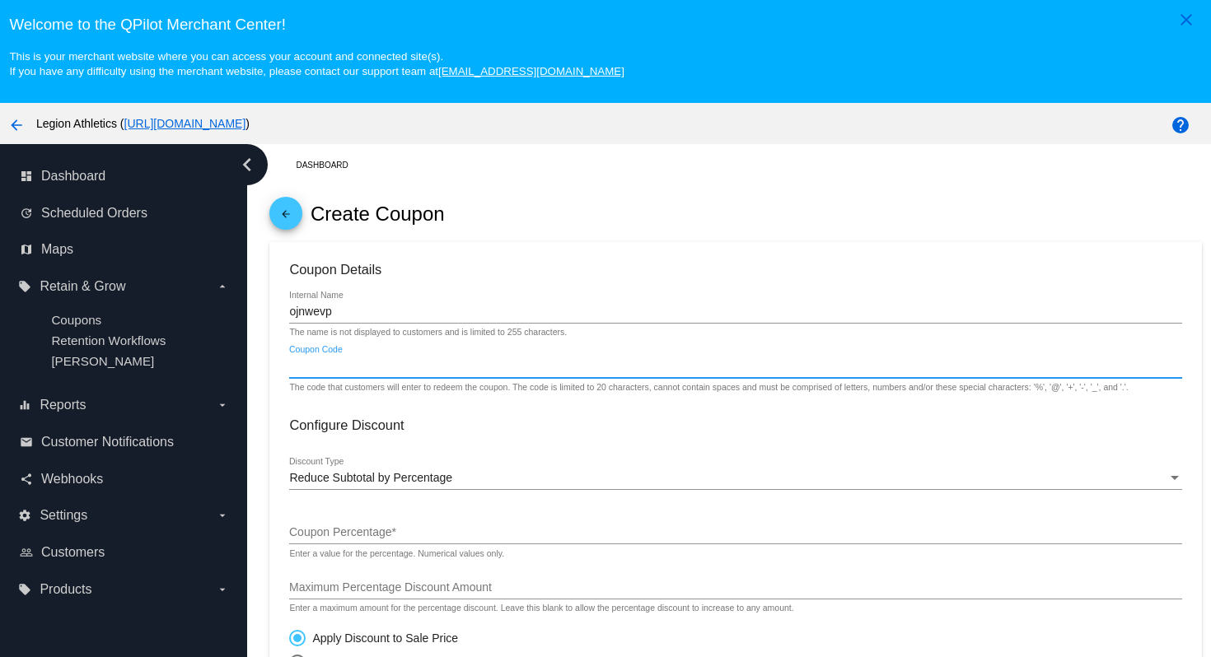
click at [312, 369] on input "Coupon Code" at bounding box center [735, 366] width 892 height 13
paste input "ojnwevp"
type input "ojnwevp"
click at [426, 484] on span "Reduce Subtotal by Percentage" at bounding box center [370, 477] width 163 height 13
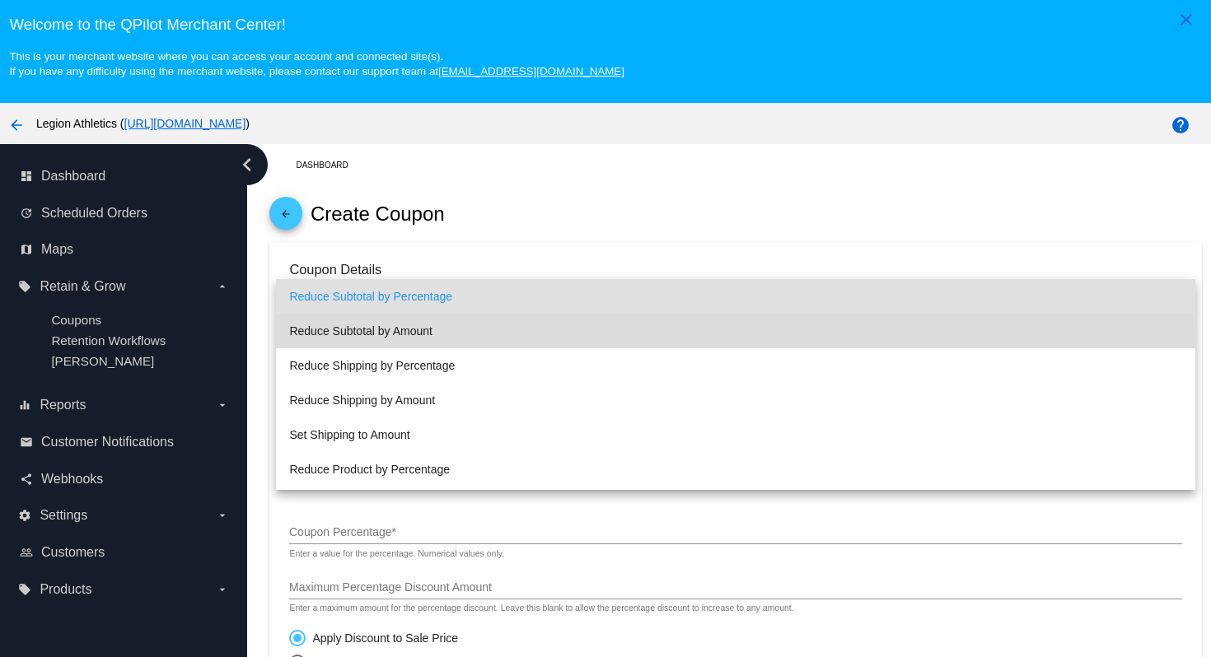
click at [429, 336] on span "Reduce Subtotal by Amount" at bounding box center [735, 331] width 892 height 35
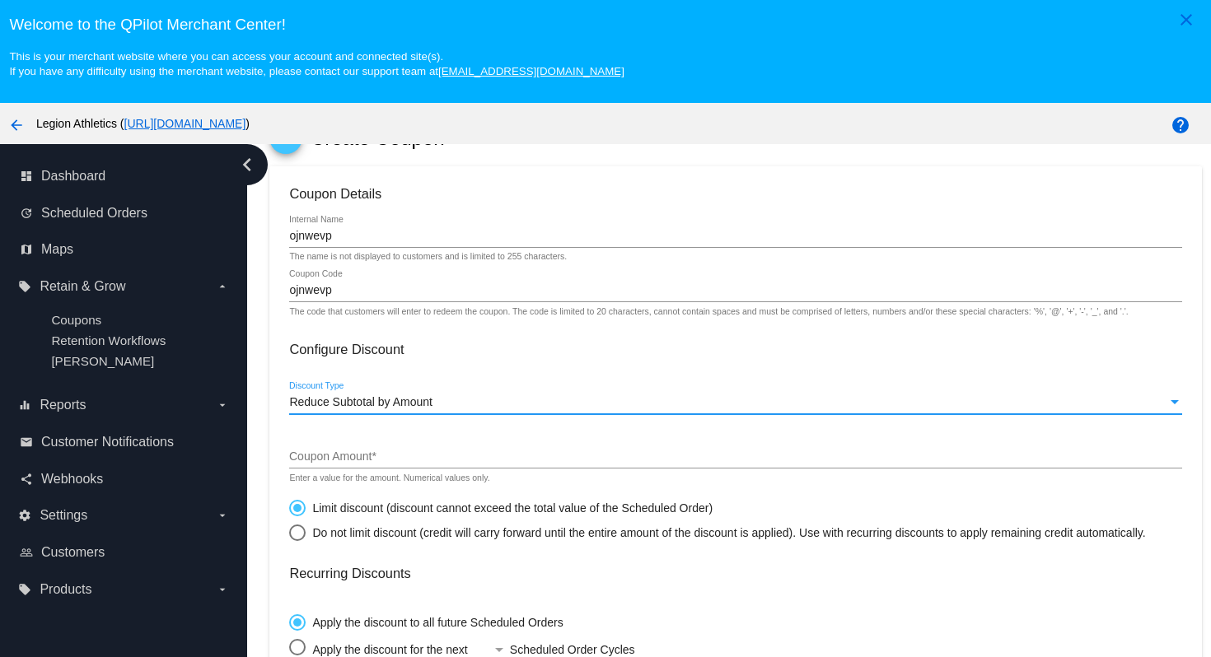
scroll to position [115, 0]
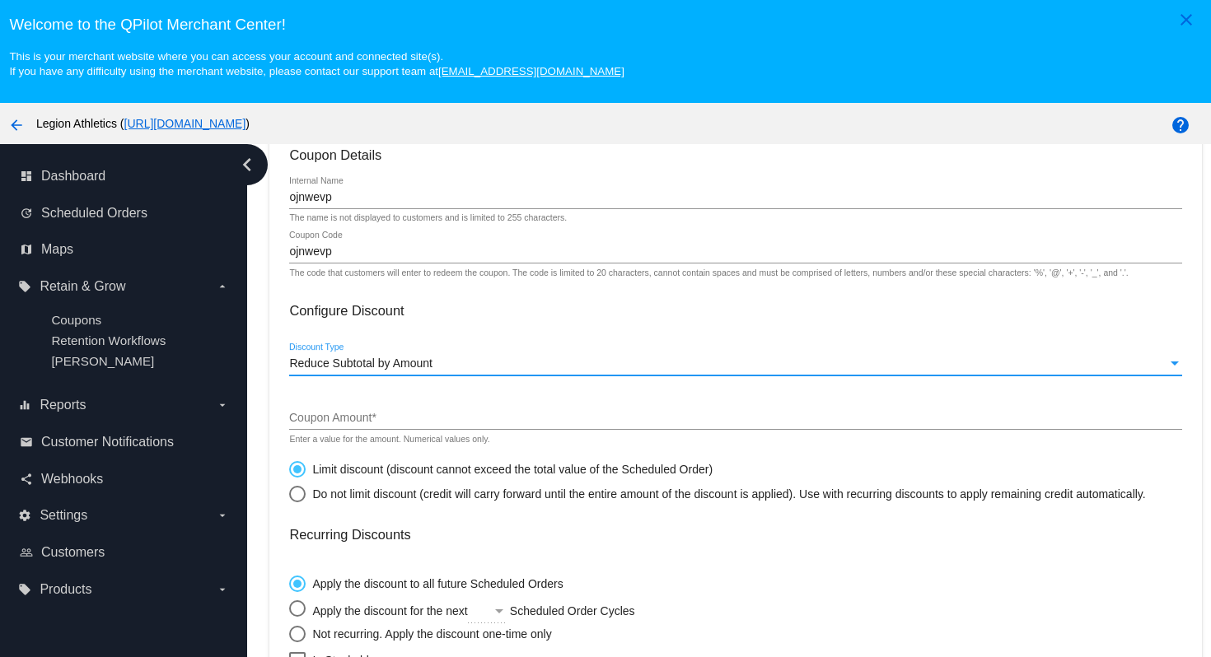
click at [409, 425] on input "Coupon Amount *" at bounding box center [735, 418] width 892 height 13
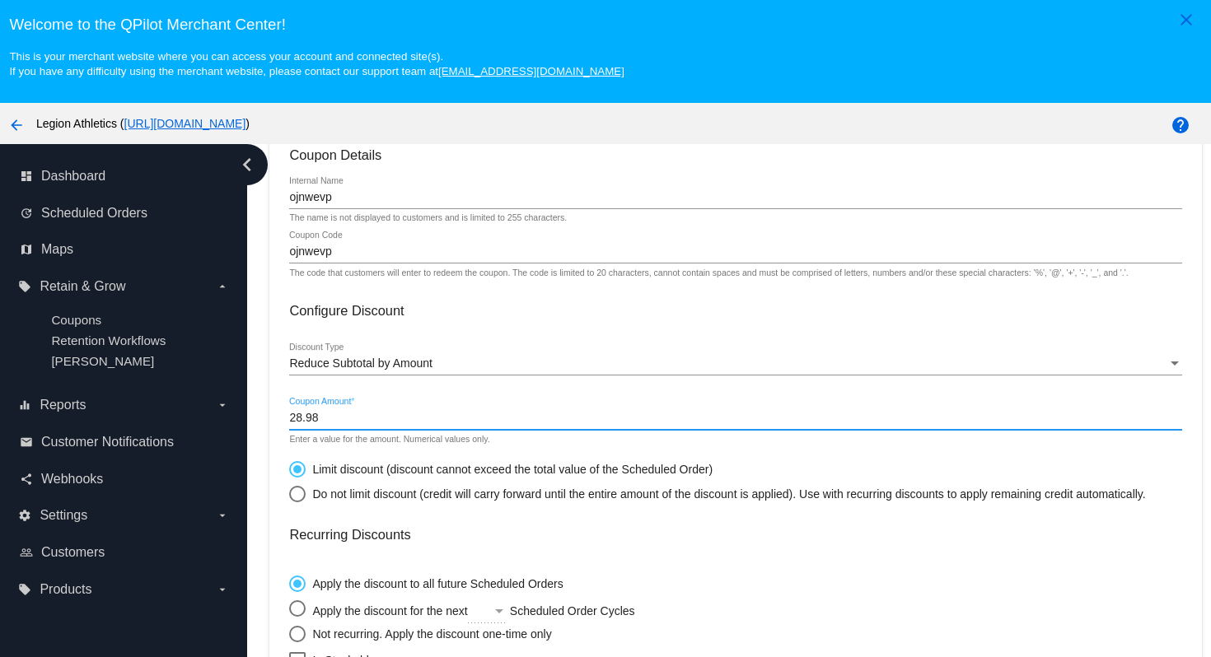
type input "28.98"
click at [577, 330] on mat-card-content "Coupon Details ojnwevp Internal Name The name is not displayed to customers and…" at bounding box center [735, 555] width 892 height 816
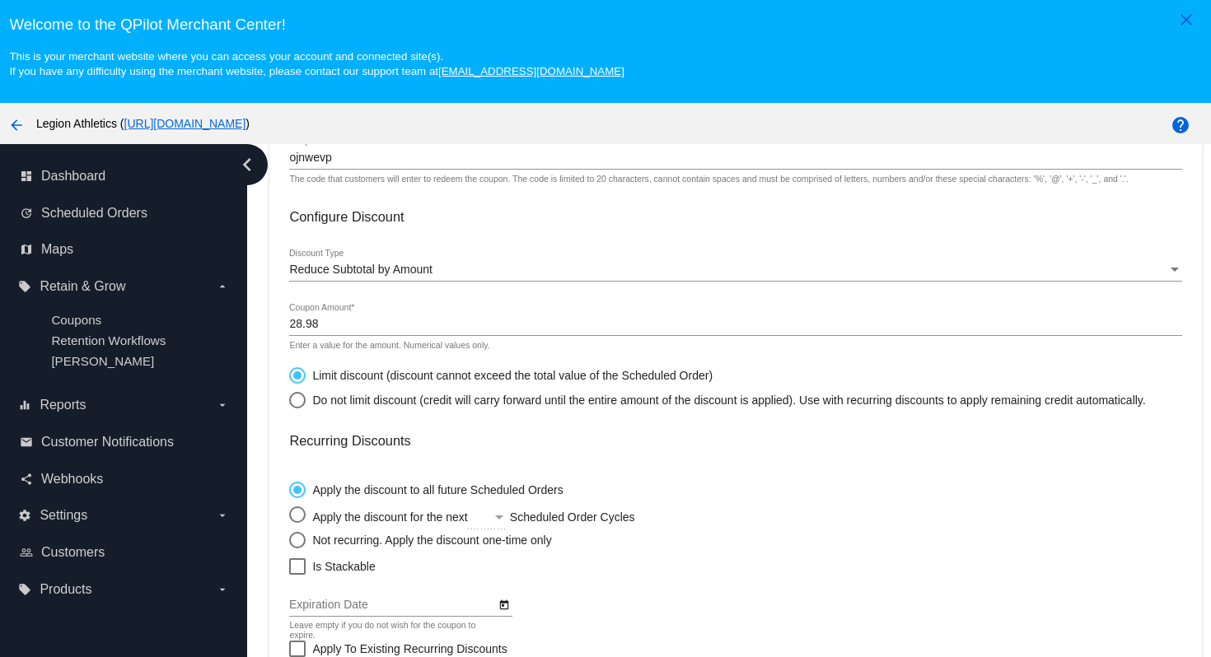
scroll to position [228, 0]
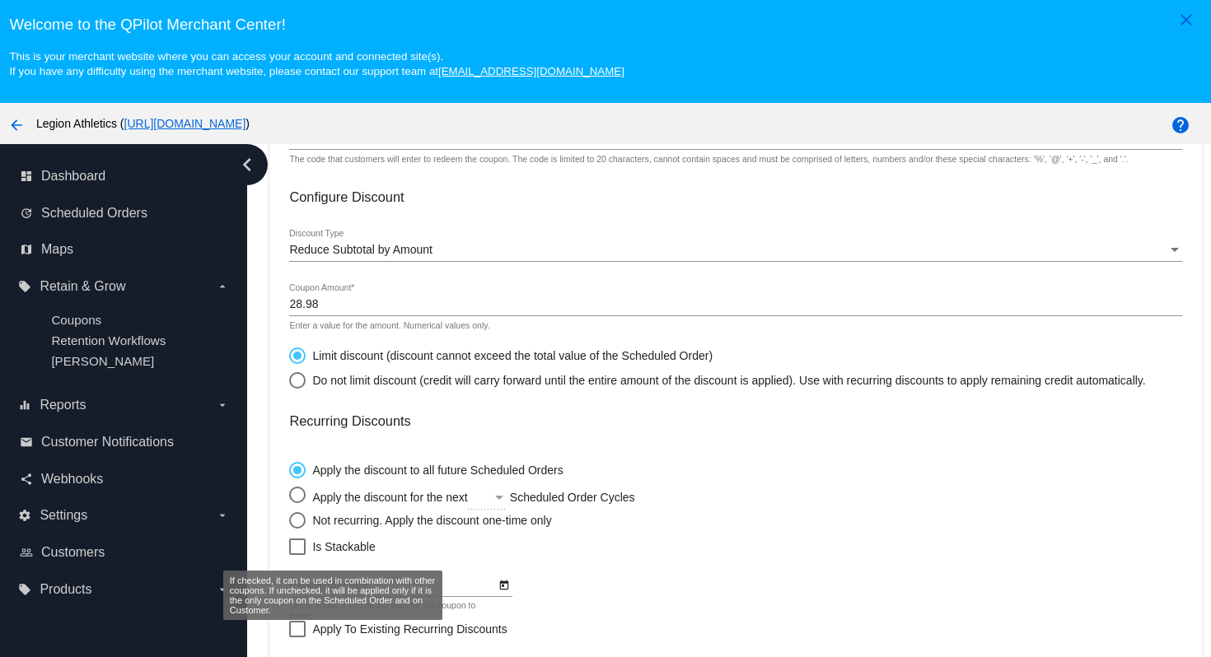
click at [300, 555] on div at bounding box center [297, 547] width 16 height 16
click at [297, 556] on input "Is Stackable" at bounding box center [297, 555] width 1 height 1
checkbox input "true"
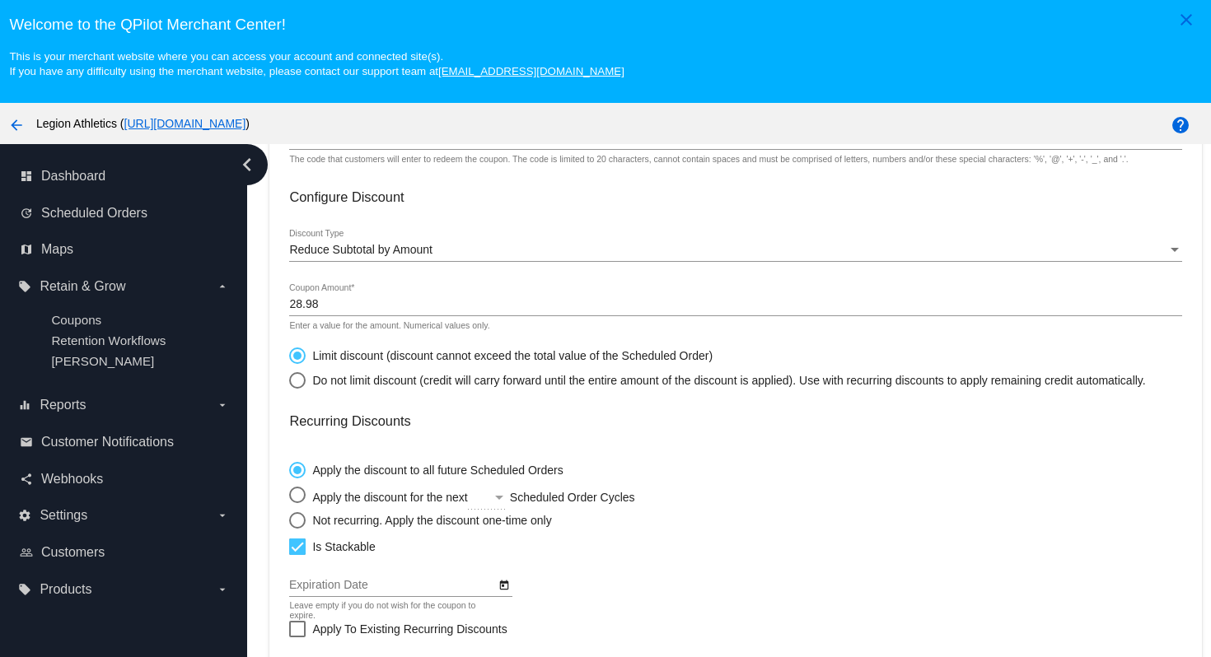
click at [300, 529] on div "Select an option" at bounding box center [297, 520] width 16 height 16
click at [289, 521] on input "Not recurring. Apply the discount one-time only" at bounding box center [288, 520] width 1 height 1
radio input "true"
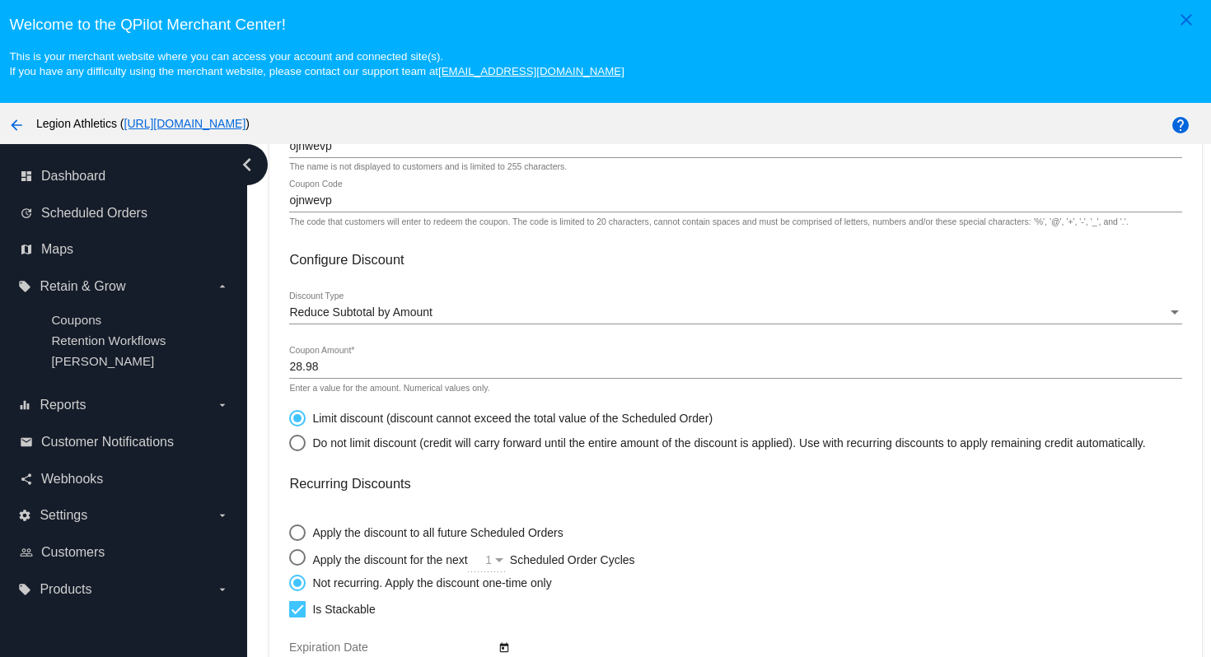
scroll to position [104, 0]
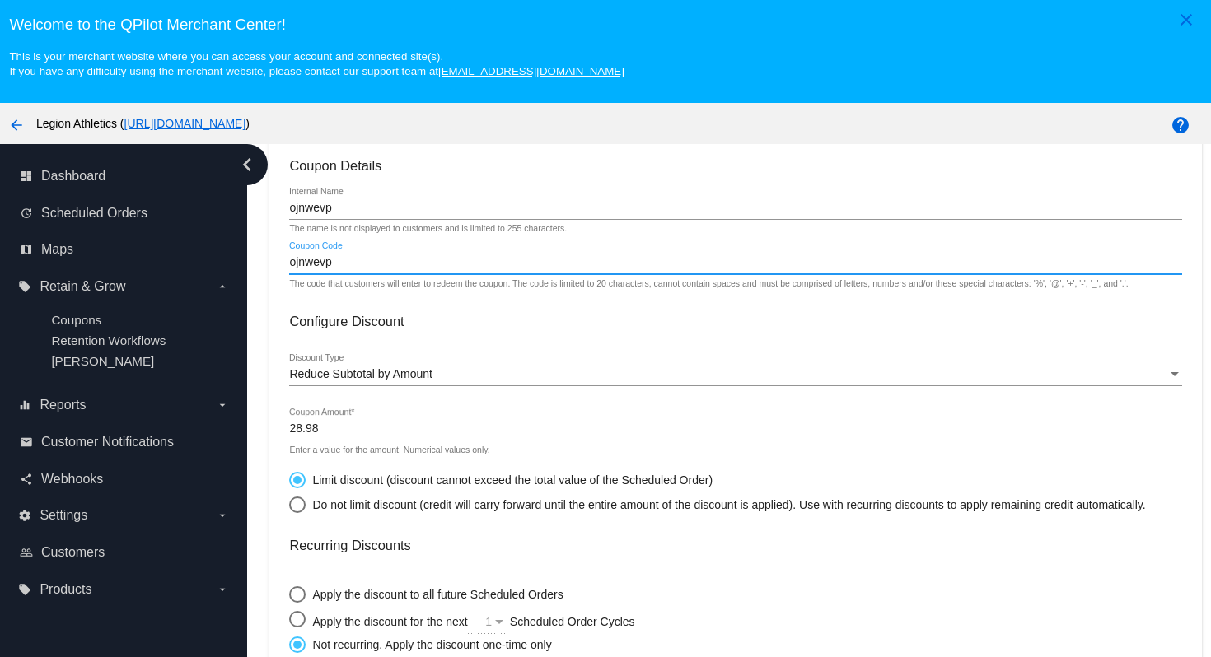
drag, startPoint x: 363, startPoint y: 266, endPoint x: 283, endPoint y: 265, distance: 79.9
click at [283, 265] on mat-card "Coupon Details ojnwevp Internal Name The name is not displayed to customers and…" at bounding box center [735, 587] width 932 height 899
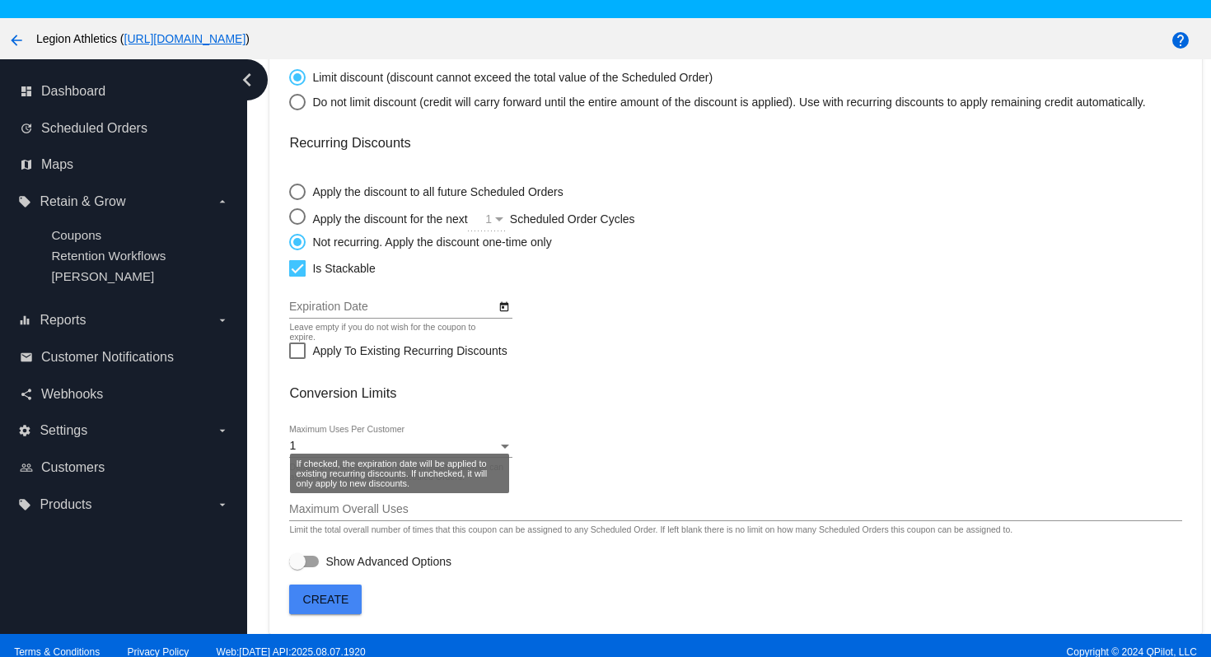
scroll to position [105, 0]
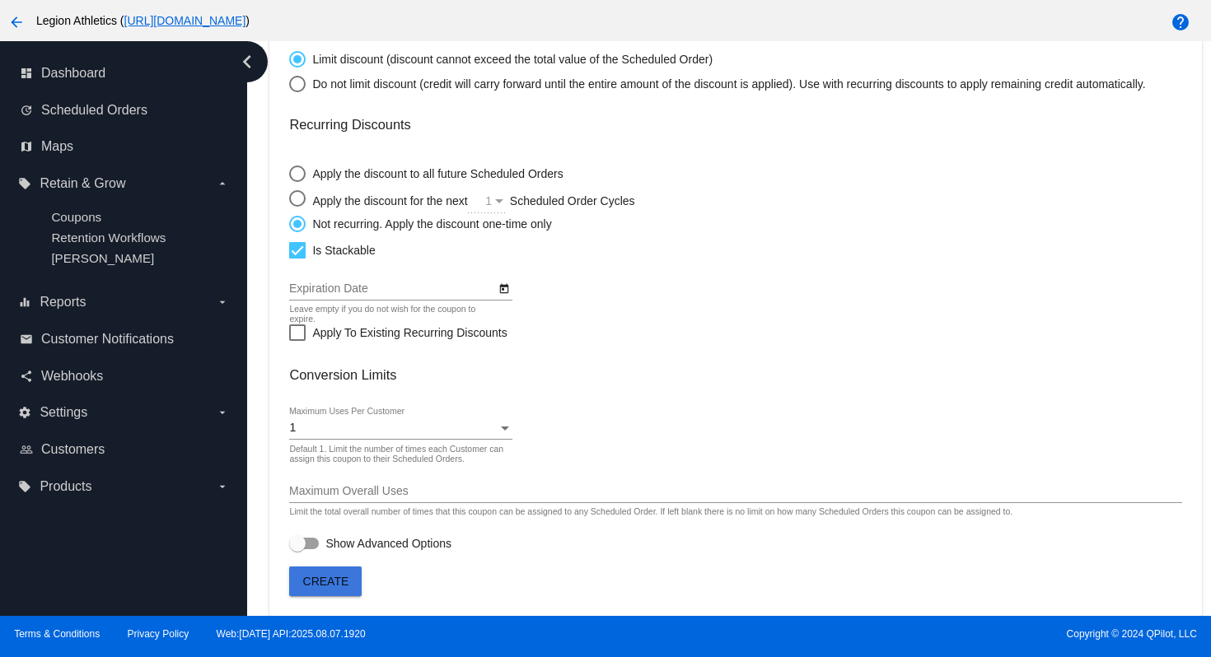
click at [349, 578] on button "Create" at bounding box center [325, 582] width 72 height 30
